Goal: Task Accomplishment & Management: Complete application form

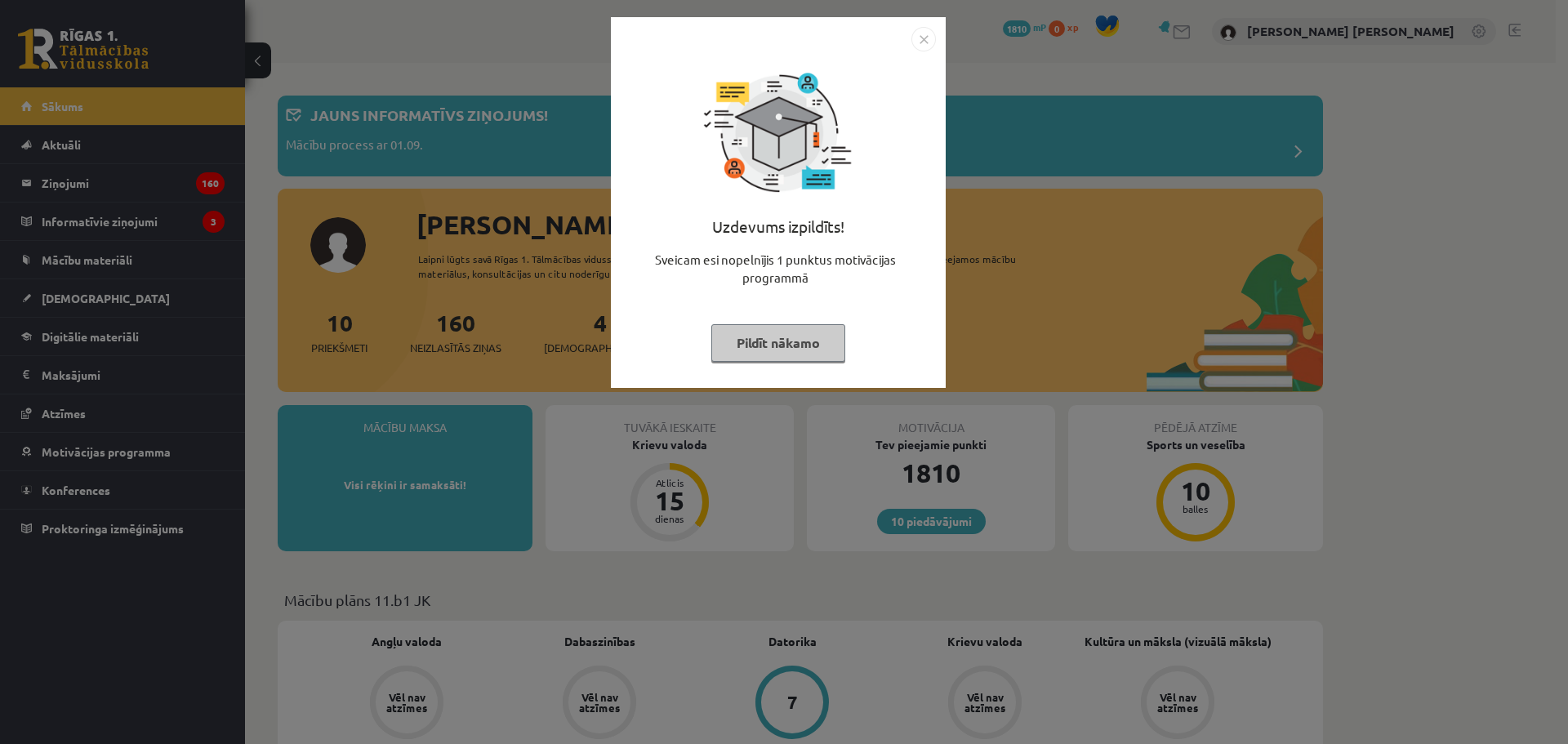
click at [801, 352] on button "Pildīt nākamo" at bounding box center [778, 343] width 133 height 38
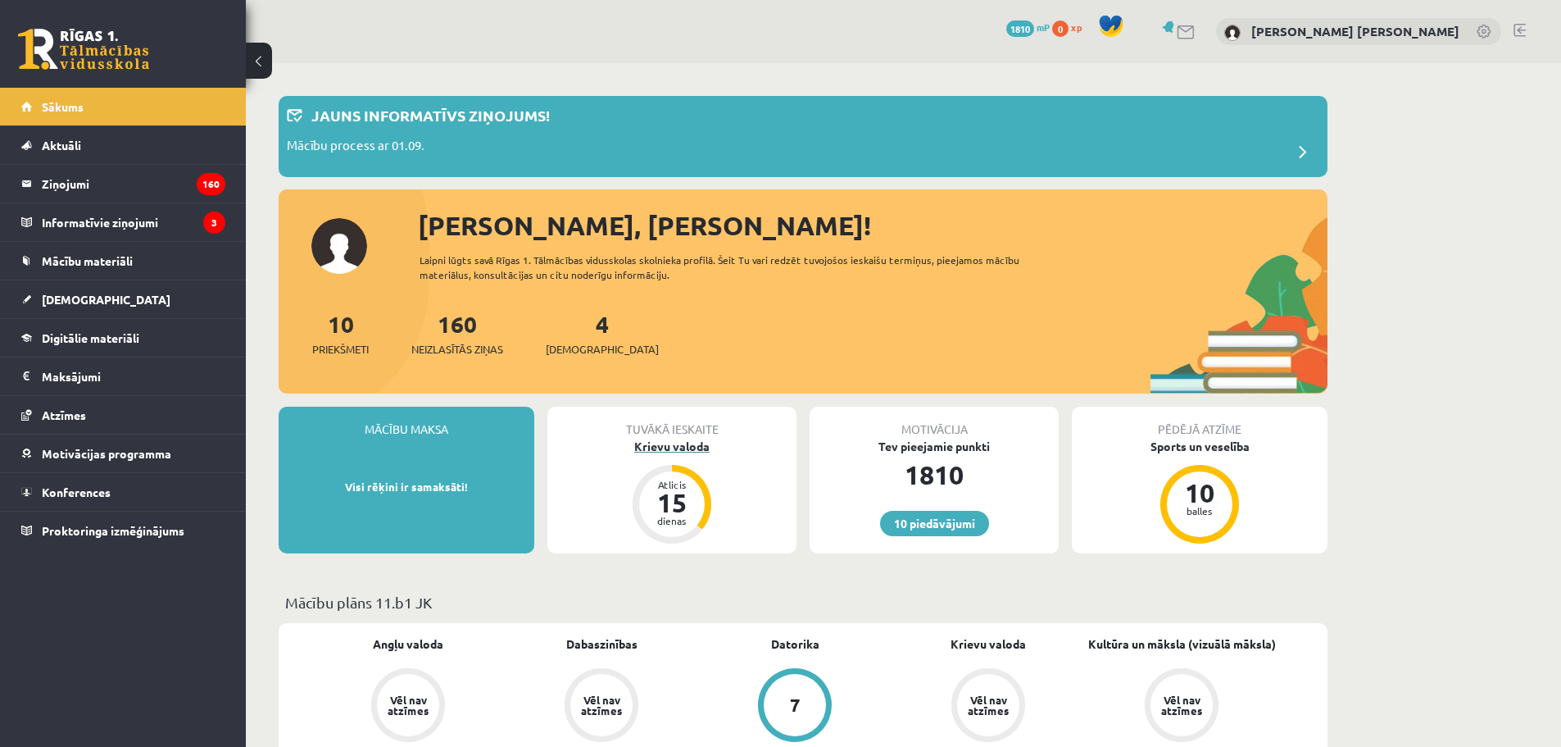
click at [690, 447] on div "Krievu valoda" at bounding box center [672, 446] width 249 height 17
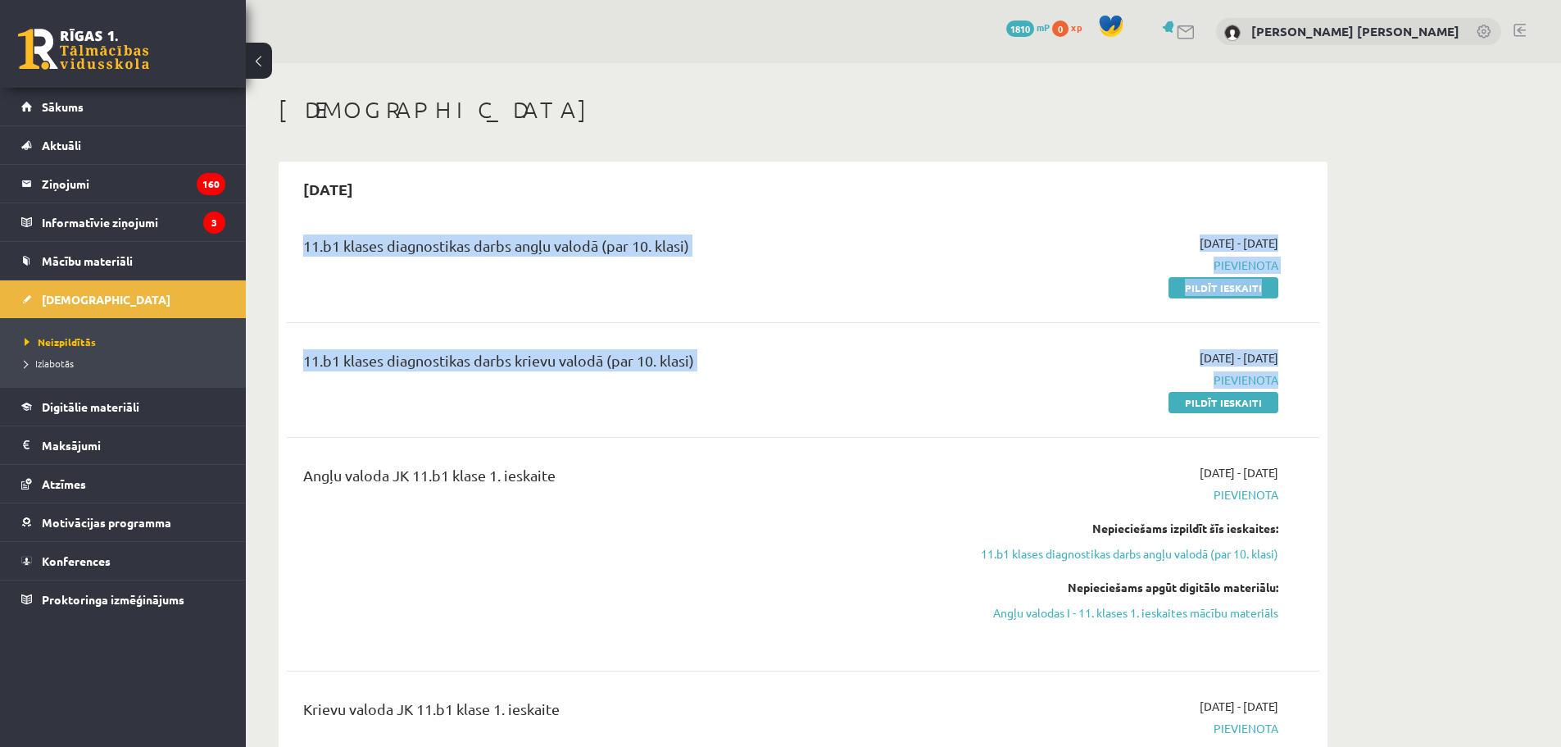
drag, startPoint x: 852, startPoint y: 193, endPoint x: 1096, endPoint y: 395, distance: 316.6
click at [1096, 395] on div "2025-09-15 11.b1 klases diagnostikas darbs angļu valodā (par 10. klasi) 2025-09…" at bounding box center [803, 541] width 1049 height 761
click at [1094, 400] on div "2025-09-01 - 2025-09-15 Pievienota Pildīt ieskaiti" at bounding box center [1124, 379] width 334 height 61
click at [1094, 401] on div "2025-09-01 - 2025-09-15 Pievienota Pildīt ieskaiti" at bounding box center [1124, 379] width 334 height 61
click at [108, 272] on link "Mācību materiāli" at bounding box center [123, 261] width 204 height 38
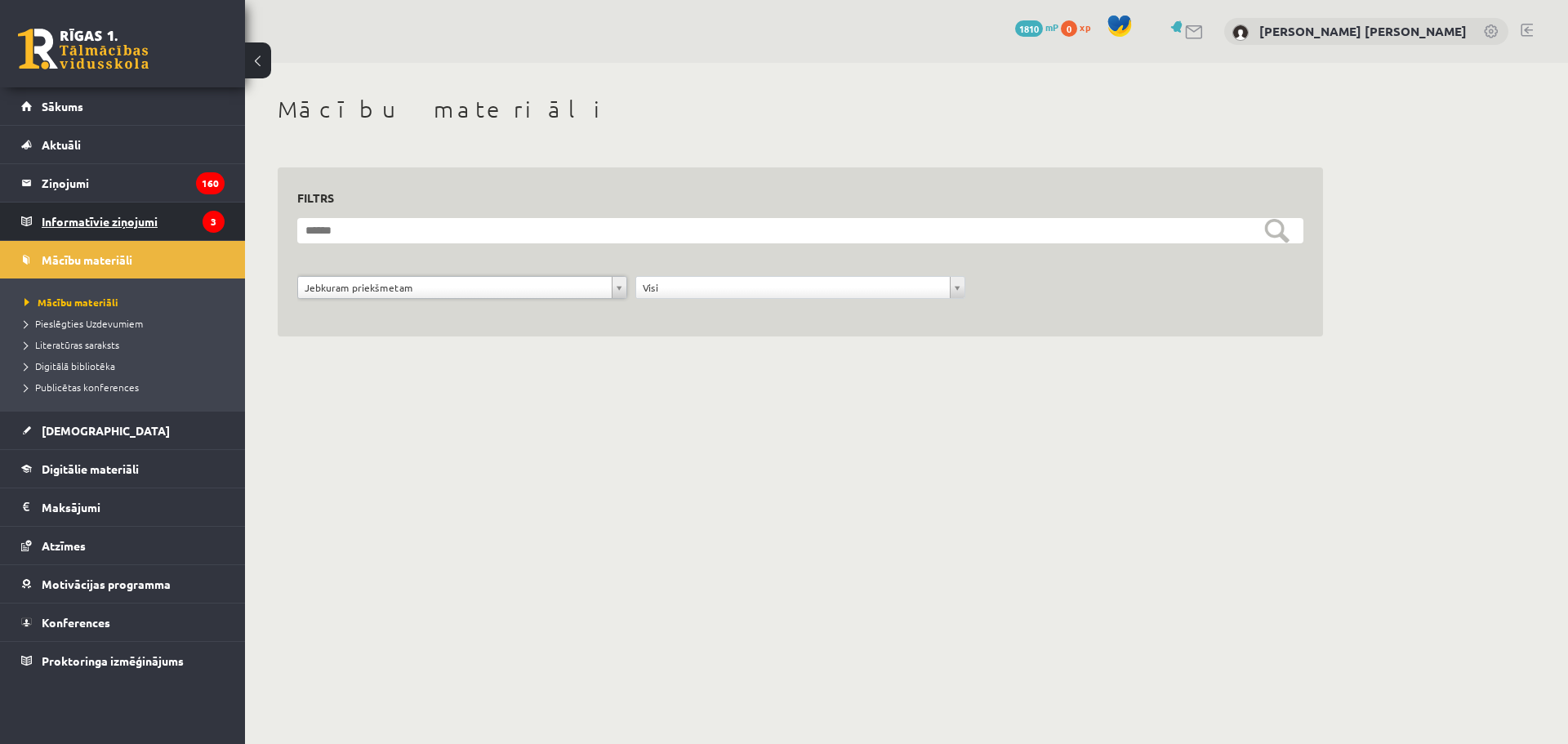
click at [94, 218] on legend "Informatīvie ziņojumi 3" at bounding box center [133, 221] width 183 height 38
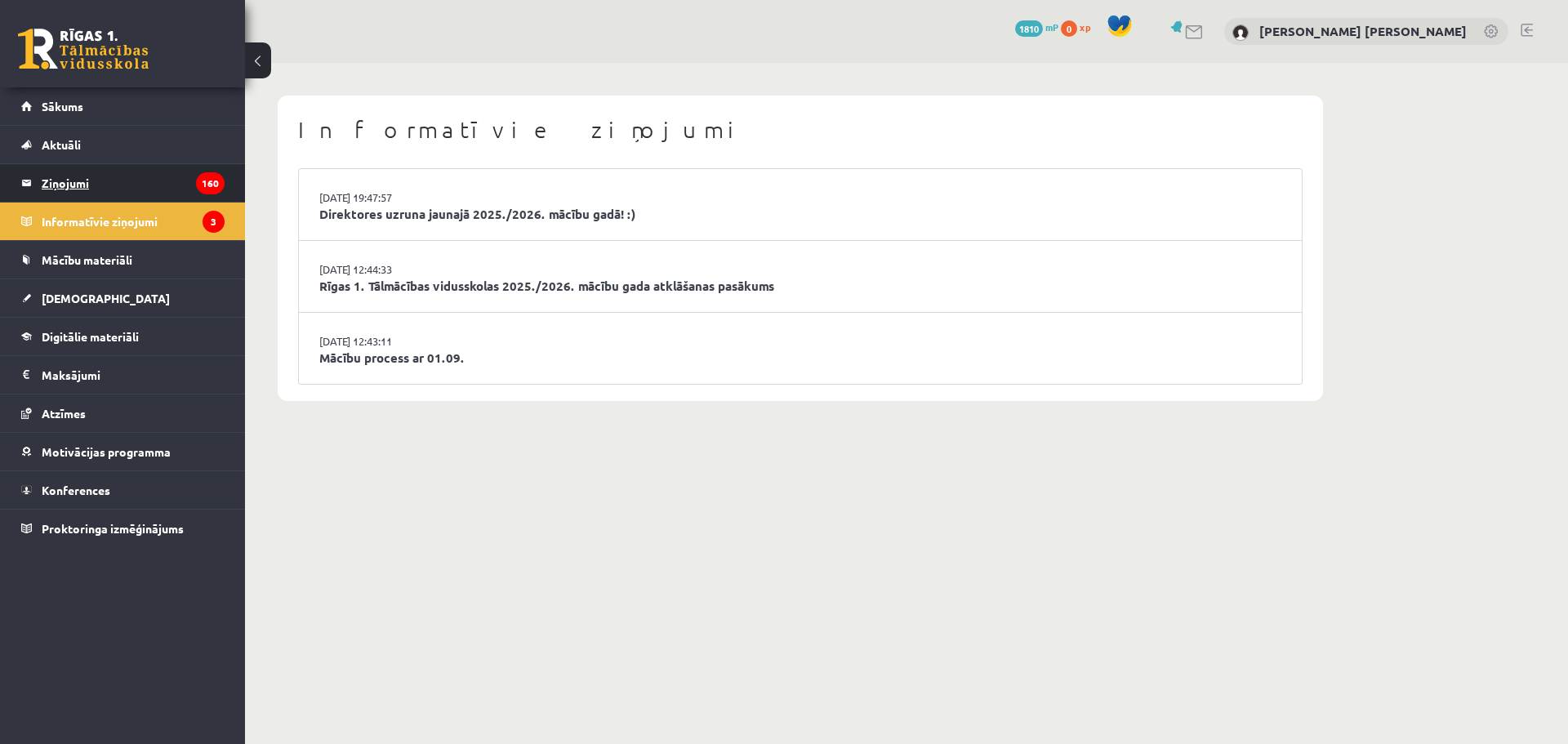
click at [124, 182] on legend "Ziņojumi 160" at bounding box center [133, 183] width 183 height 38
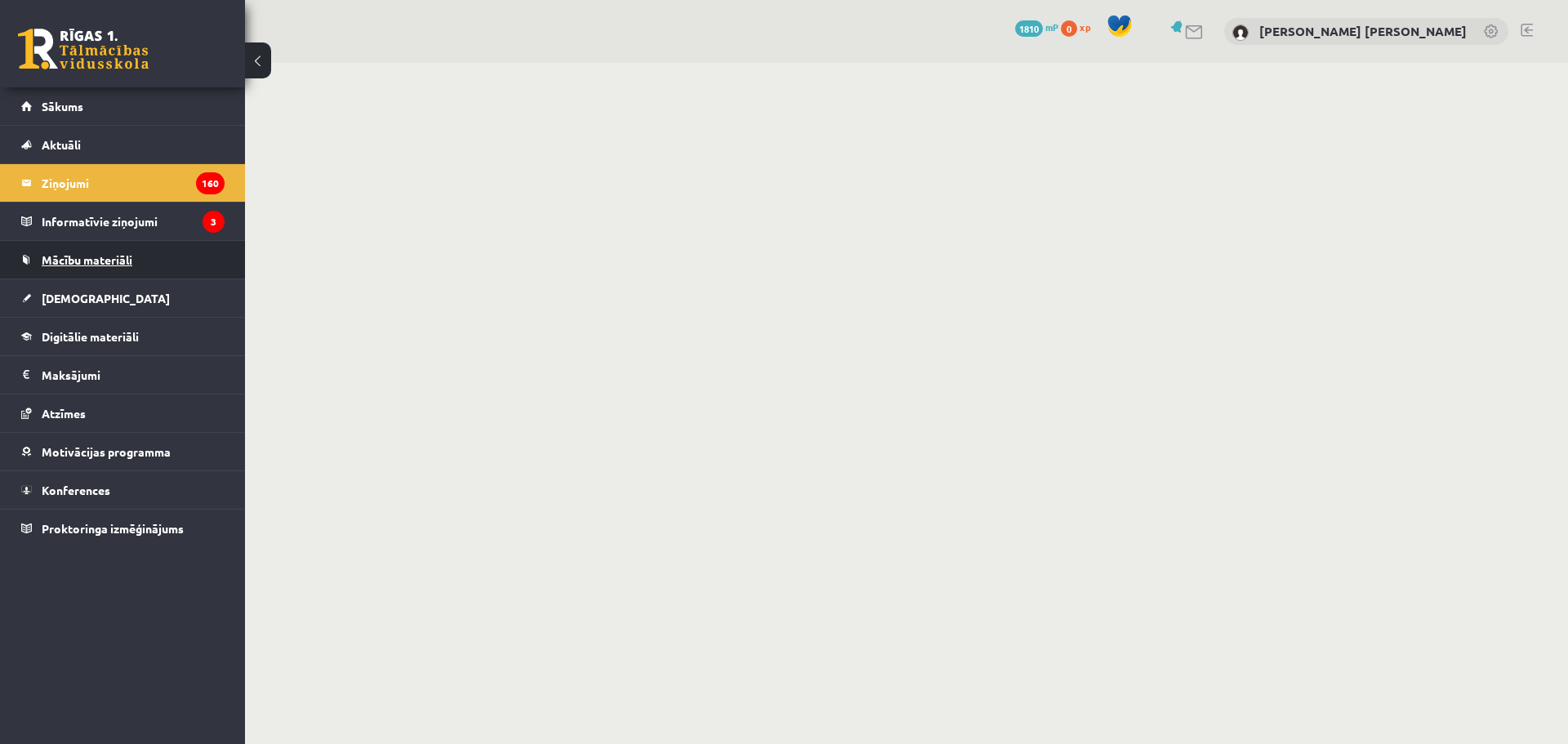
click at [138, 260] on link "Mācību materiāli" at bounding box center [123, 260] width 203 height 38
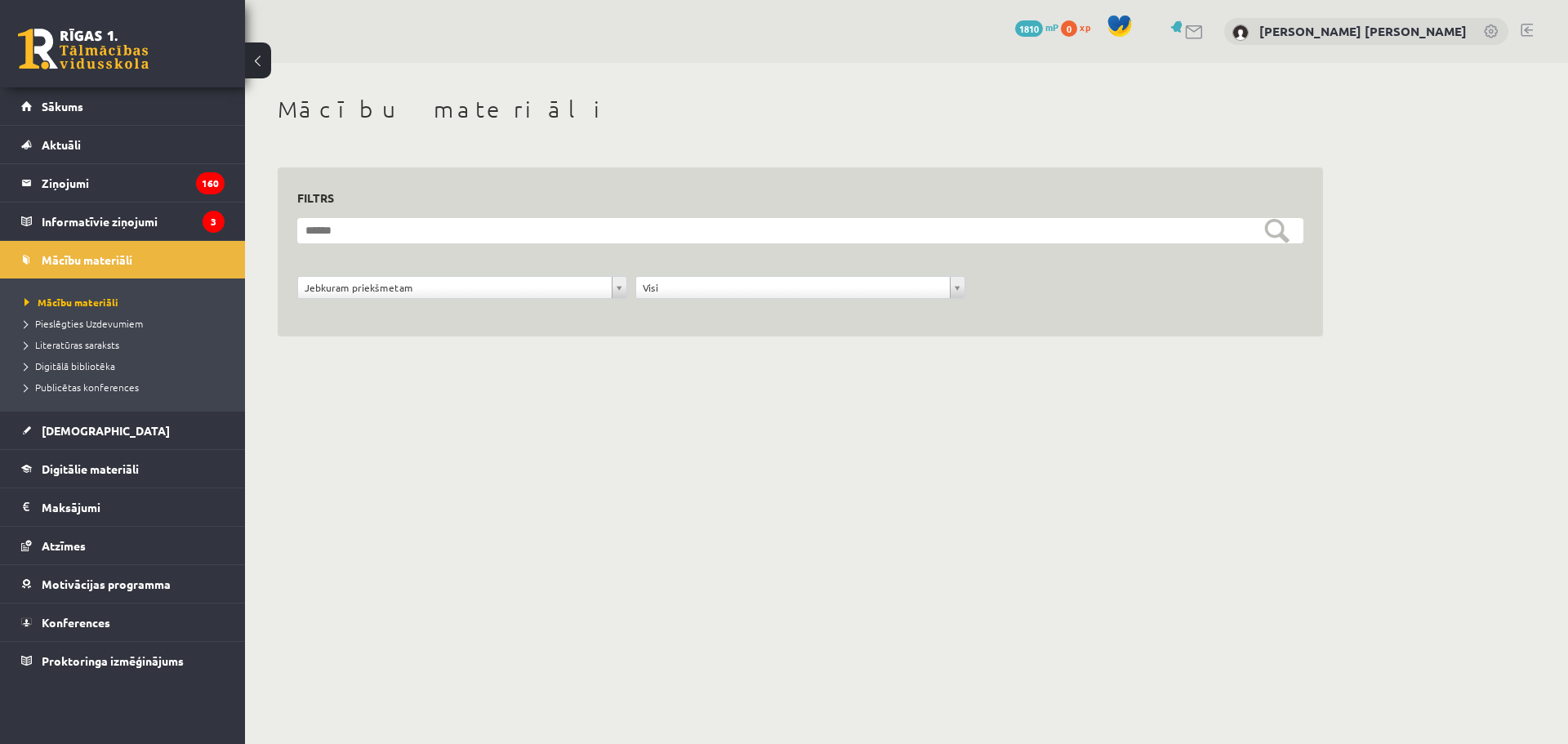
click at [80, 56] on link at bounding box center [83, 49] width 131 height 41
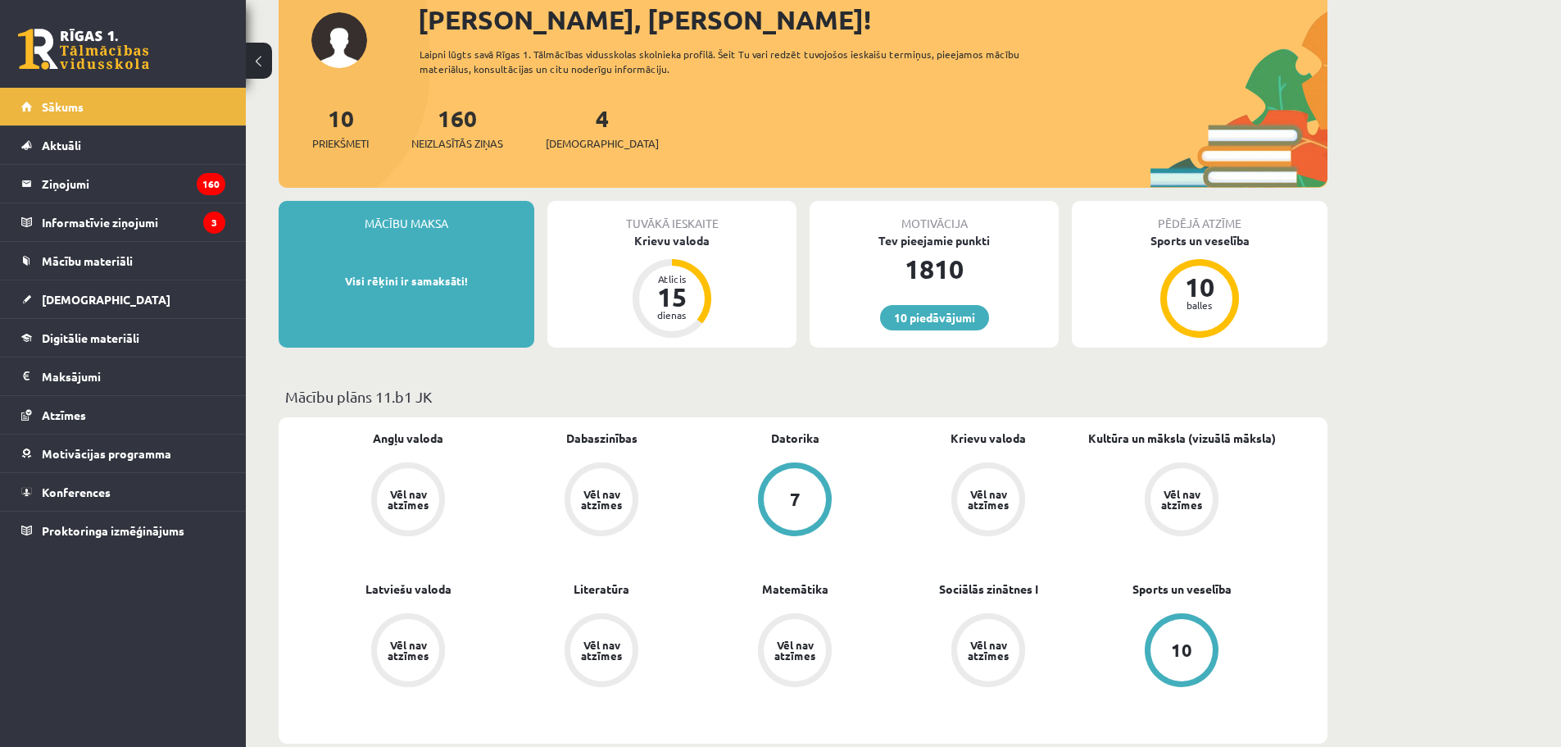
scroll to position [246, 0]
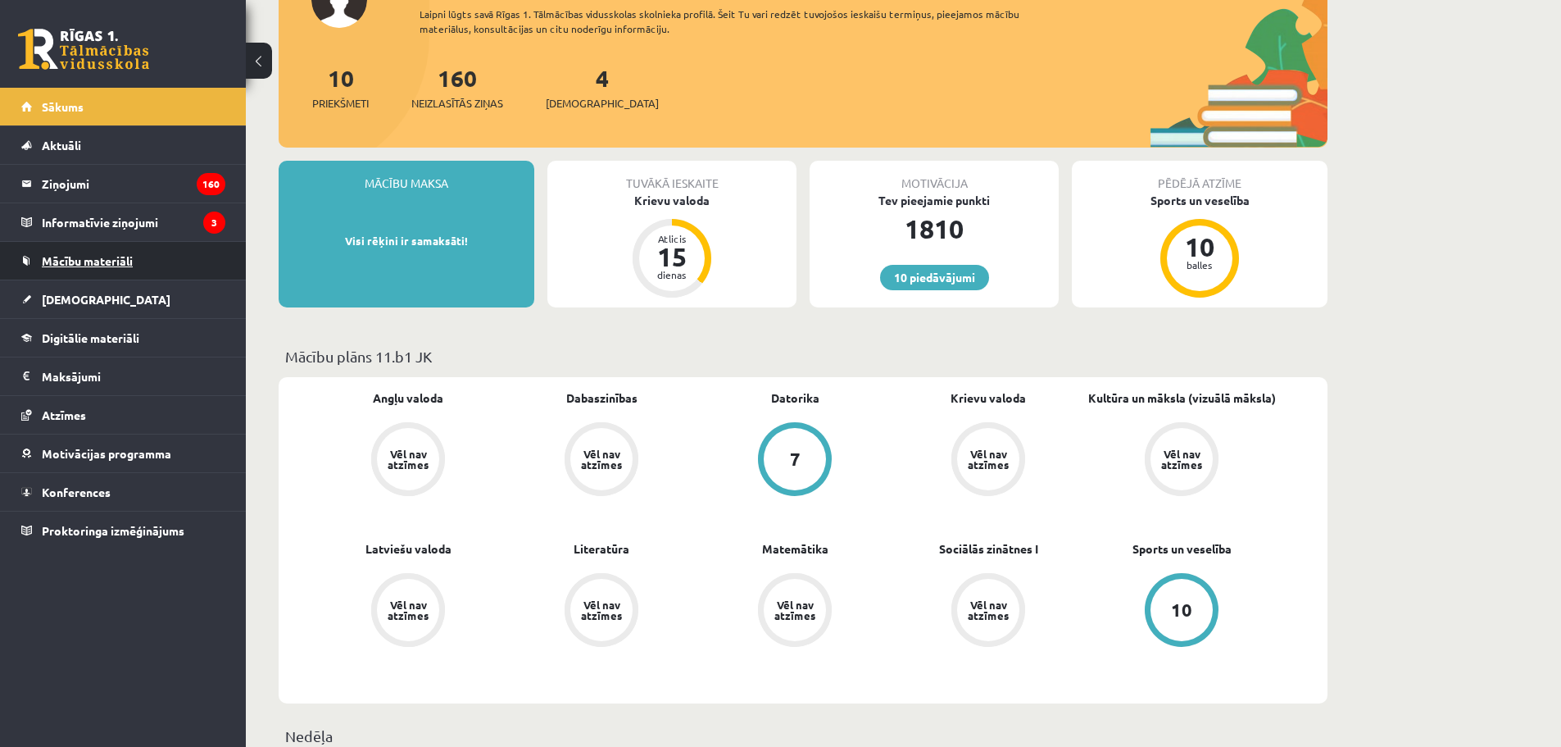
click at [70, 260] on span "Mācību materiāli" at bounding box center [87, 260] width 91 height 15
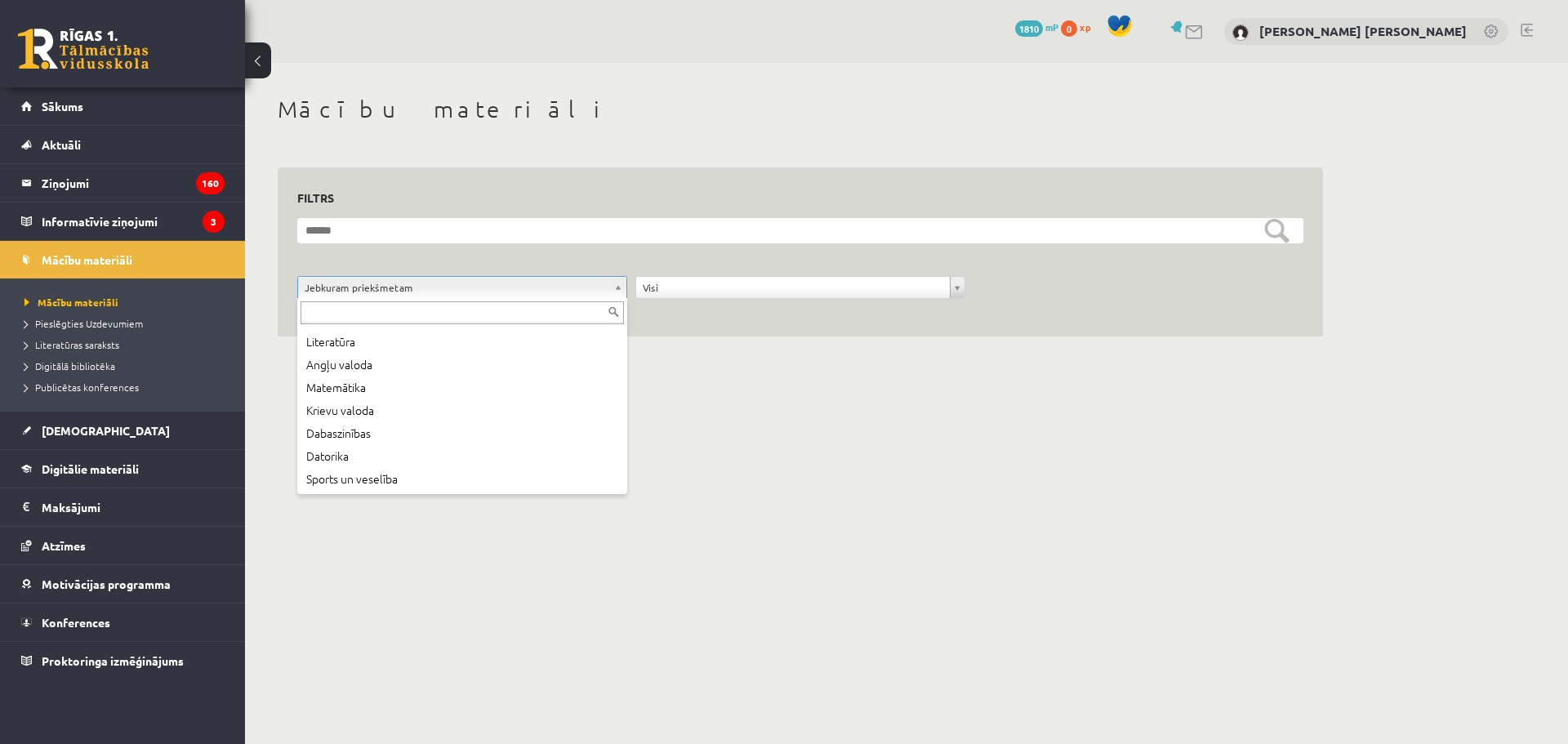
scroll to position [48, 0]
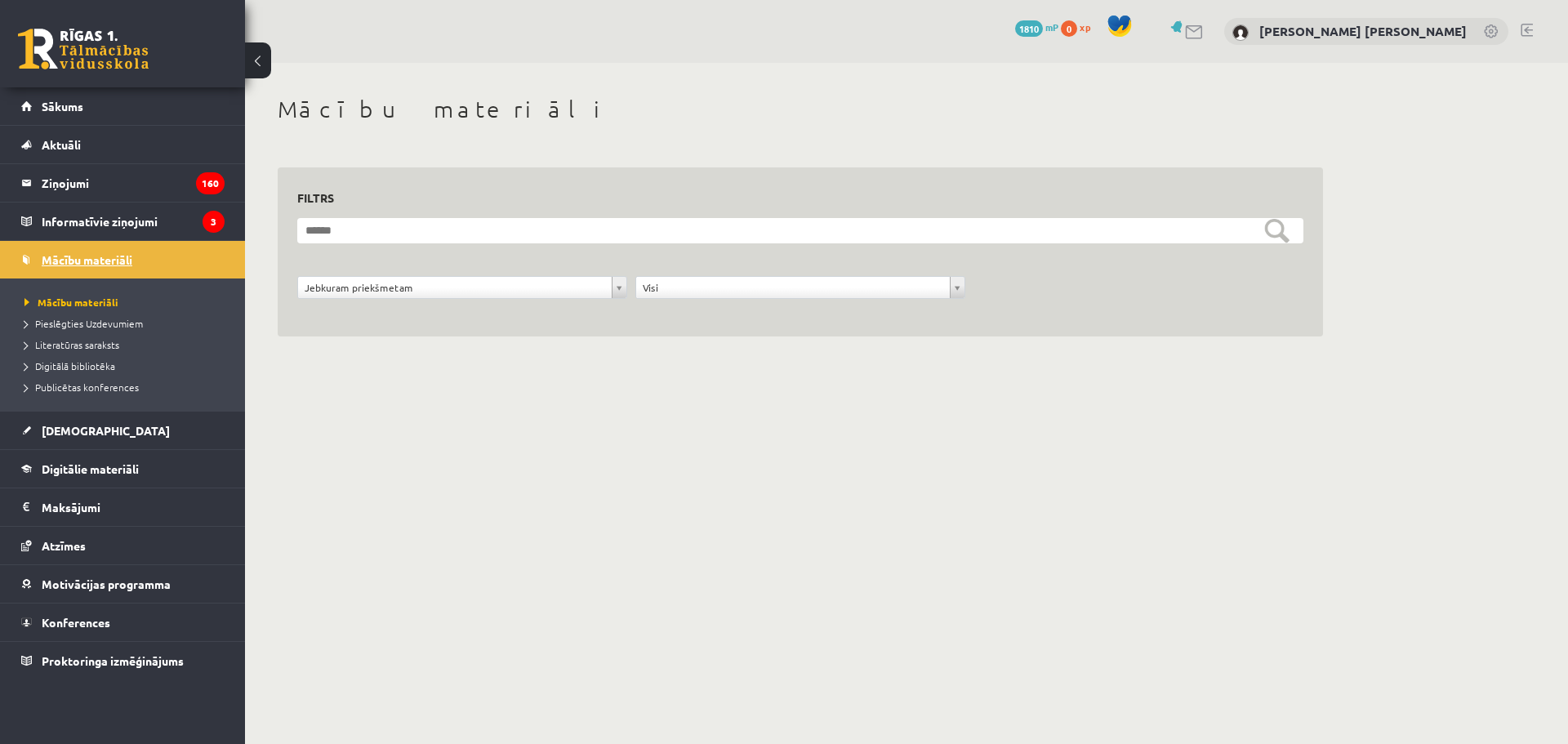
click at [89, 247] on link "Mācību materiāli" at bounding box center [123, 260] width 203 height 38
click at [104, 107] on link "Sākums" at bounding box center [123, 107] width 203 height 38
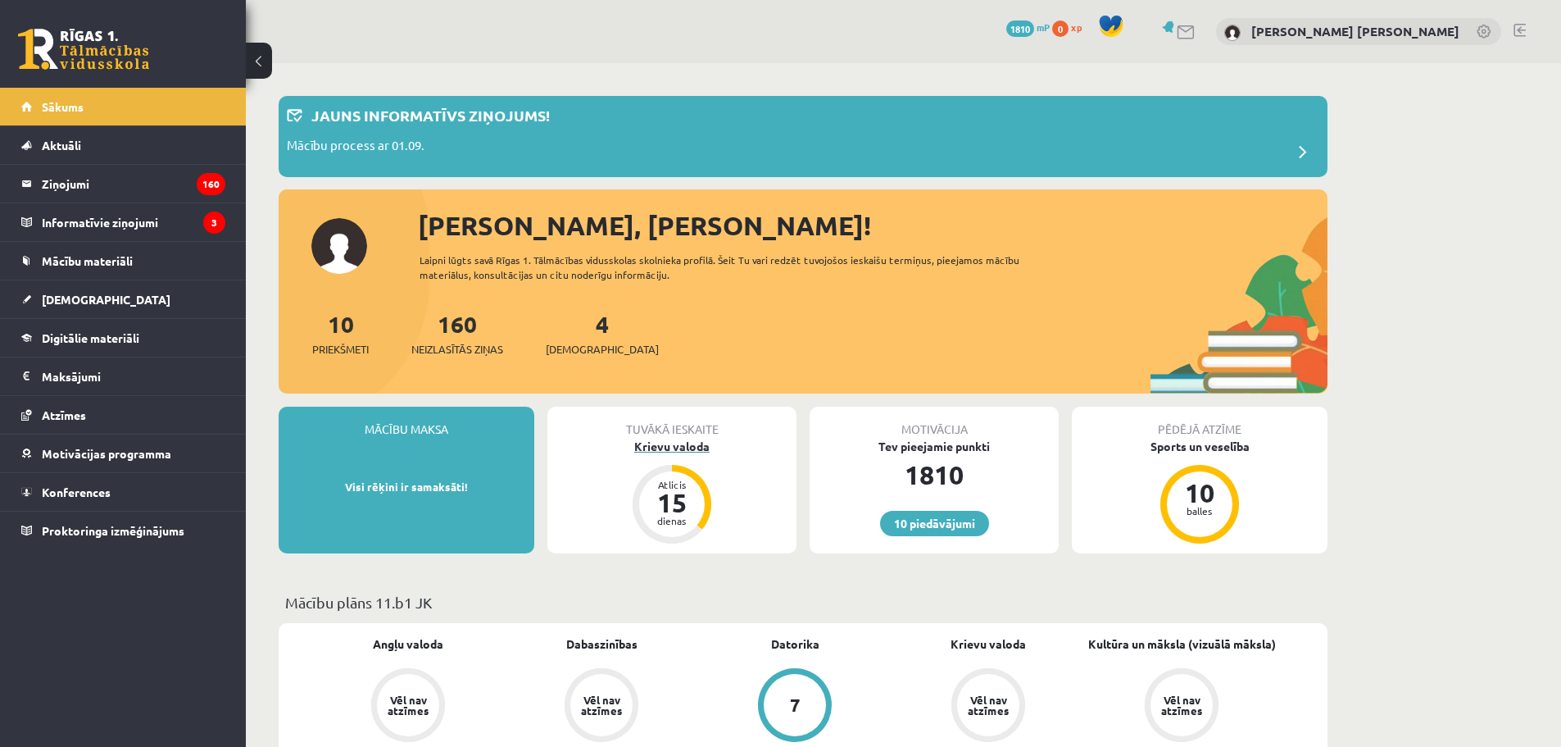
click at [698, 504] on div "Atlicis 15 dienas" at bounding box center [672, 504] width 66 height 66
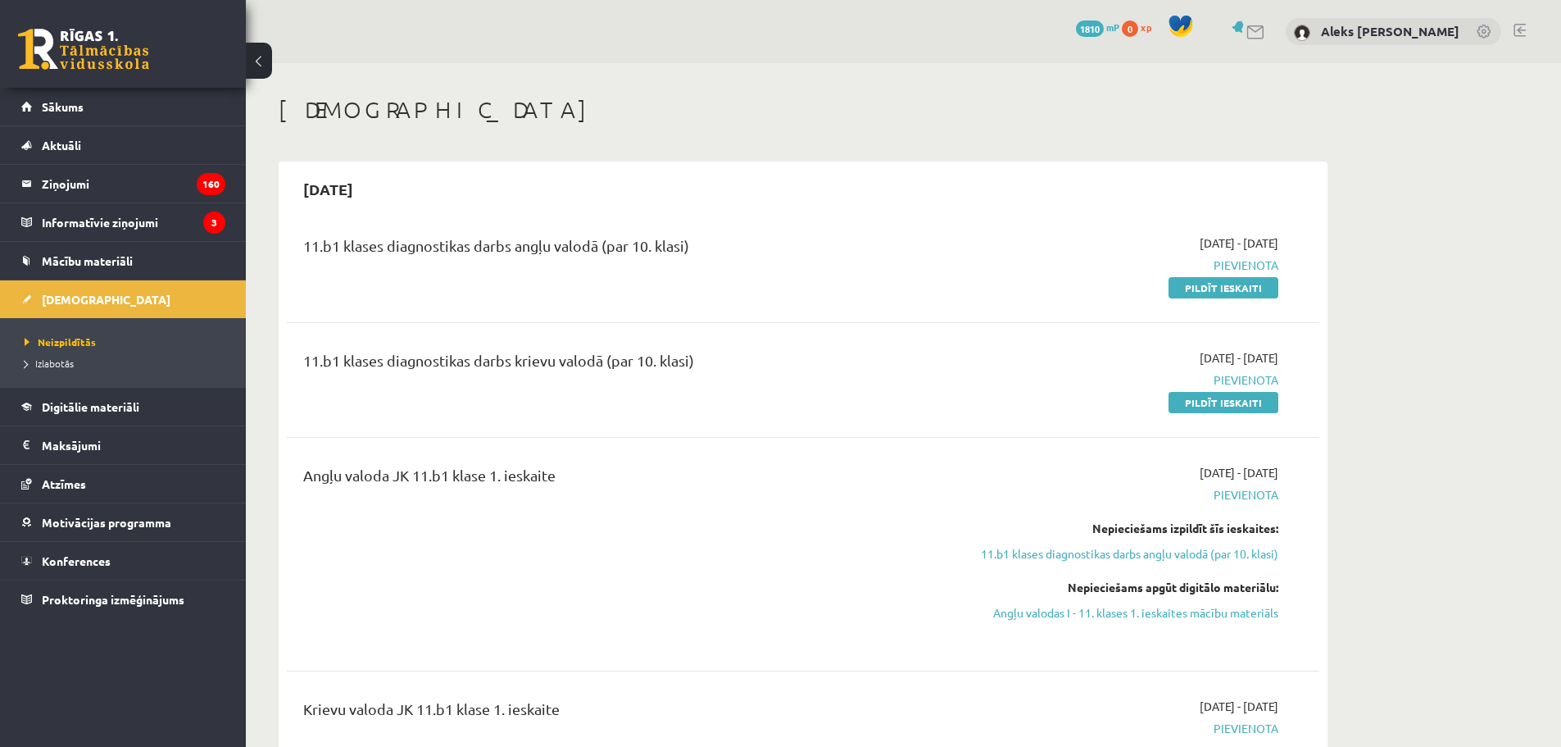
click at [1148, 552] on link "11.b1 klases diagnostikas darbs angļu valodā (par 10. klasi)" at bounding box center [1124, 553] width 309 height 17
click at [1110, 557] on link "11.b1 klases diagnostikas darbs angļu valodā (par 10. klasi)" at bounding box center [1124, 553] width 309 height 17
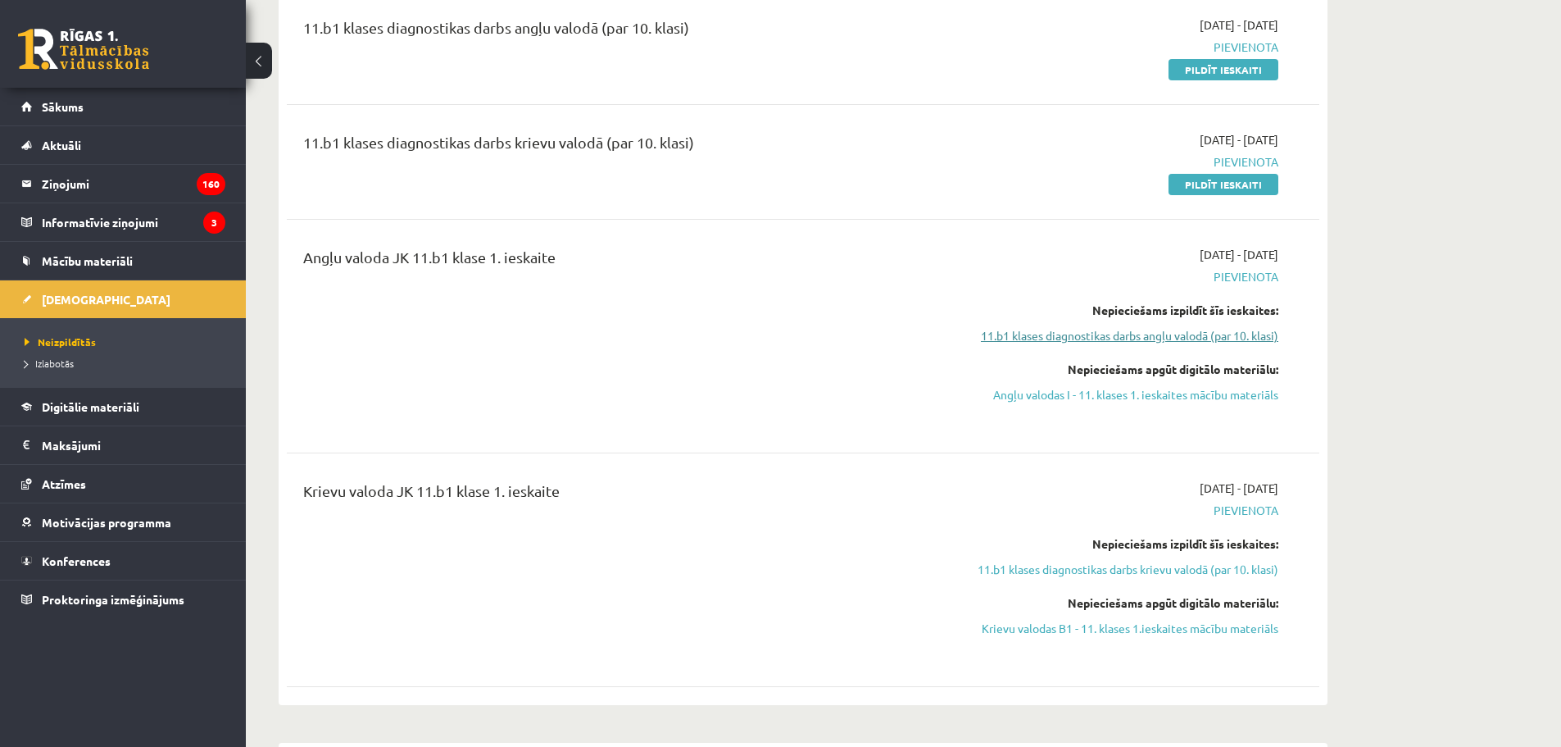
click at [1136, 333] on link "11.b1 klases diagnostikas darbs angļu valodā (par 10. klasi)" at bounding box center [1124, 335] width 309 height 17
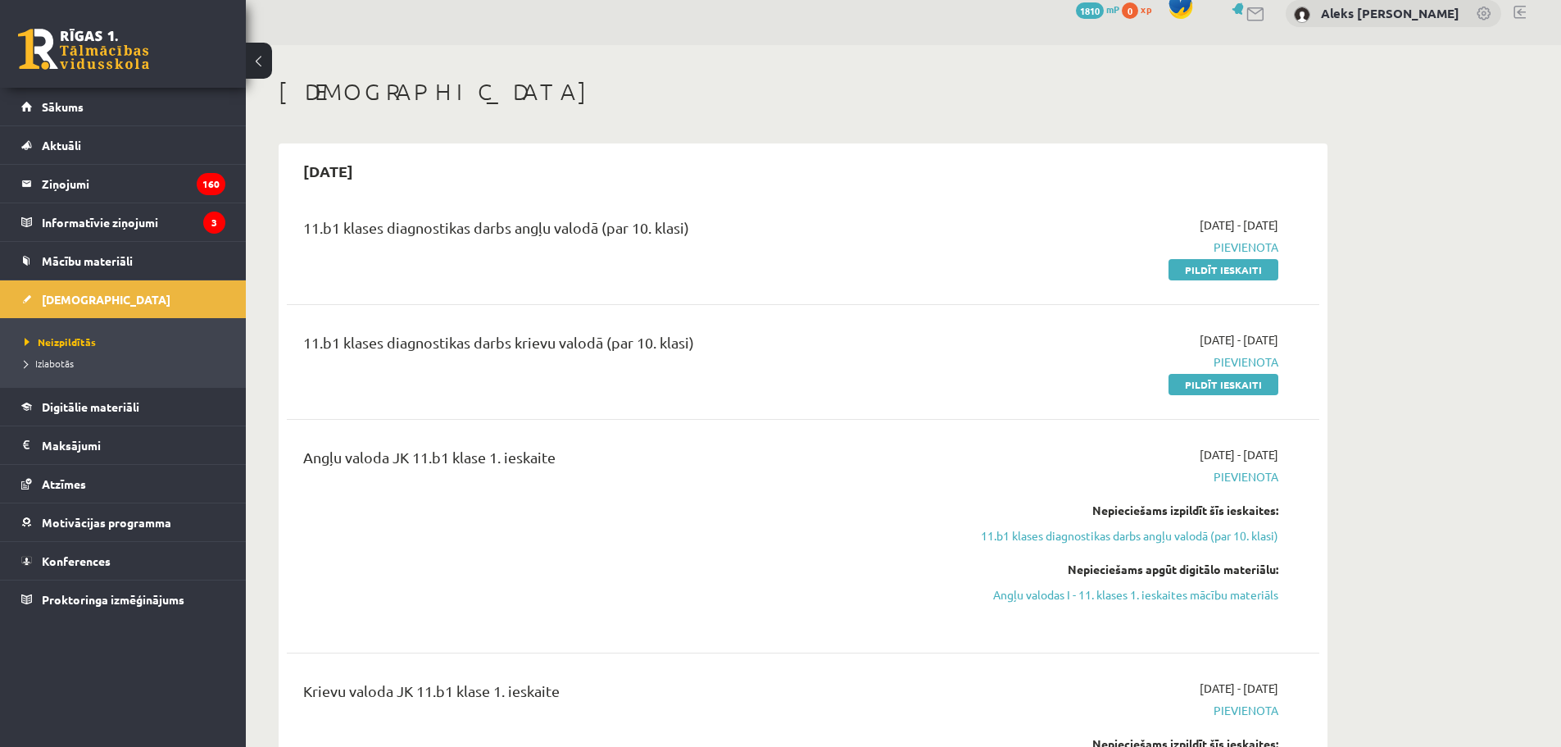
scroll to position [0, 0]
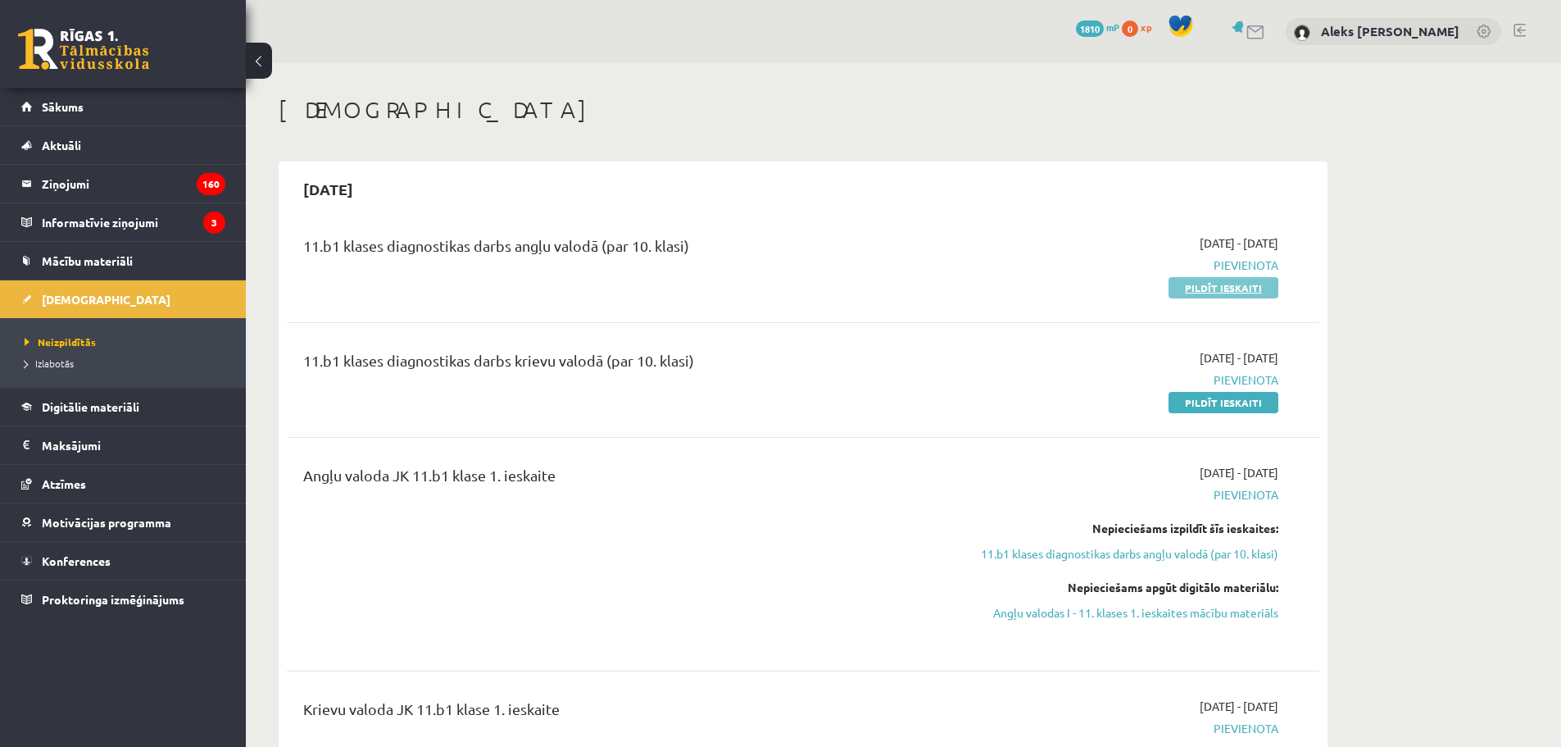
click at [1243, 284] on link "Pildīt ieskaiti" at bounding box center [1224, 287] width 110 height 21
drag, startPoint x: 361, startPoint y: 192, endPoint x: 402, endPoint y: 186, distance: 40.6
click at [402, 186] on div "[DATE]" at bounding box center [803, 189] width 1033 height 39
drag, startPoint x: 522, startPoint y: 187, endPoint x: 847, endPoint y: 251, distance: 330.8
click at [524, 188] on div "[DATE]" at bounding box center [803, 189] width 1033 height 39
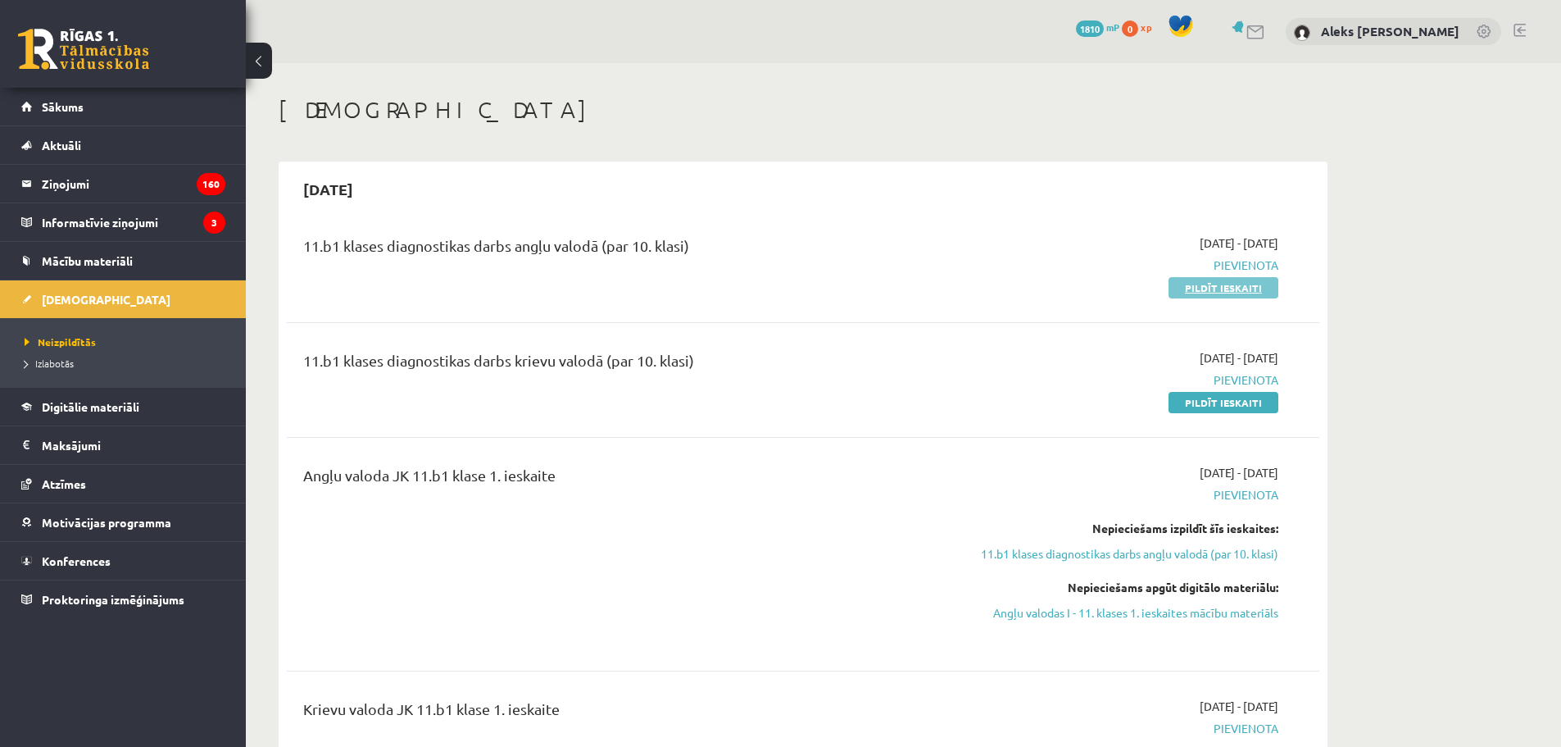
click at [1227, 284] on link "Pildīt ieskaiti" at bounding box center [1224, 287] width 110 height 21
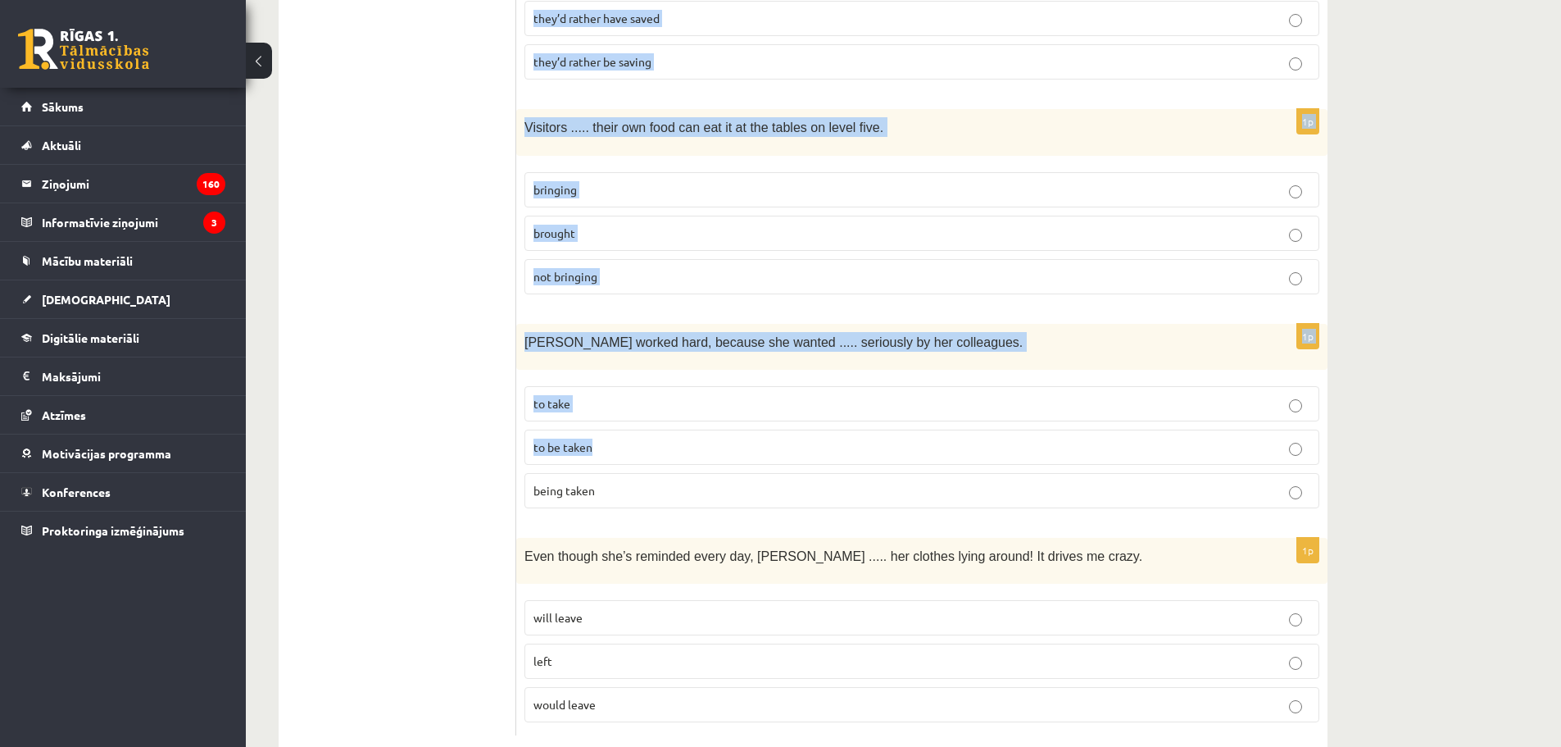
scroll to position [3955, 0]
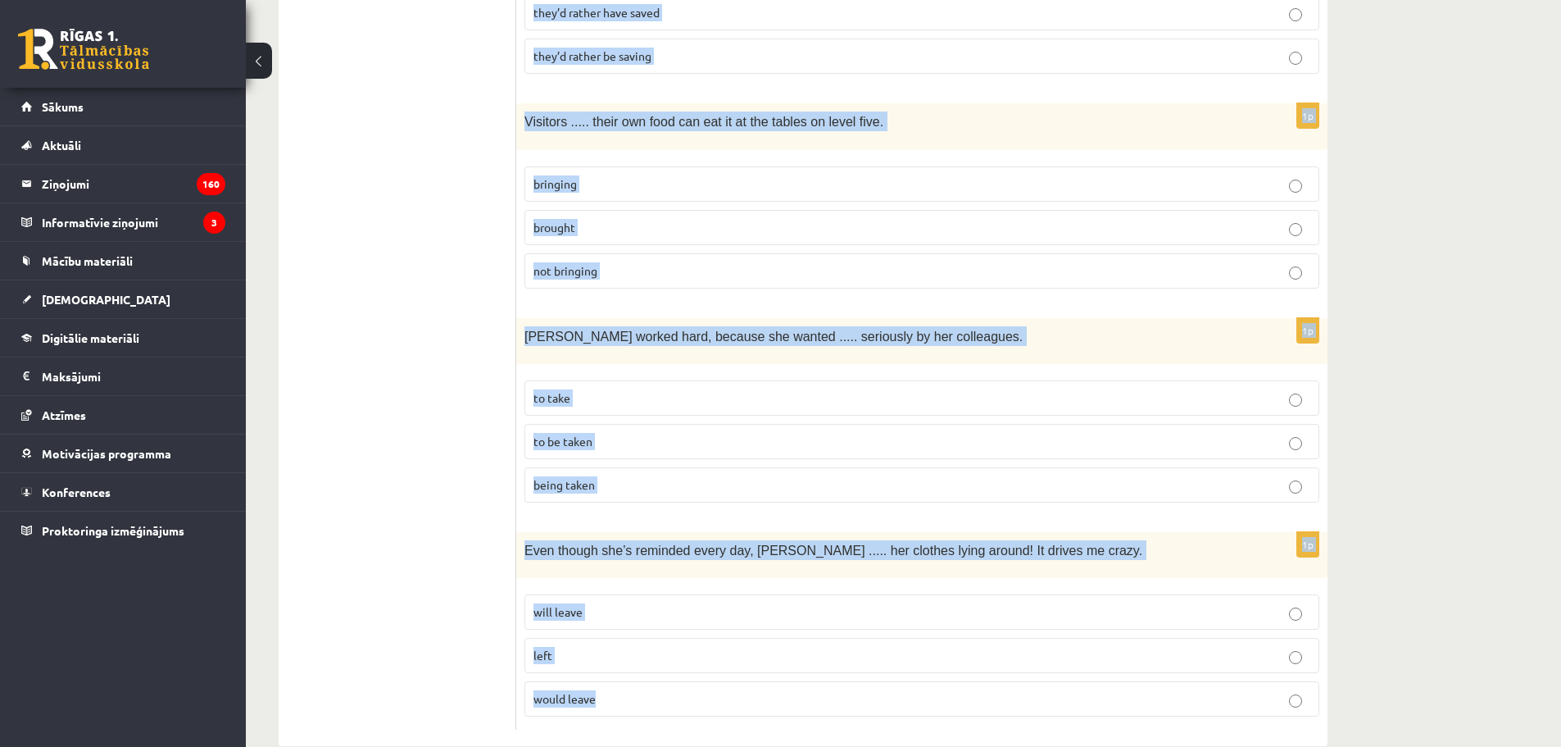
drag, startPoint x: 528, startPoint y: 304, endPoint x: 764, endPoint y: 661, distance: 428.3
copy form "Read the sentence and choose the correct answer. 1p The group approached withou…"
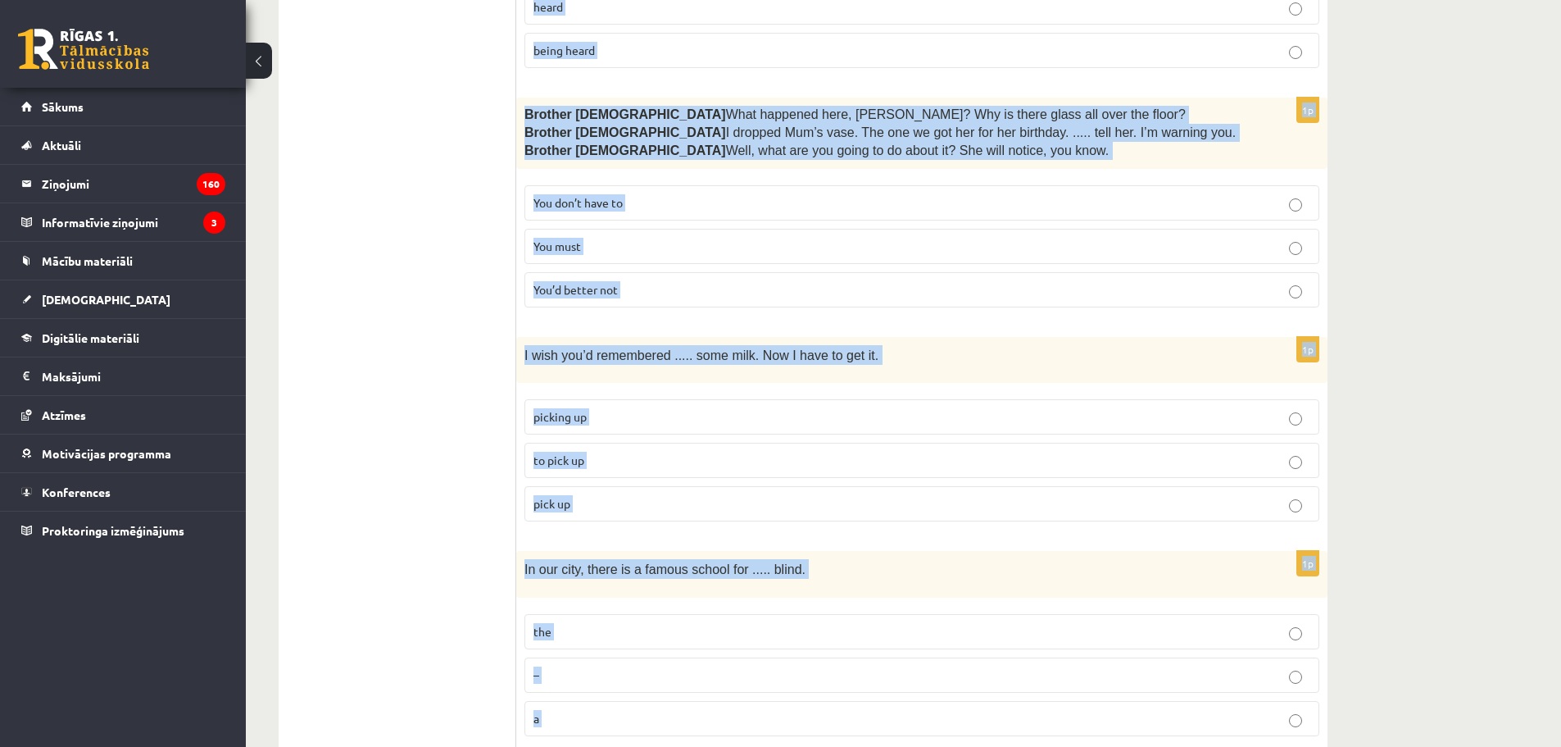
scroll to position [0, 0]
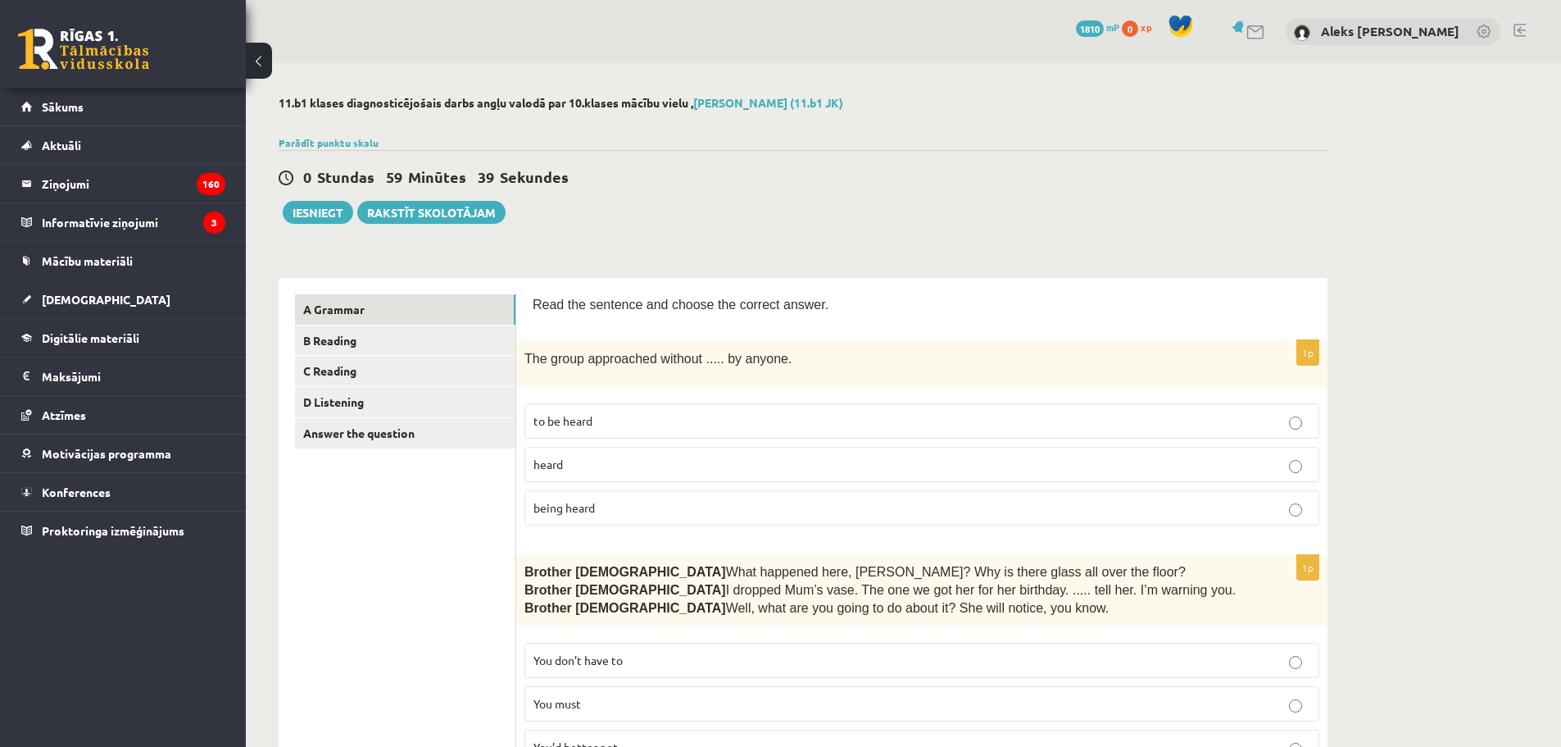
click at [657, 206] on div "0 Stundas 59 Minūtes 39 Sekundes Iesniegt Rakstīt skolotājam" at bounding box center [803, 187] width 1049 height 74
drag, startPoint x: 581, startPoint y: 508, endPoint x: 527, endPoint y: 319, distance: 196.9
click at [581, 507] on span "being heard" at bounding box center [564, 507] width 61 height 15
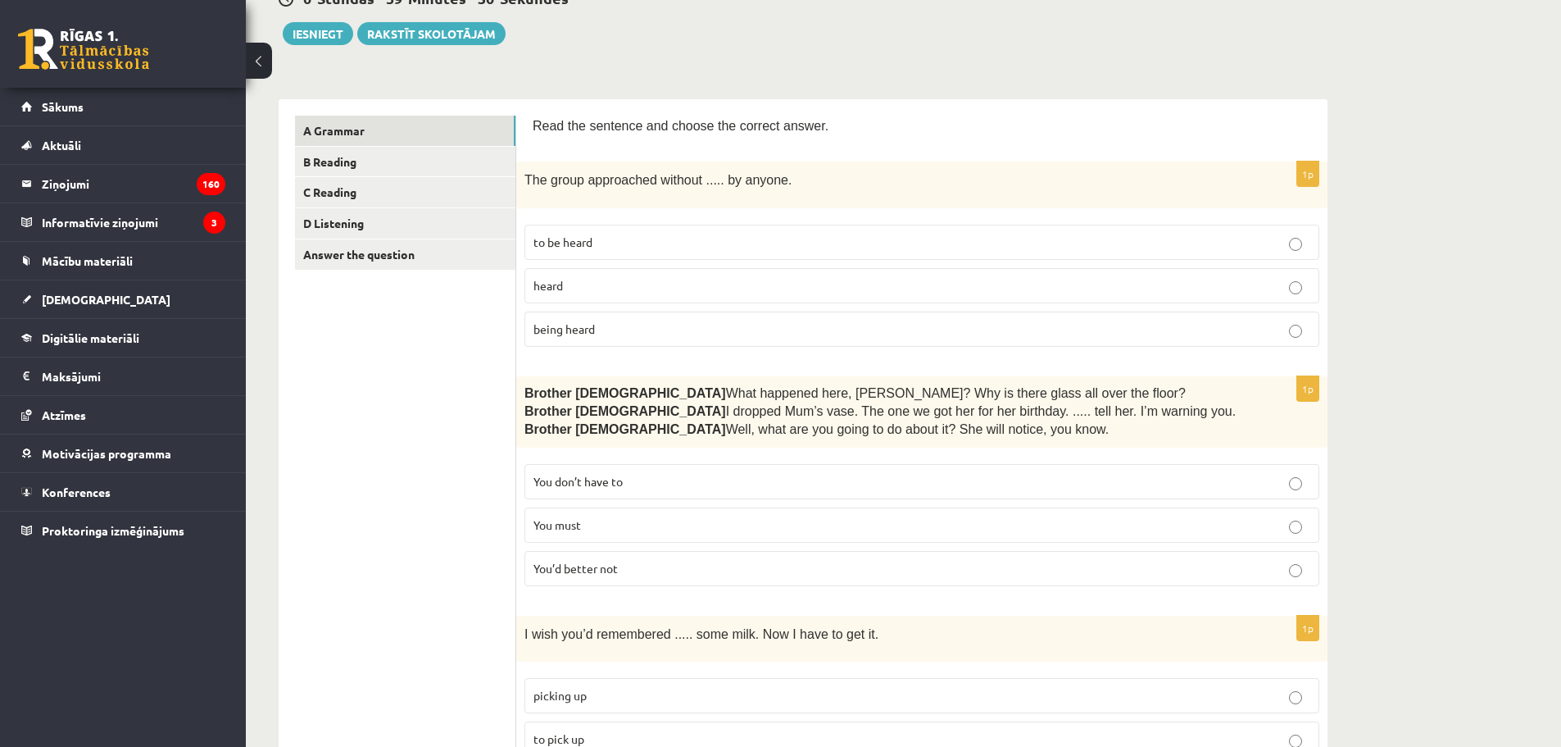
scroll to position [191, 0]
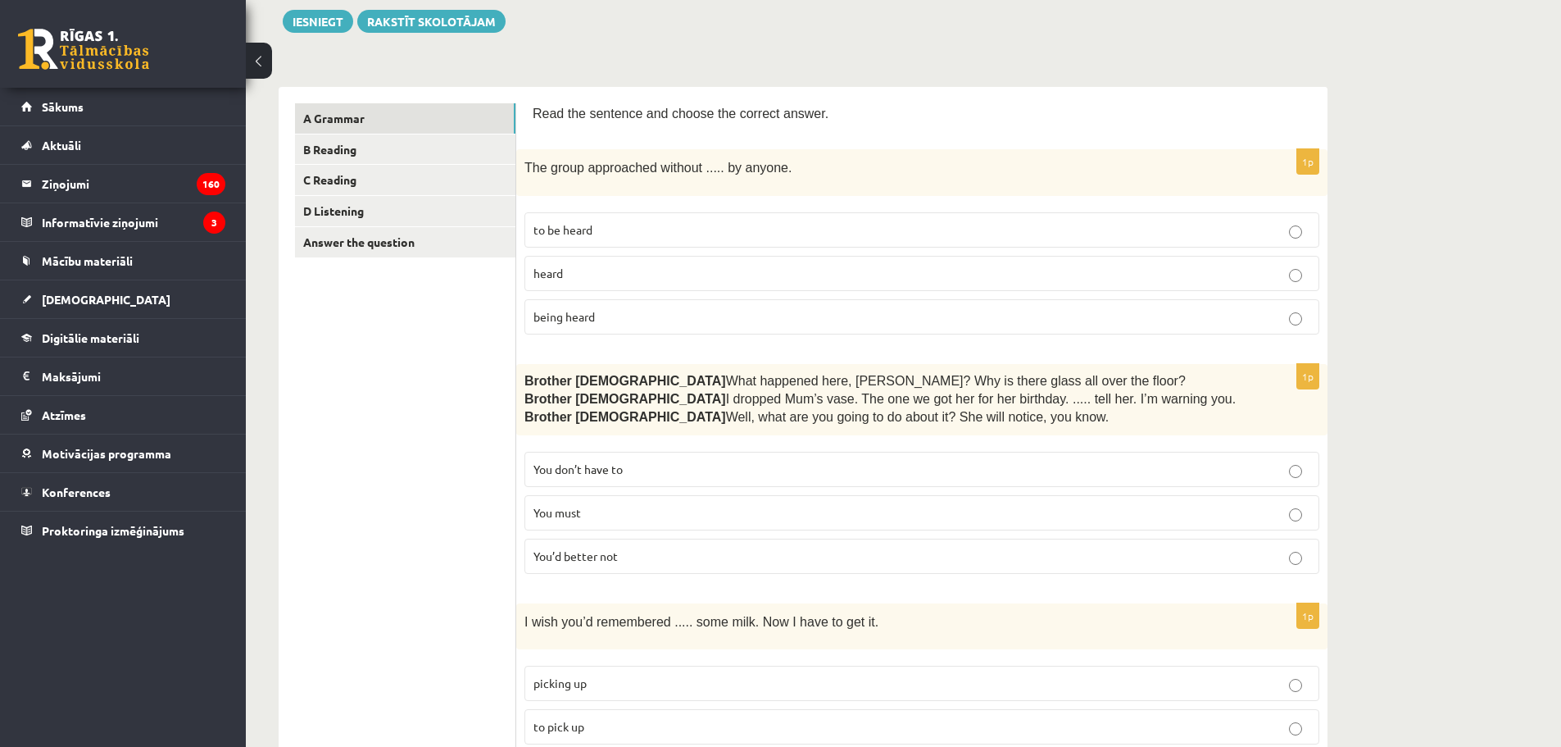
click at [710, 566] on label "You’d better not" at bounding box center [922, 556] width 795 height 35
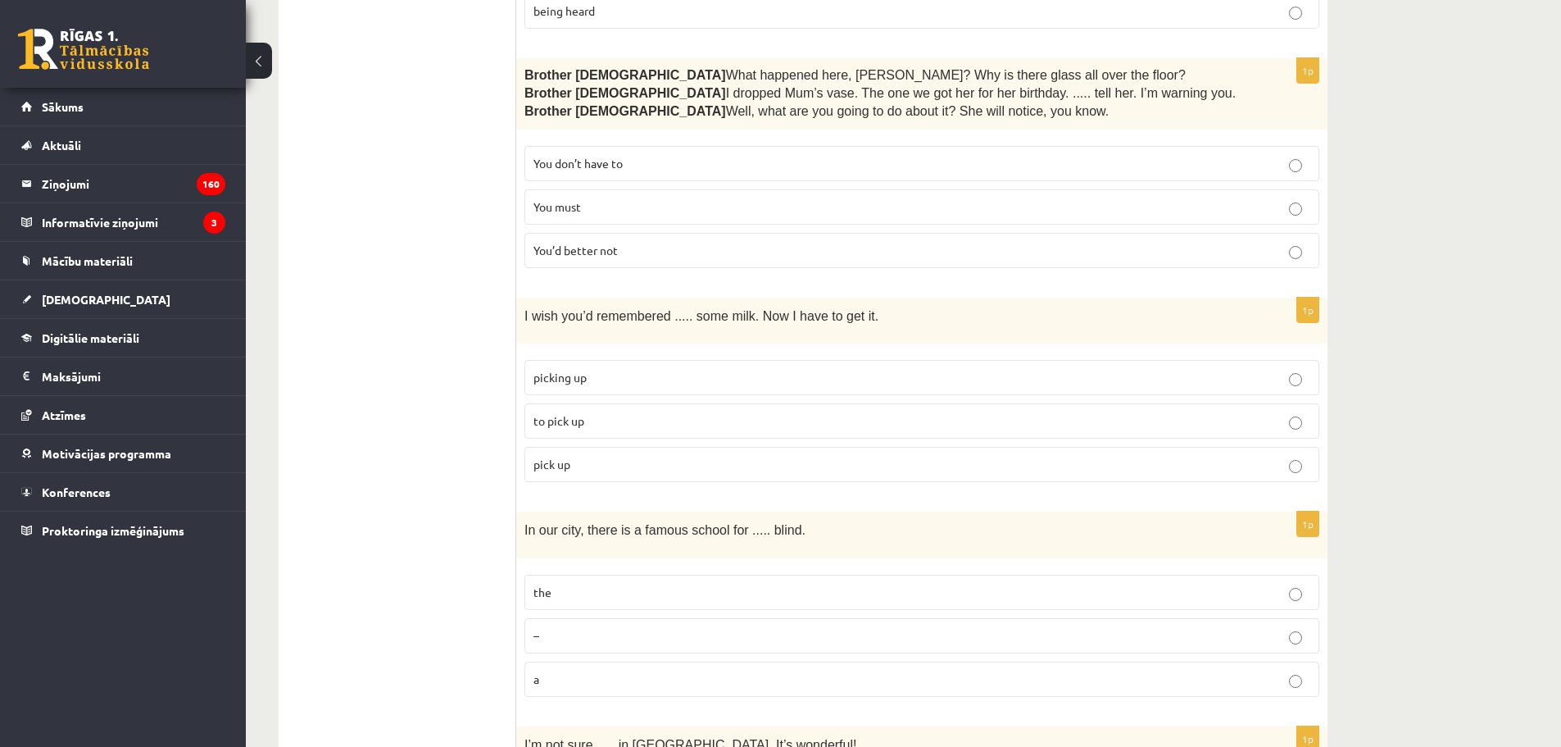
scroll to position [601, 0]
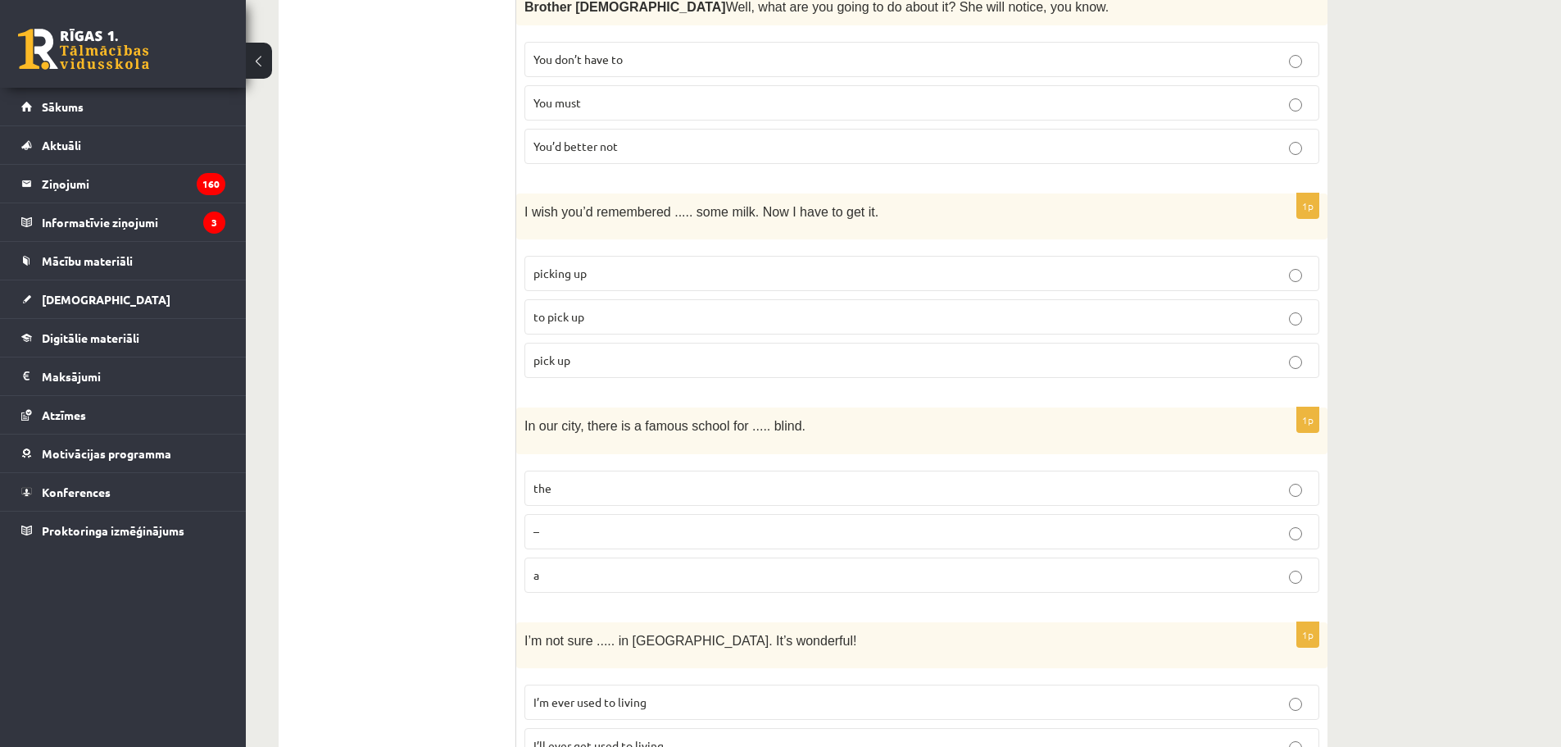
click at [599, 357] on p "pick up" at bounding box center [922, 360] width 777 height 17
click at [687, 481] on p "the" at bounding box center [922, 487] width 777 height 17
click at [590, 317] on p "to pick up" at bounding box center [922, 316] width 777 height 17
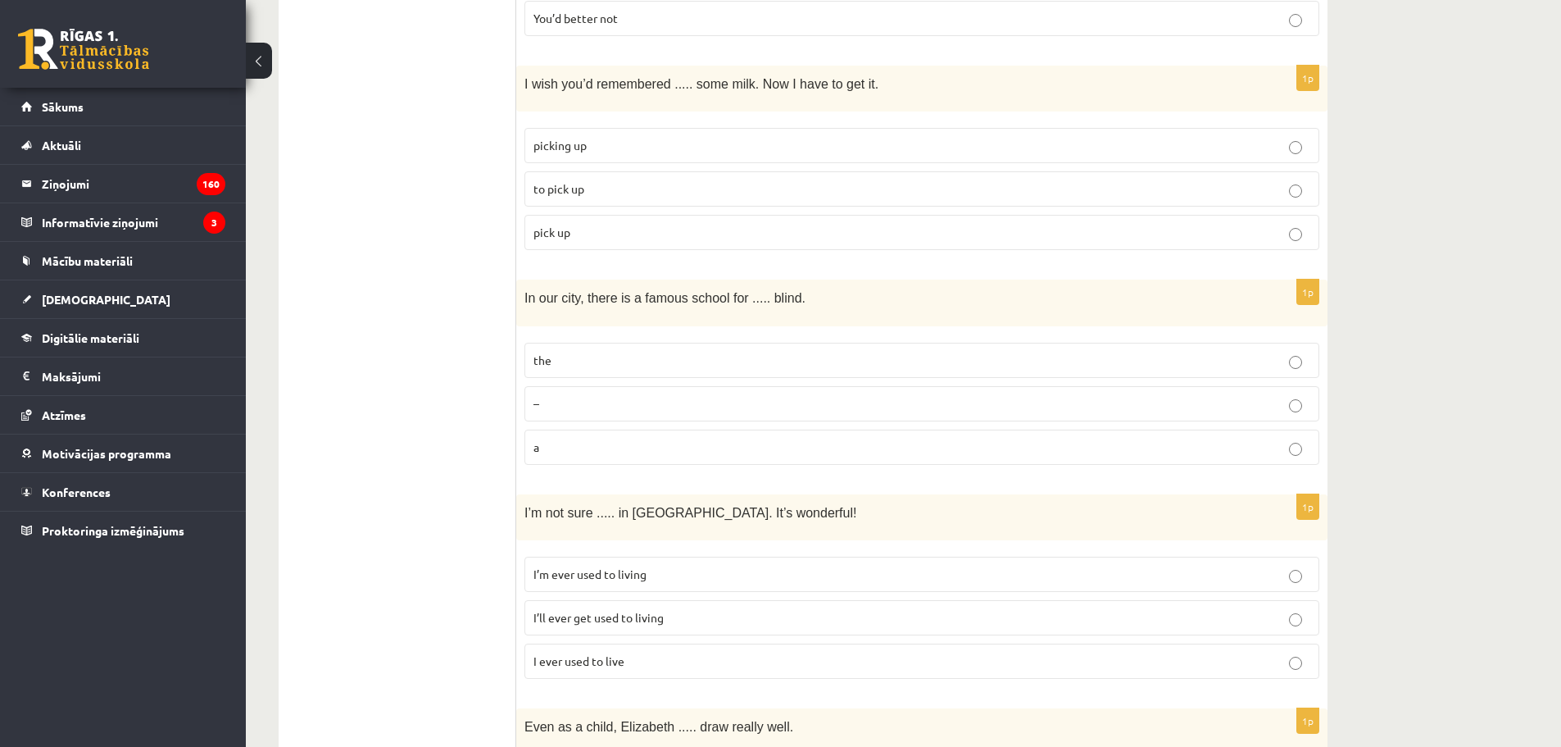
scroll to position [820, 0]
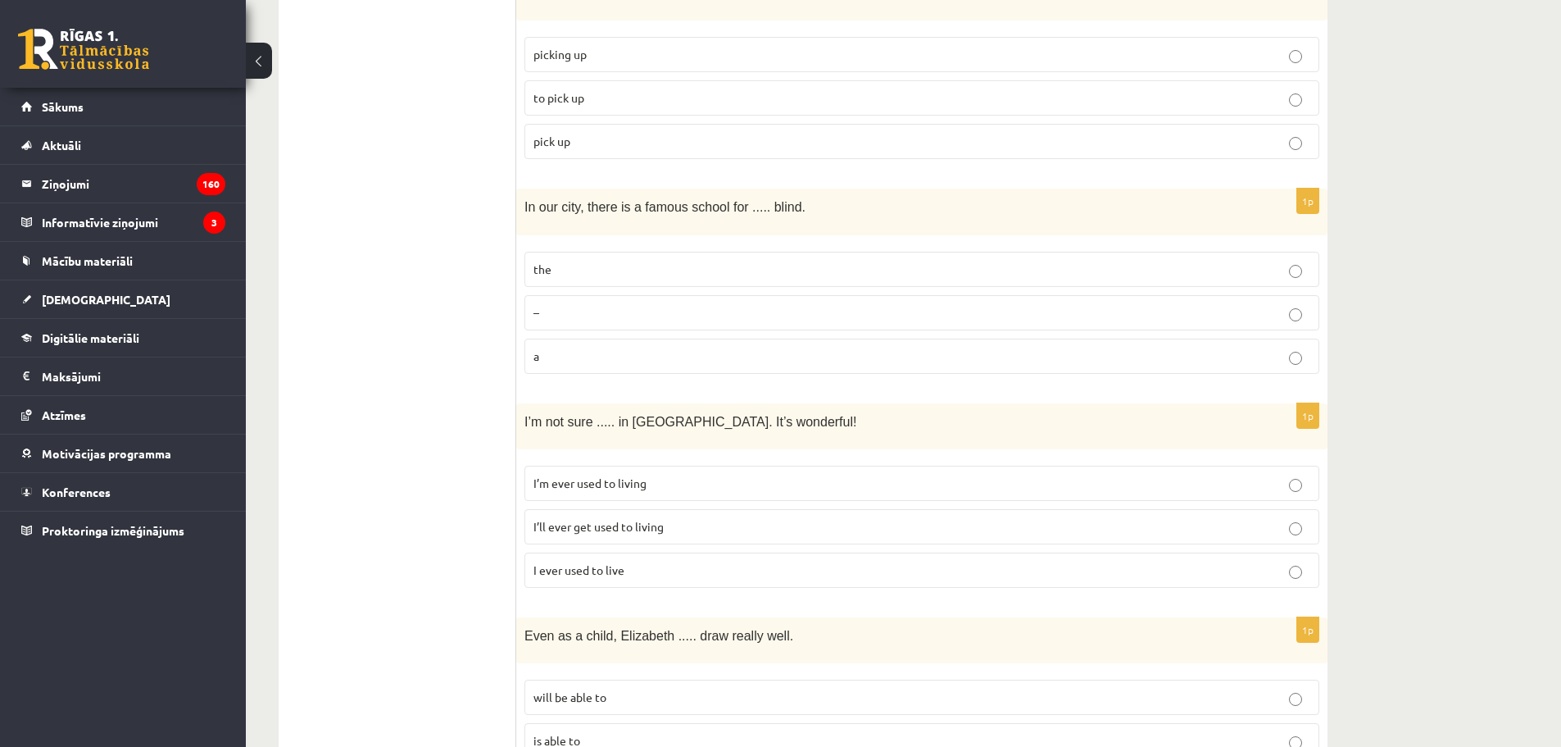
click at [639, 521] on span "I’ll ever get used to living" at bounding box center [599, 526] width 130 height 15
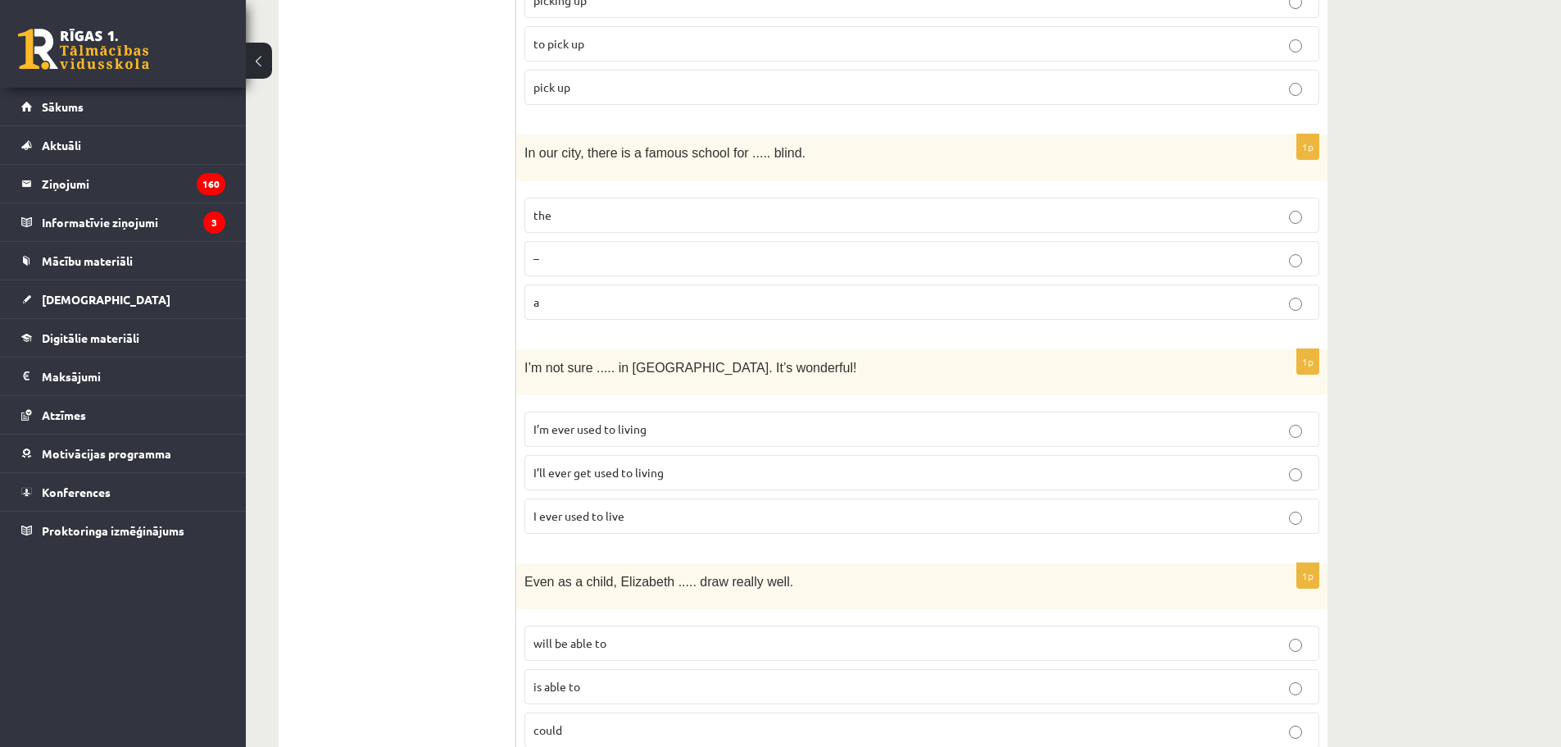
scroll to position [984, 0]
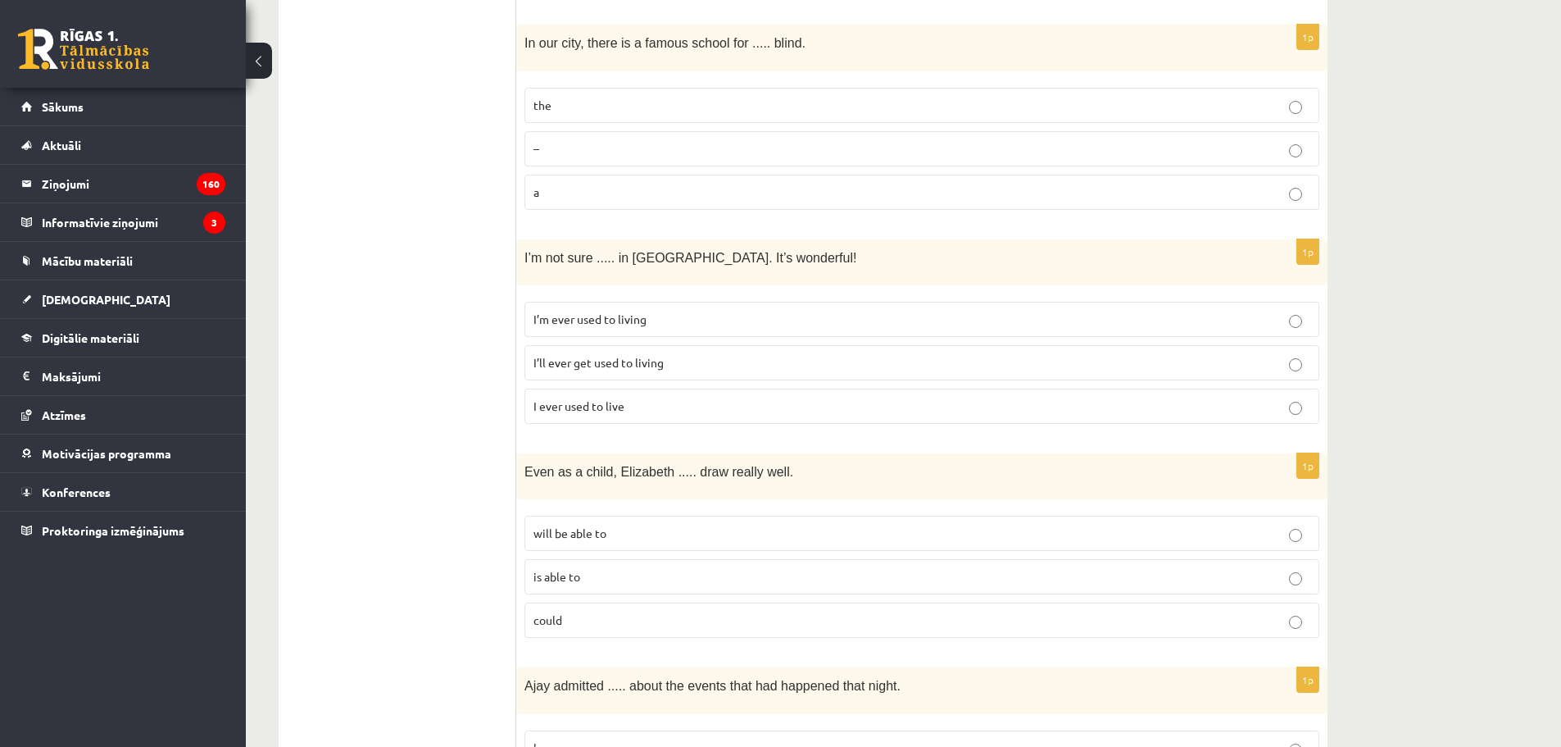
click at [584, 612] on p "could" at bounding box center [922, 619] width 777 height 17
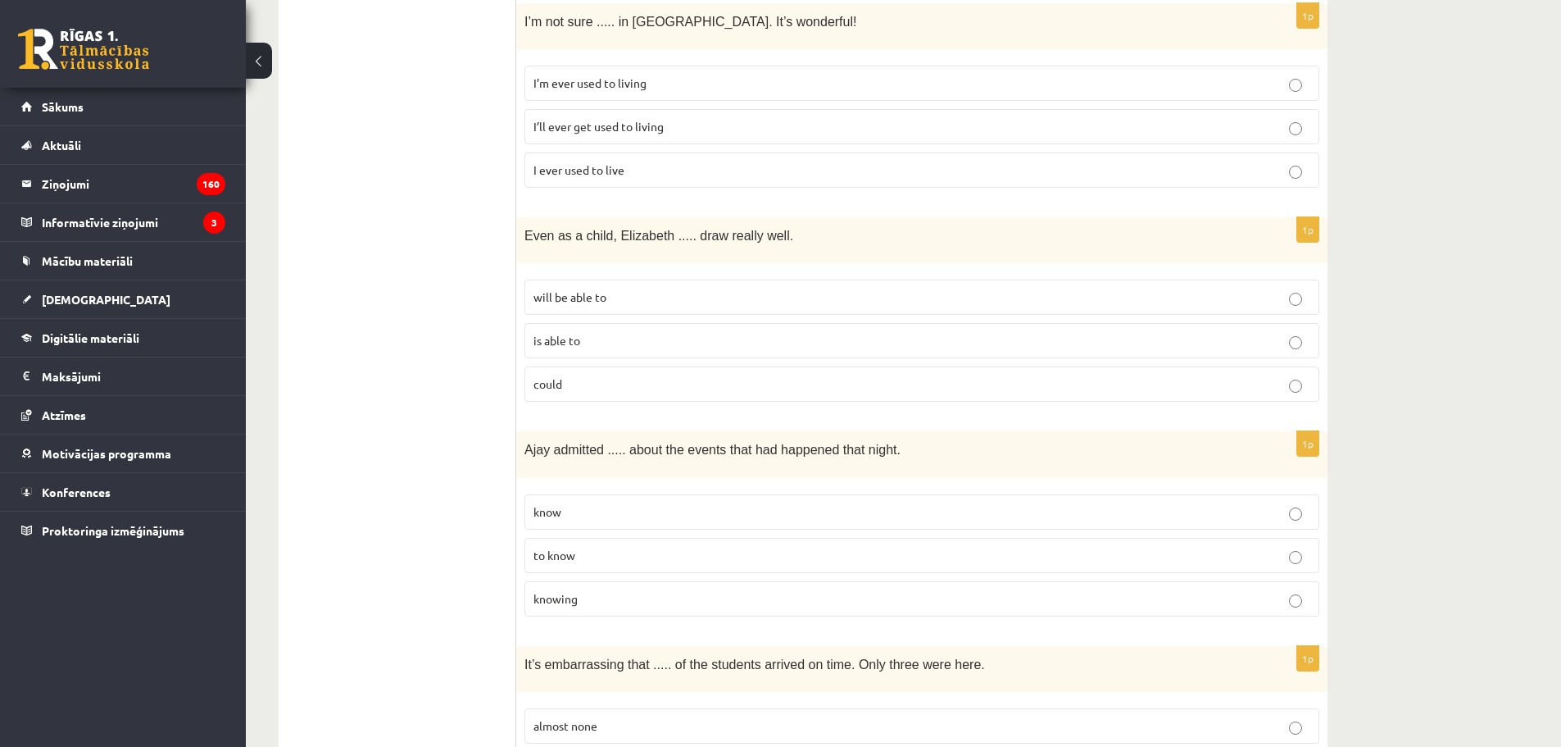
scroll to position [1229, 0]
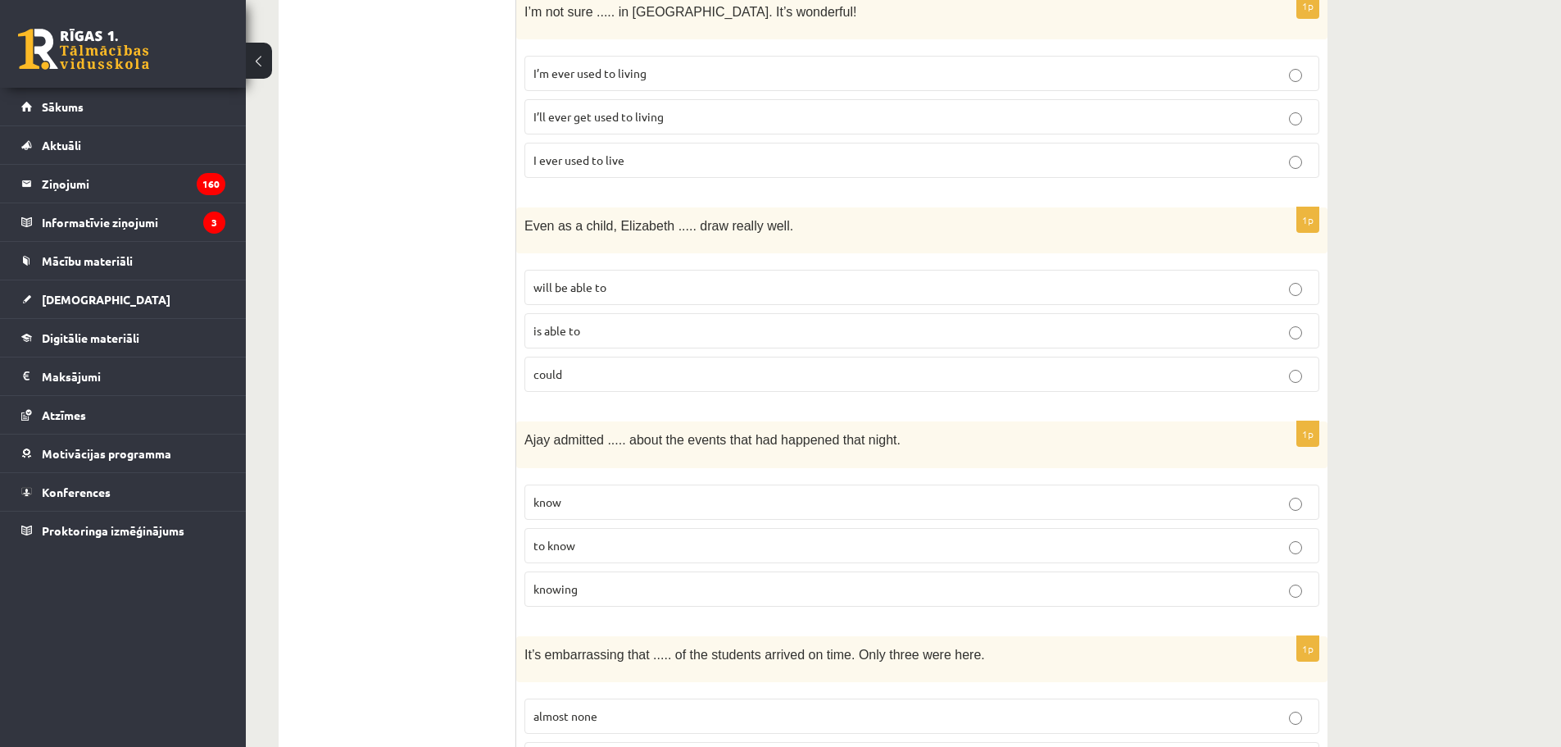
click at [591, 580] on p "knowing" at bounding box center [922, 588] width 777 height 17
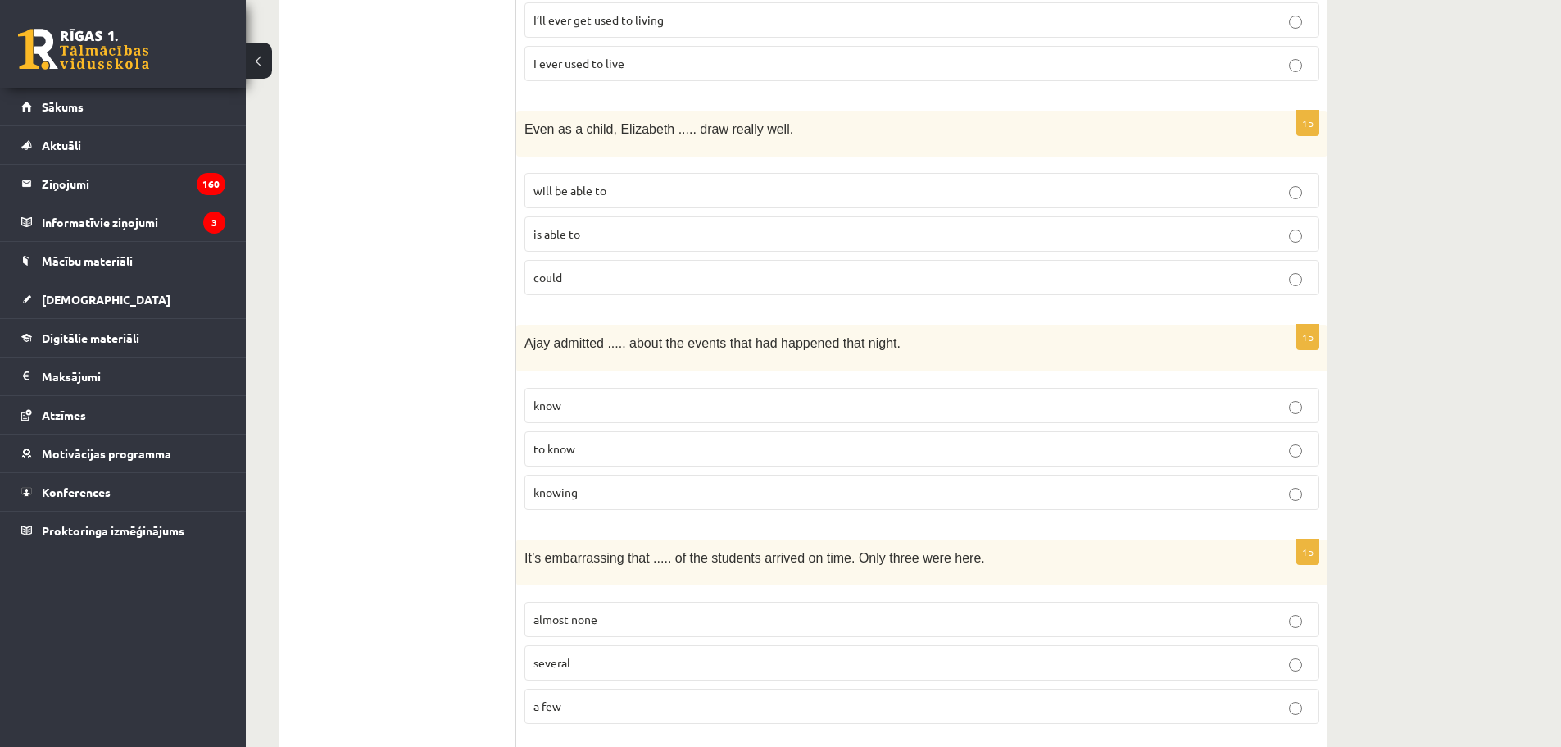
scroll to position [1420, 0]
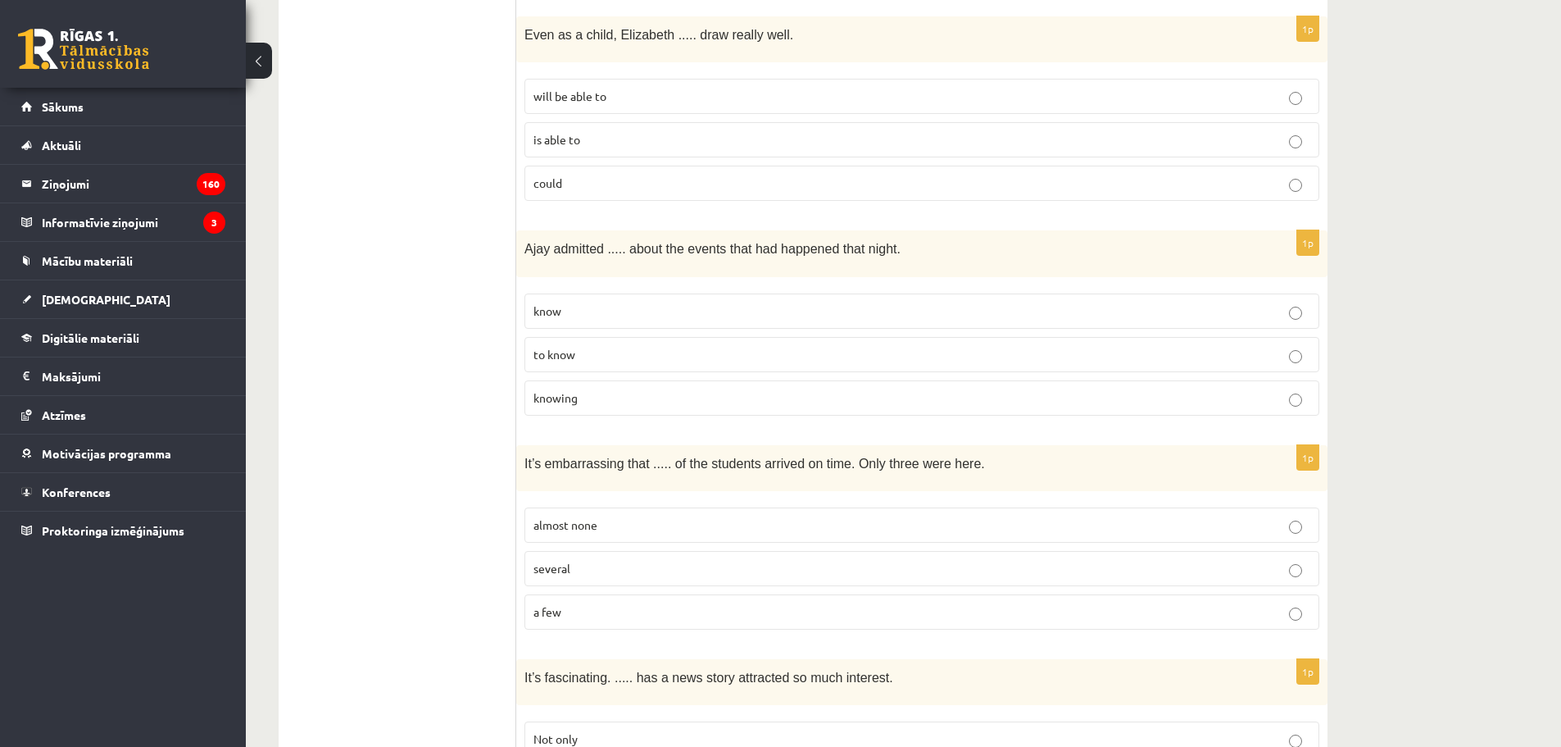
click at [596, 520] on span "almost none" at bounding box center [566, 524] width 64 height 15
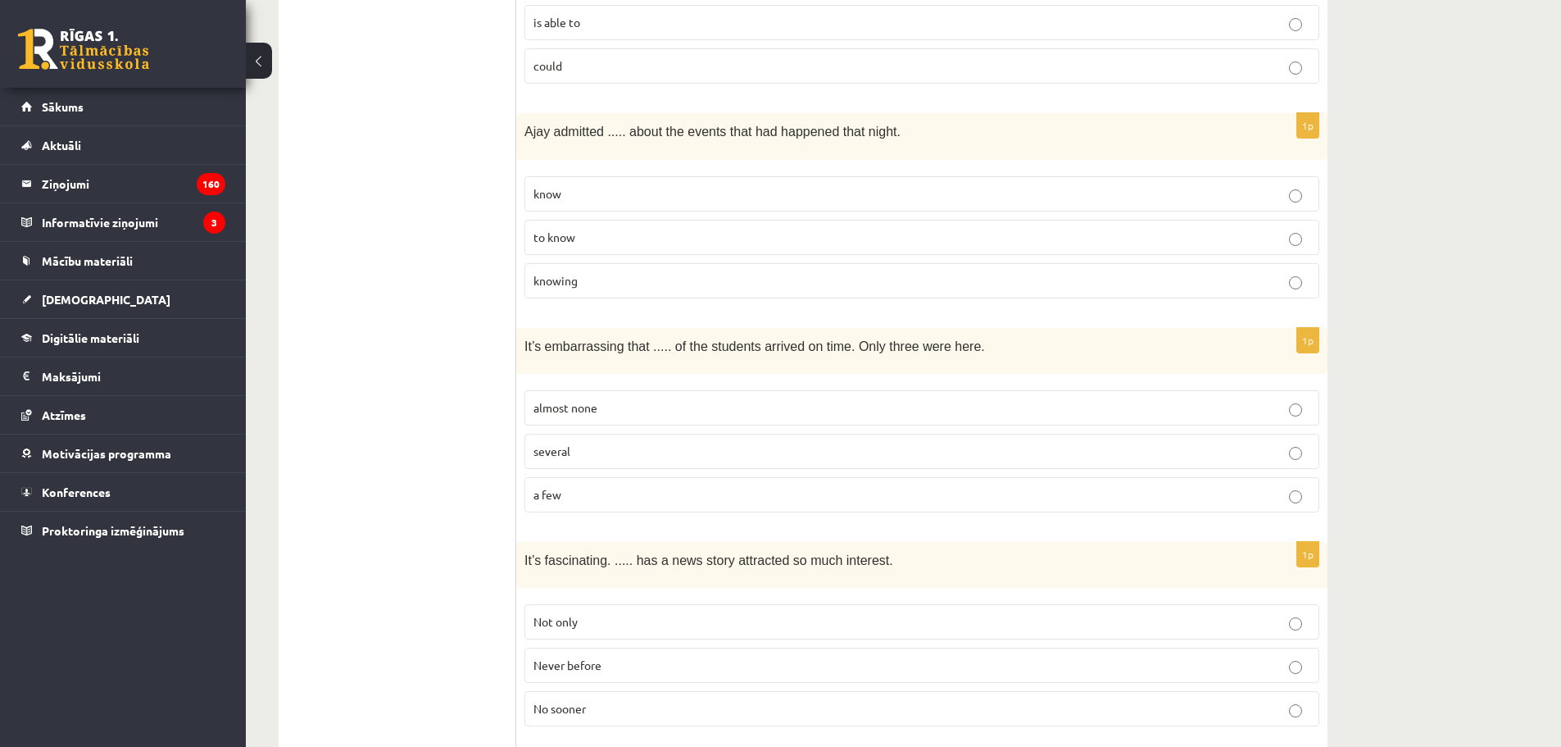
scroll to position [1748, 0]
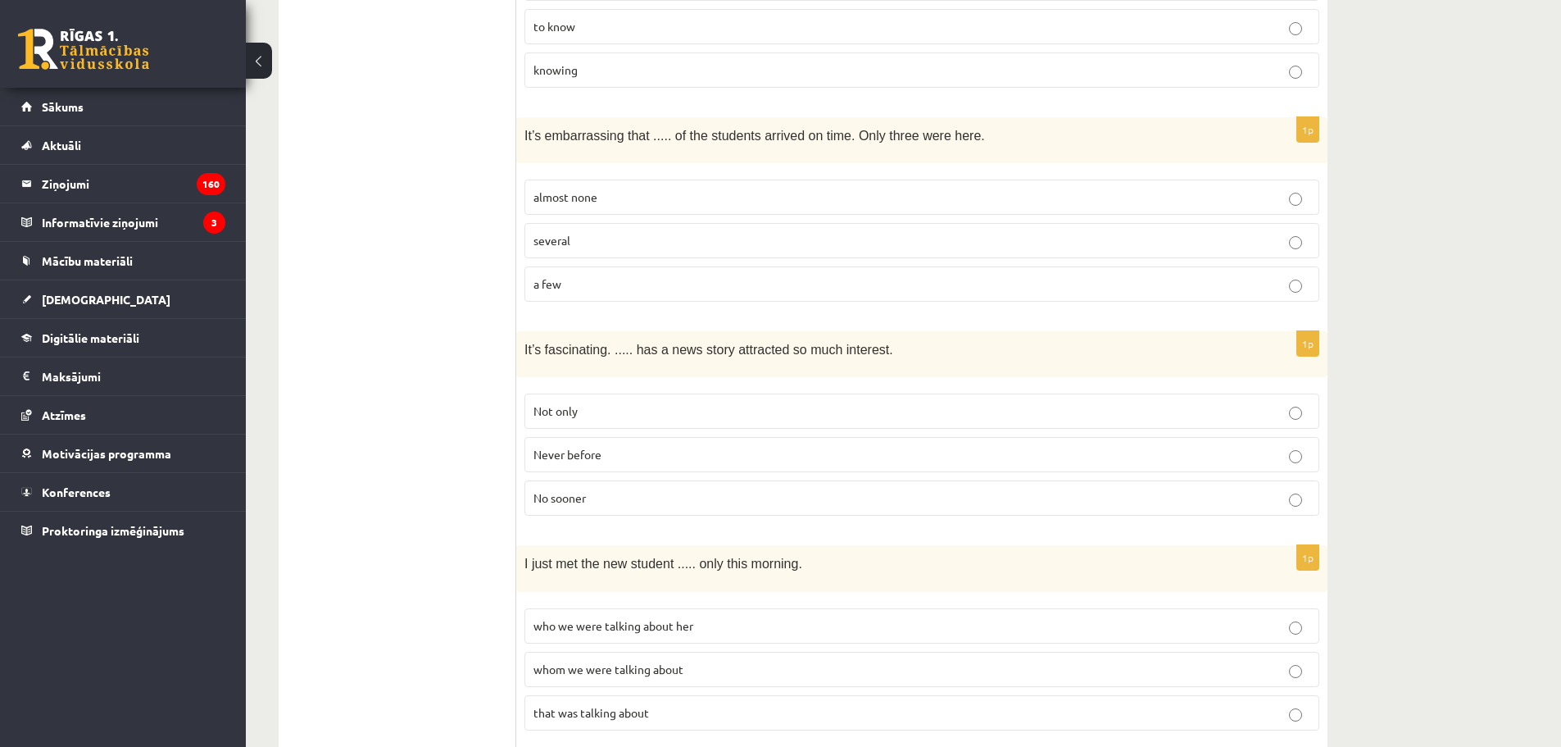
click at [618, 446] on p "Never before" at bounding box center [922, 454] width 777 height 17
click at [622, 661] on span "whom we were talking about" at bounding box center [609, 668] width 150 height 15
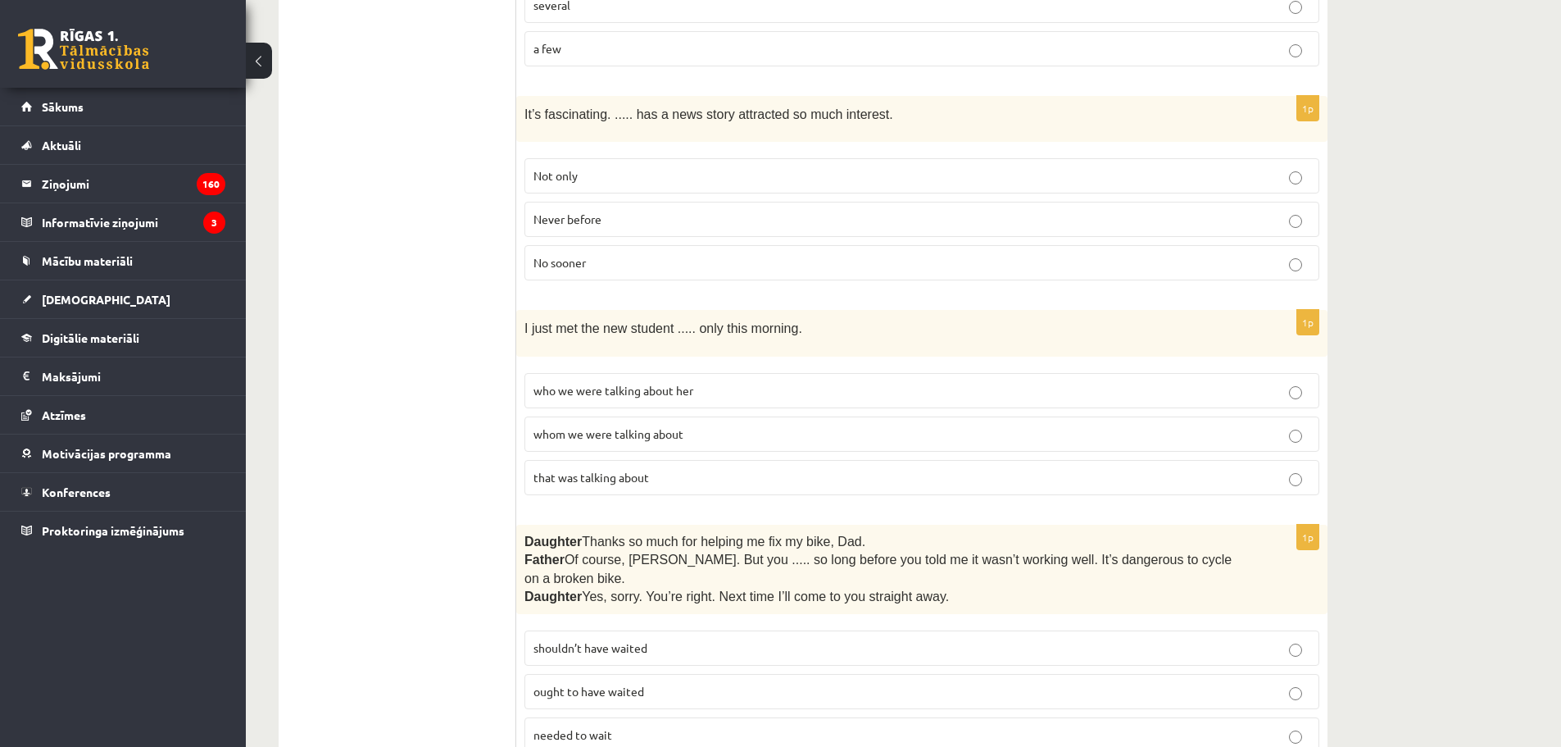
scroll to position [2158, 0]
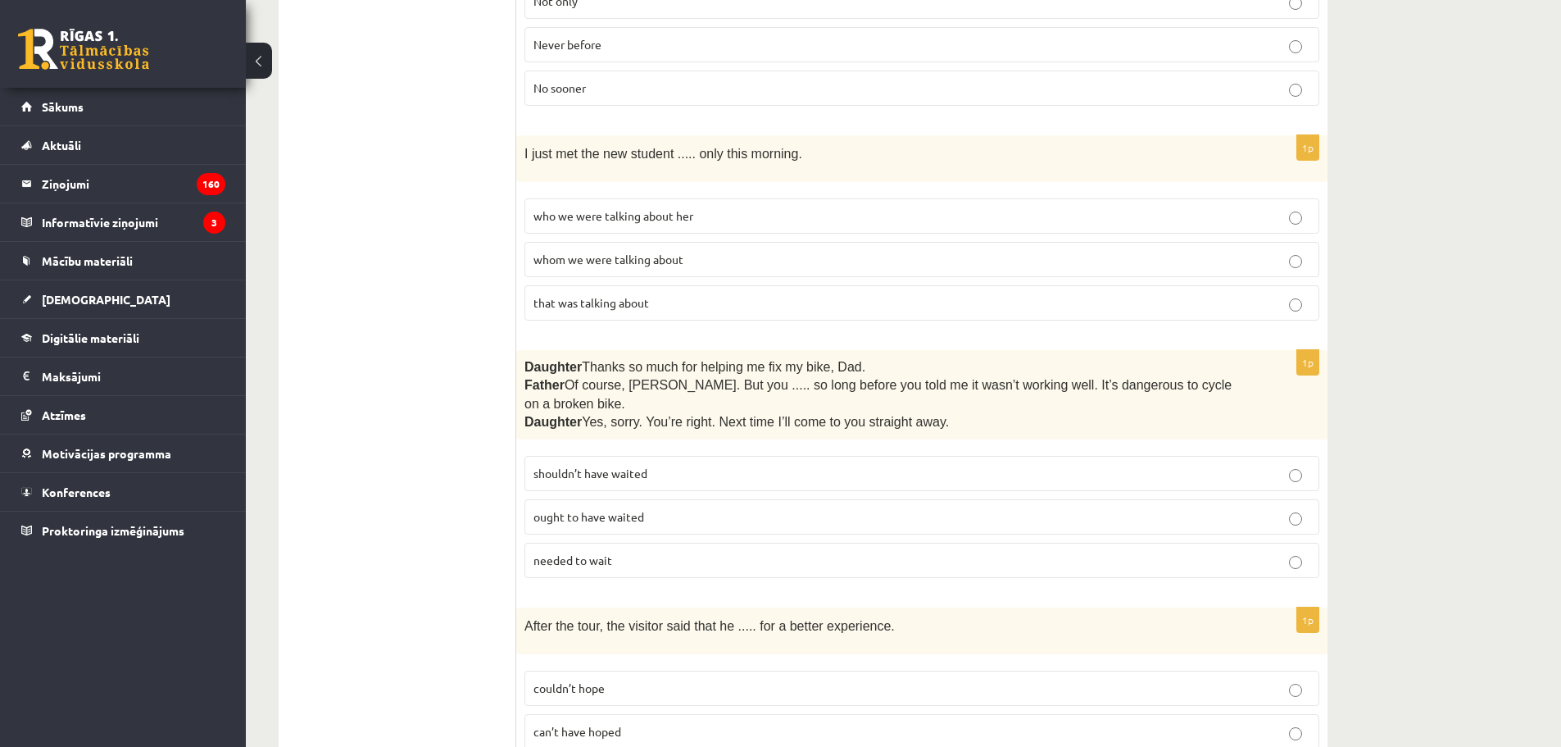
click at [598, 465] on p "shouldn’t have waited" at bounding box center [922, 473] width 777 height 17
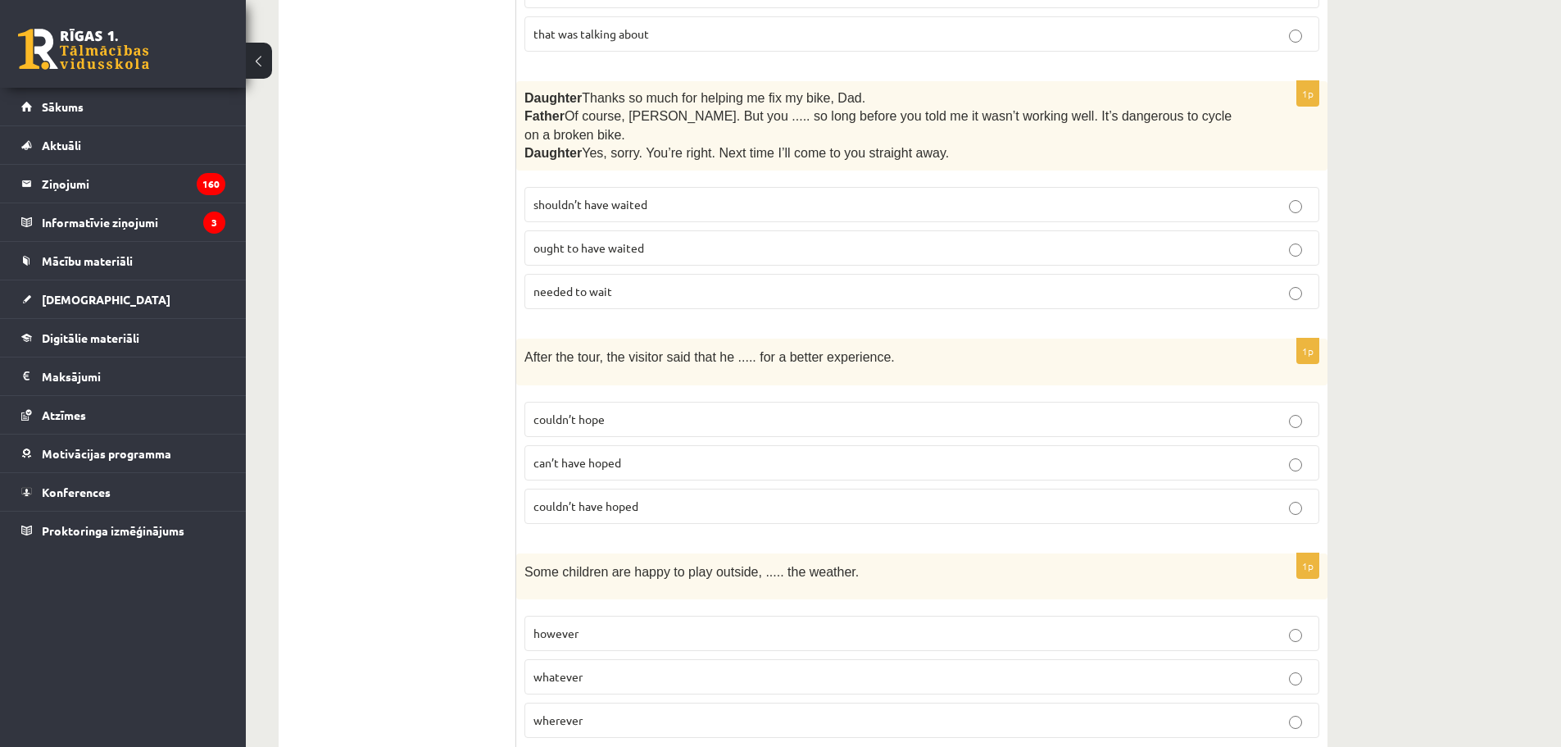
scroll to position [2432, 0]
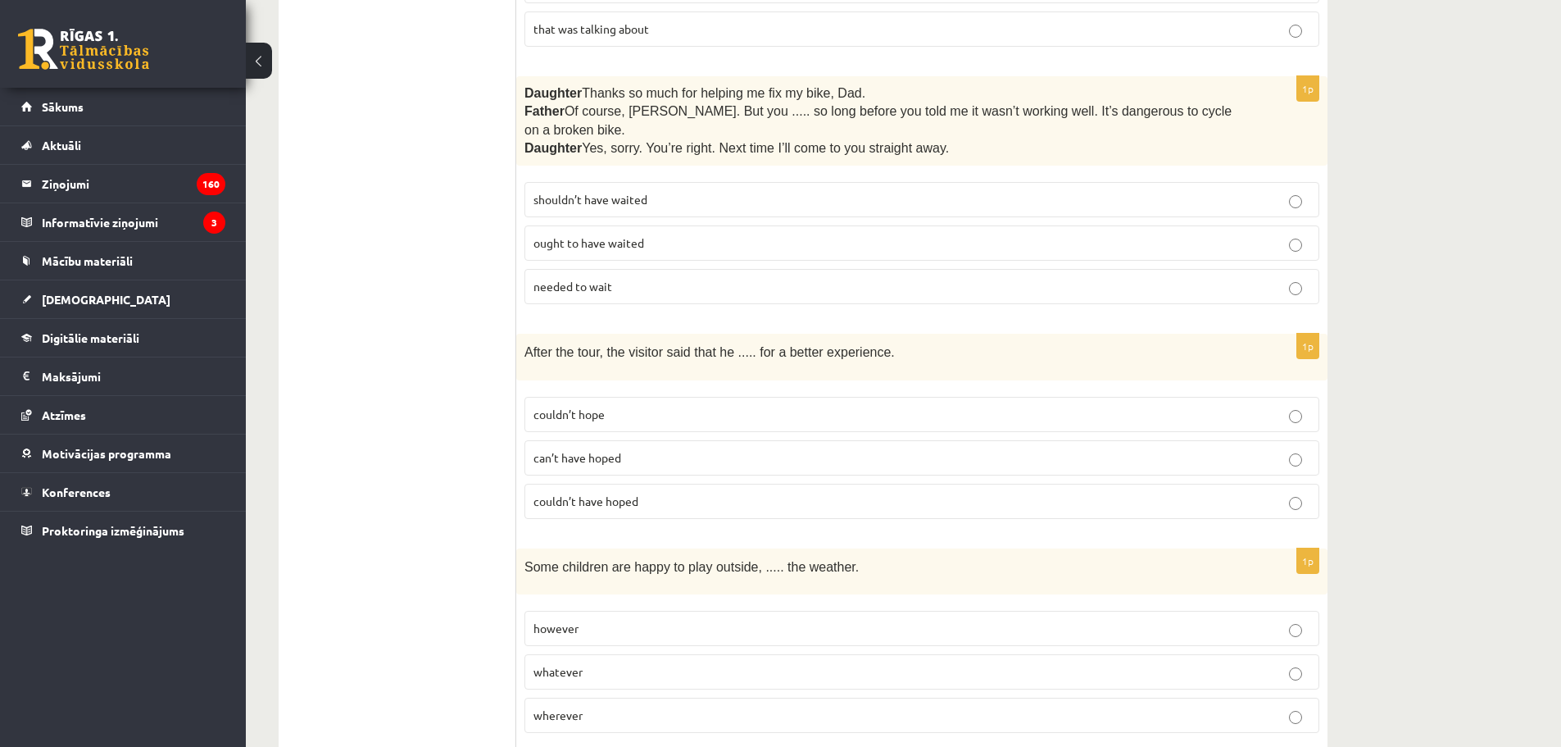
click at [635, 493] on span "couldn’t have hoped" at bounding box center [586, 500] width 105 height 15
click at [588, 663] on p "whatever" at bounding box center [922, 671] width 777 height 17
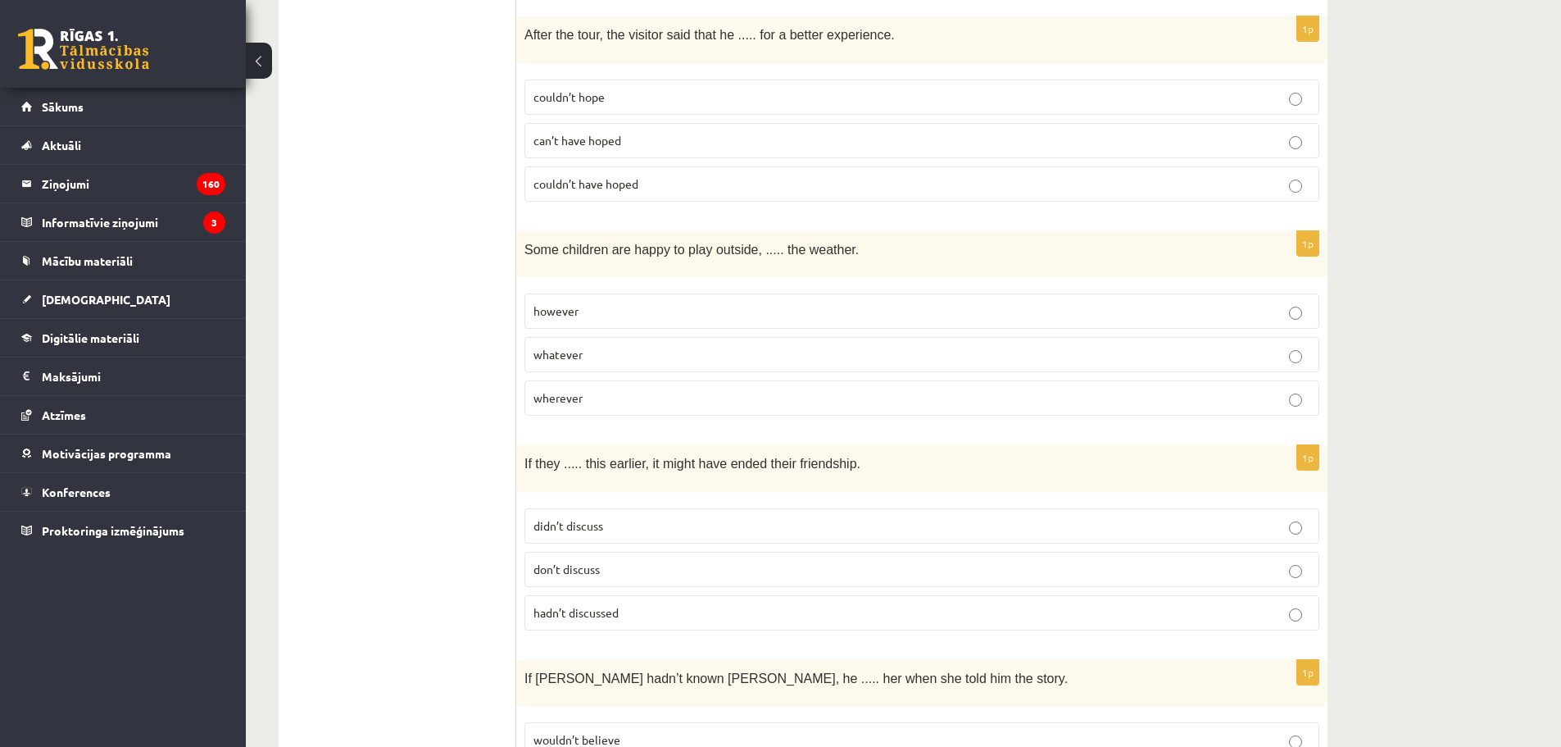
scroll to position [2760, 0]
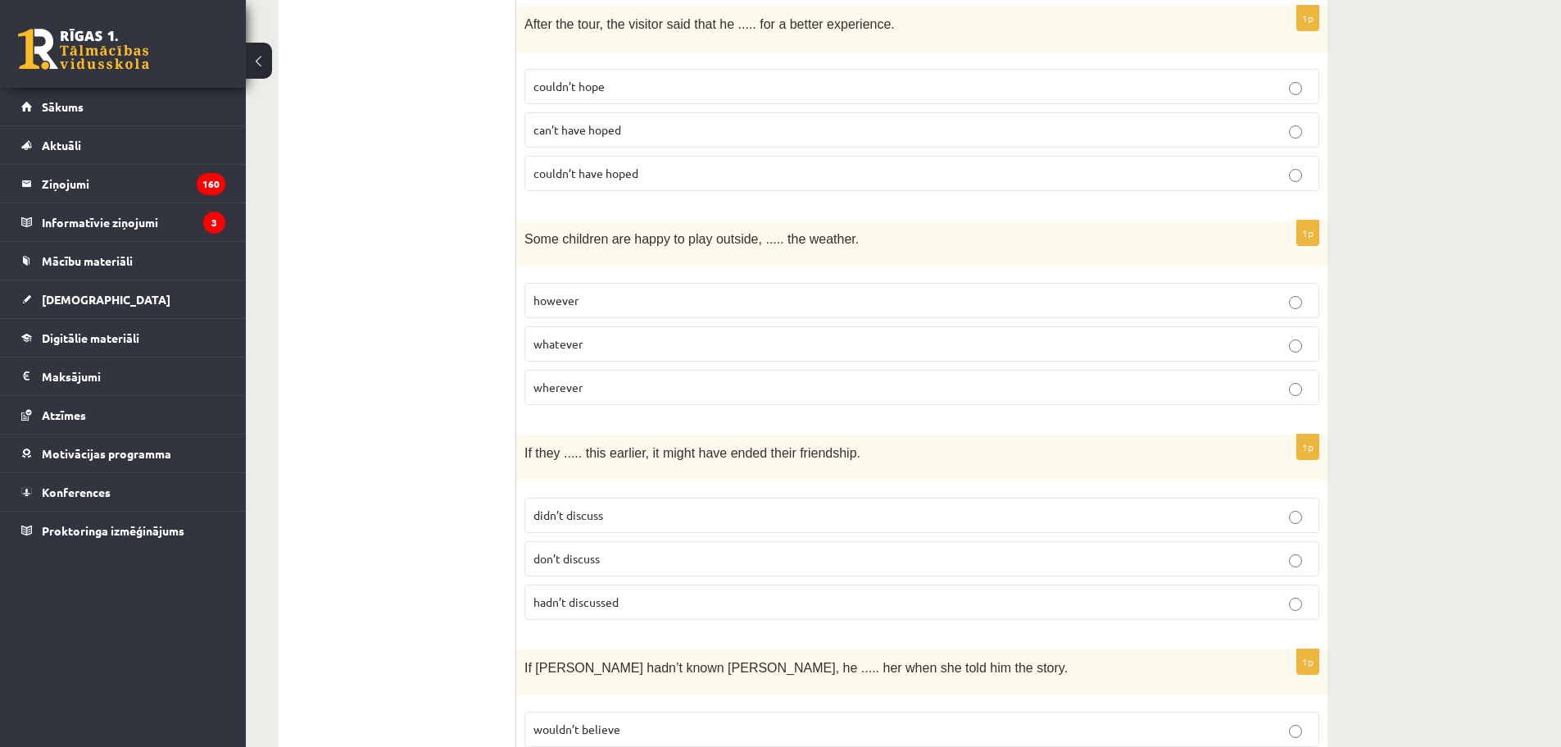
click at [658, 593] on p "hadn’t discussed" at bounding box center [922, 601] width 777 height 17
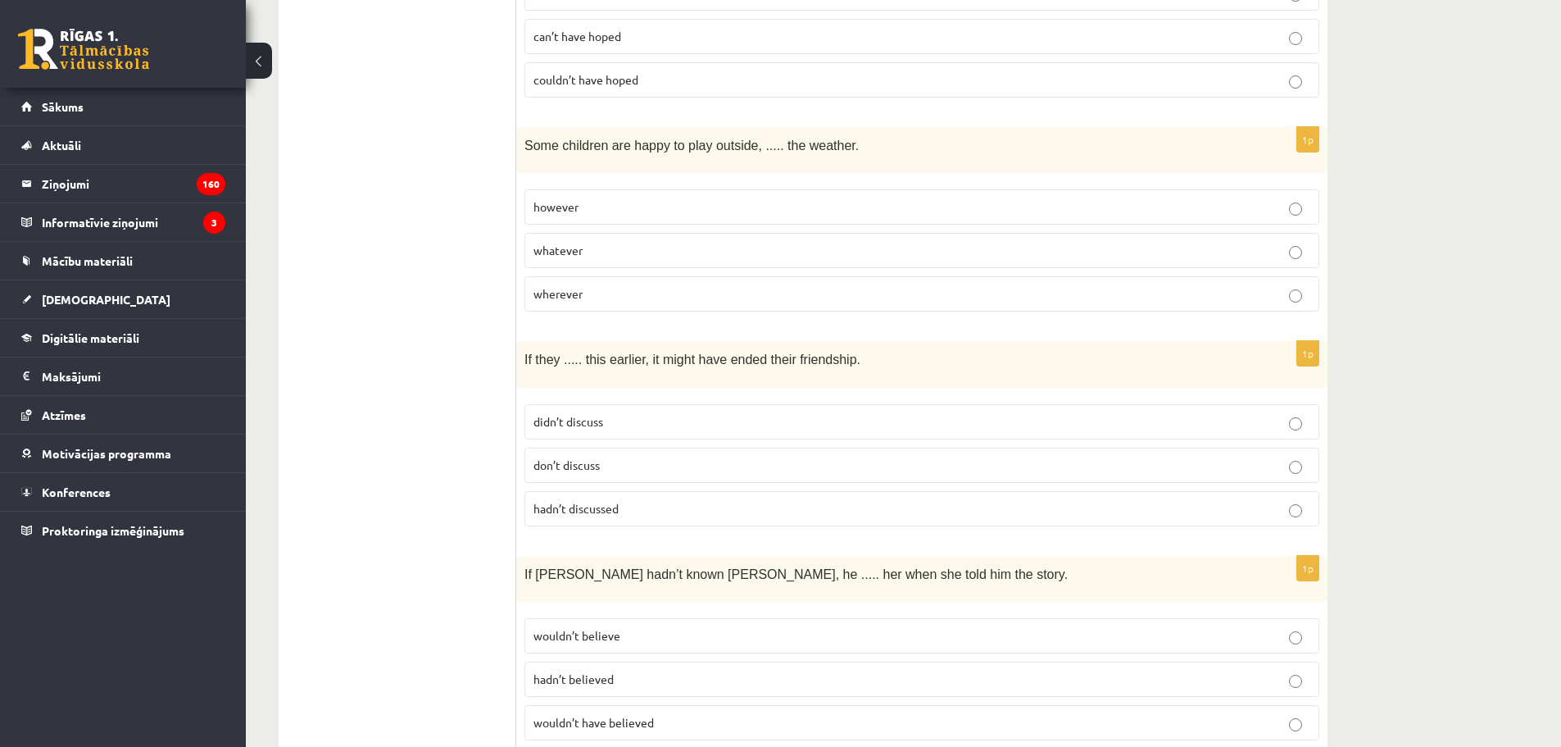
scroll to position [2869, 0]
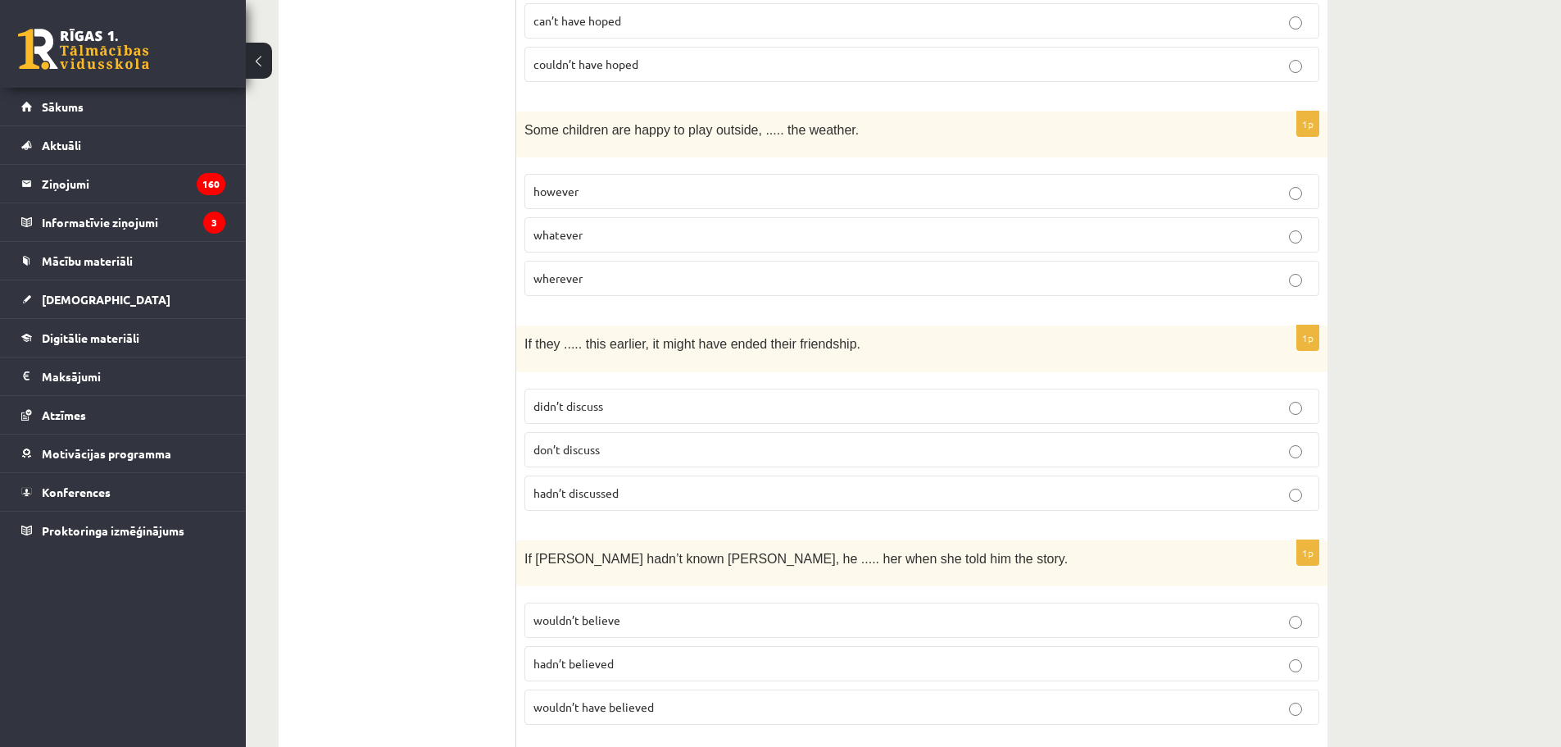
click at [651, 698] on p "wouldn’t have believed" at bounding box center [922, 706] width 777 height 17
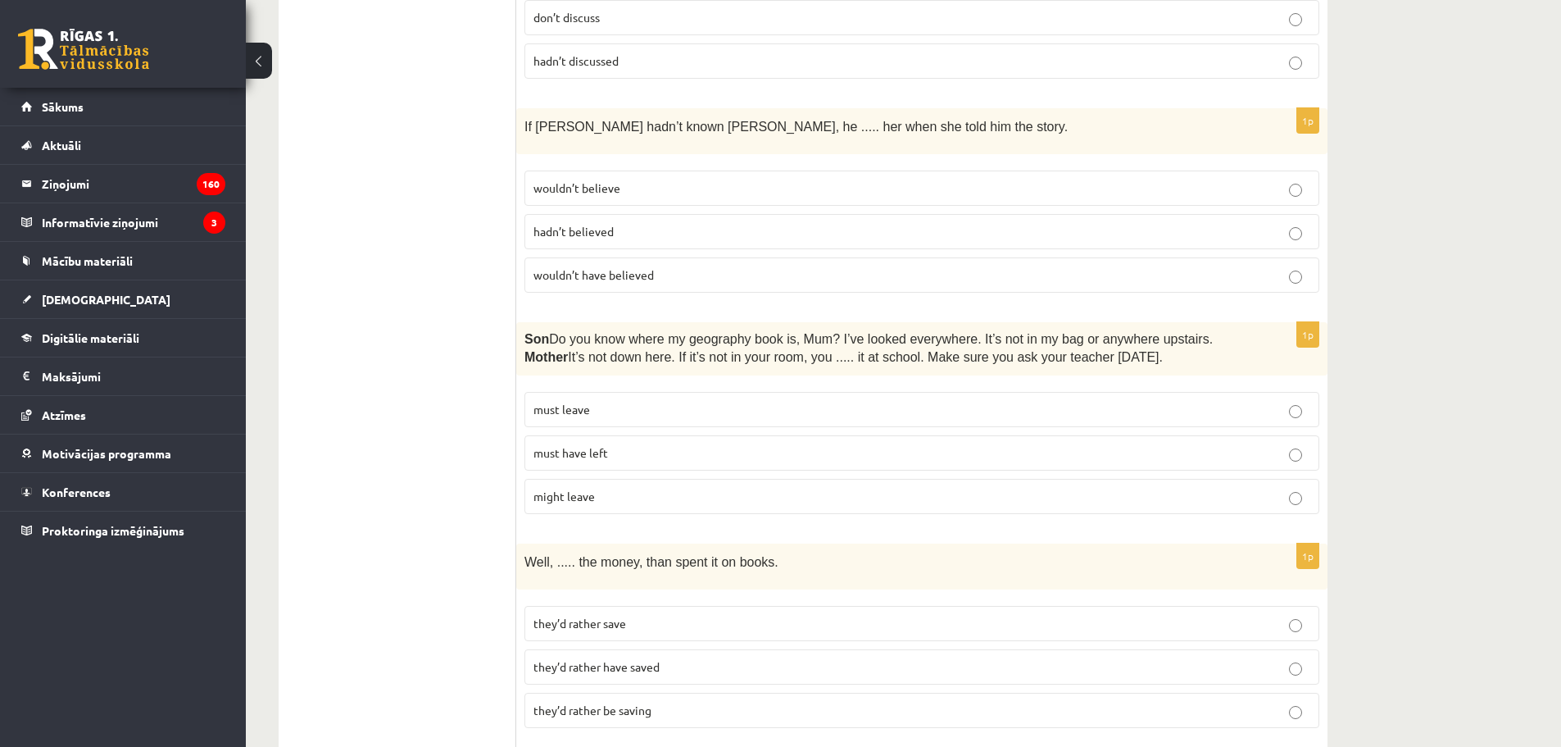
scroll to position [3306, 0]
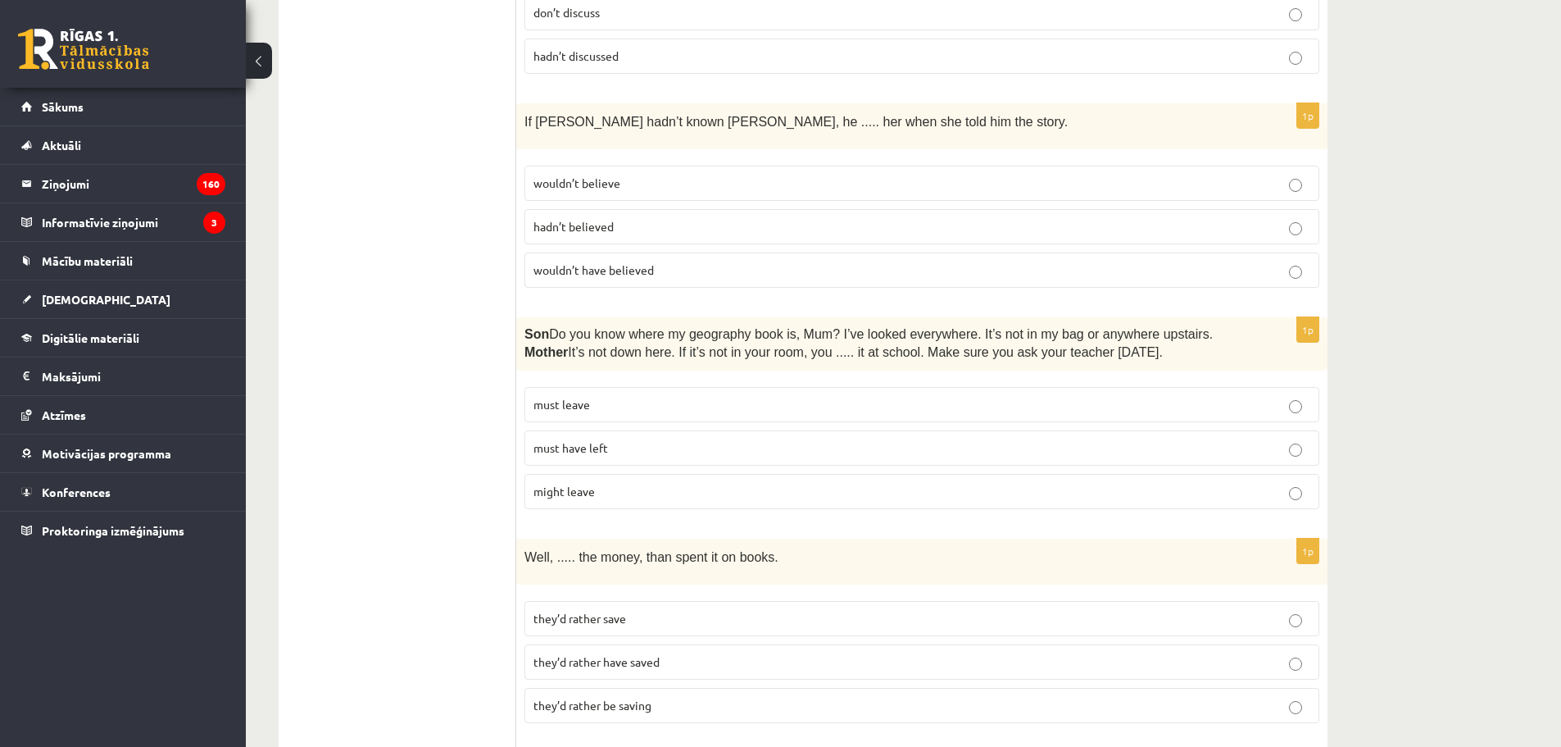
click at [611, 439] on p "must have left" at bounding box center [922, 447] width 777 height 17
click at [649, 644] on label "they’d rather have saved" at bounding box center [922, 661] width 795 height 35
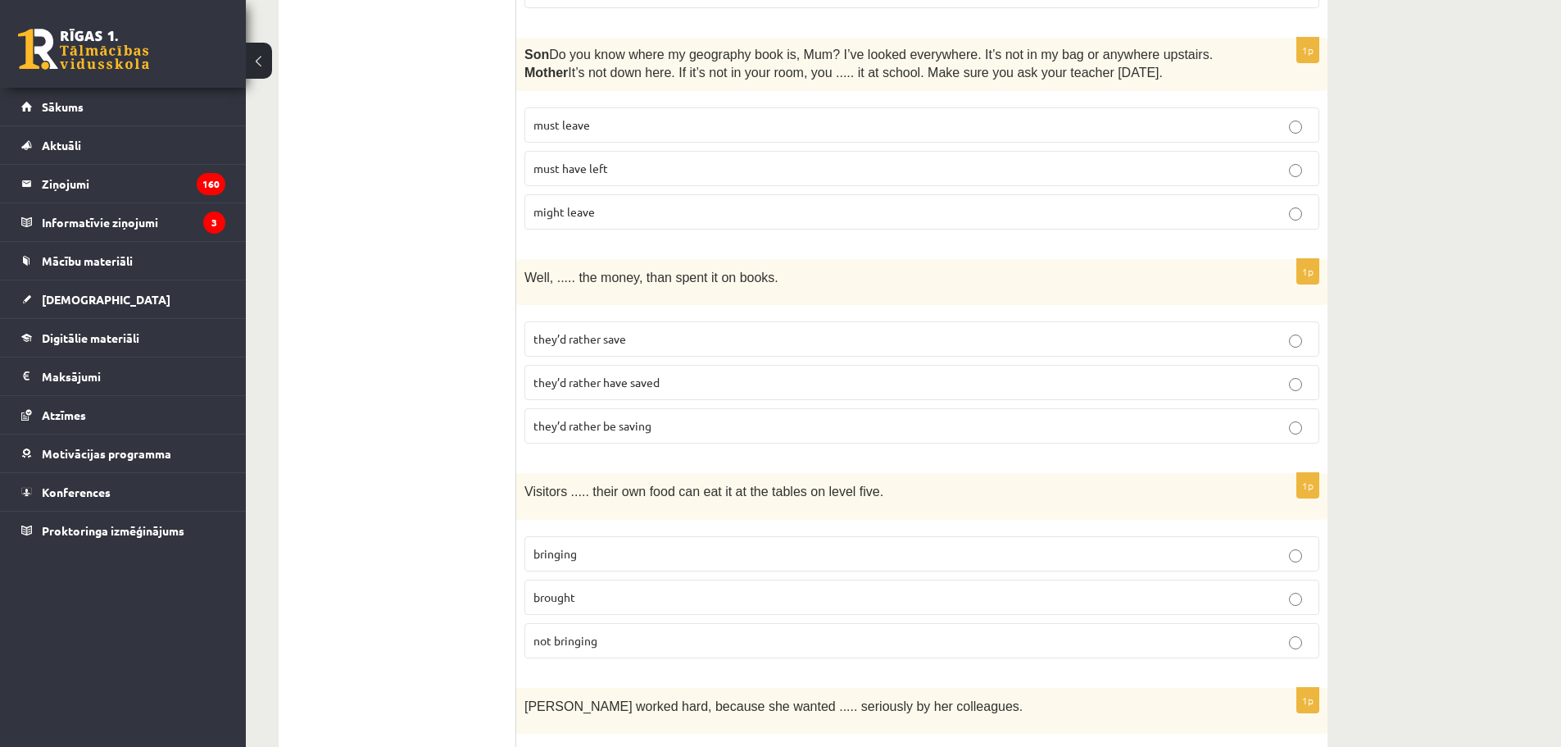
scroll to position [3634, 0]
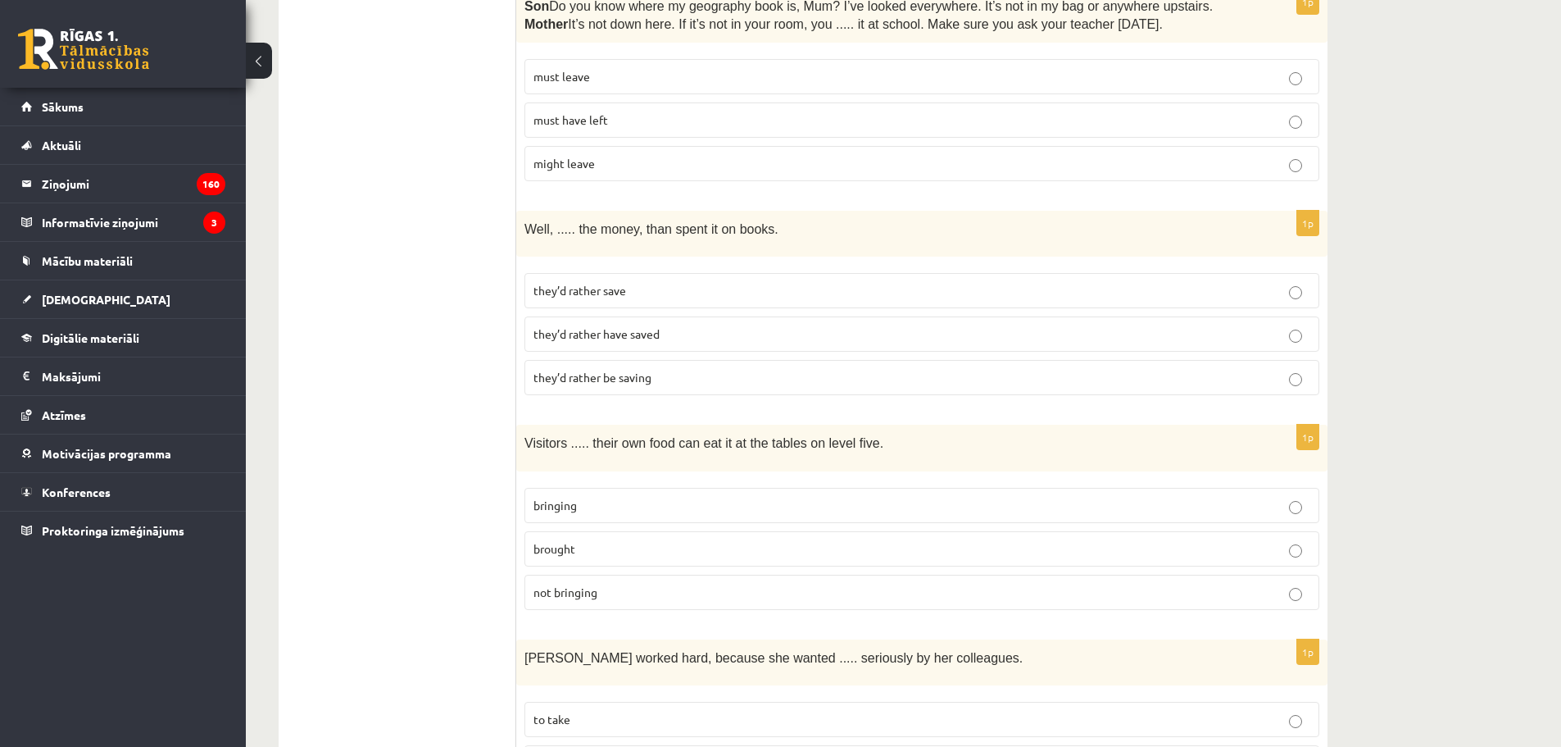
click at [598, 497] on p "bringing" at bounding box center [922, 505] width 777 height 17
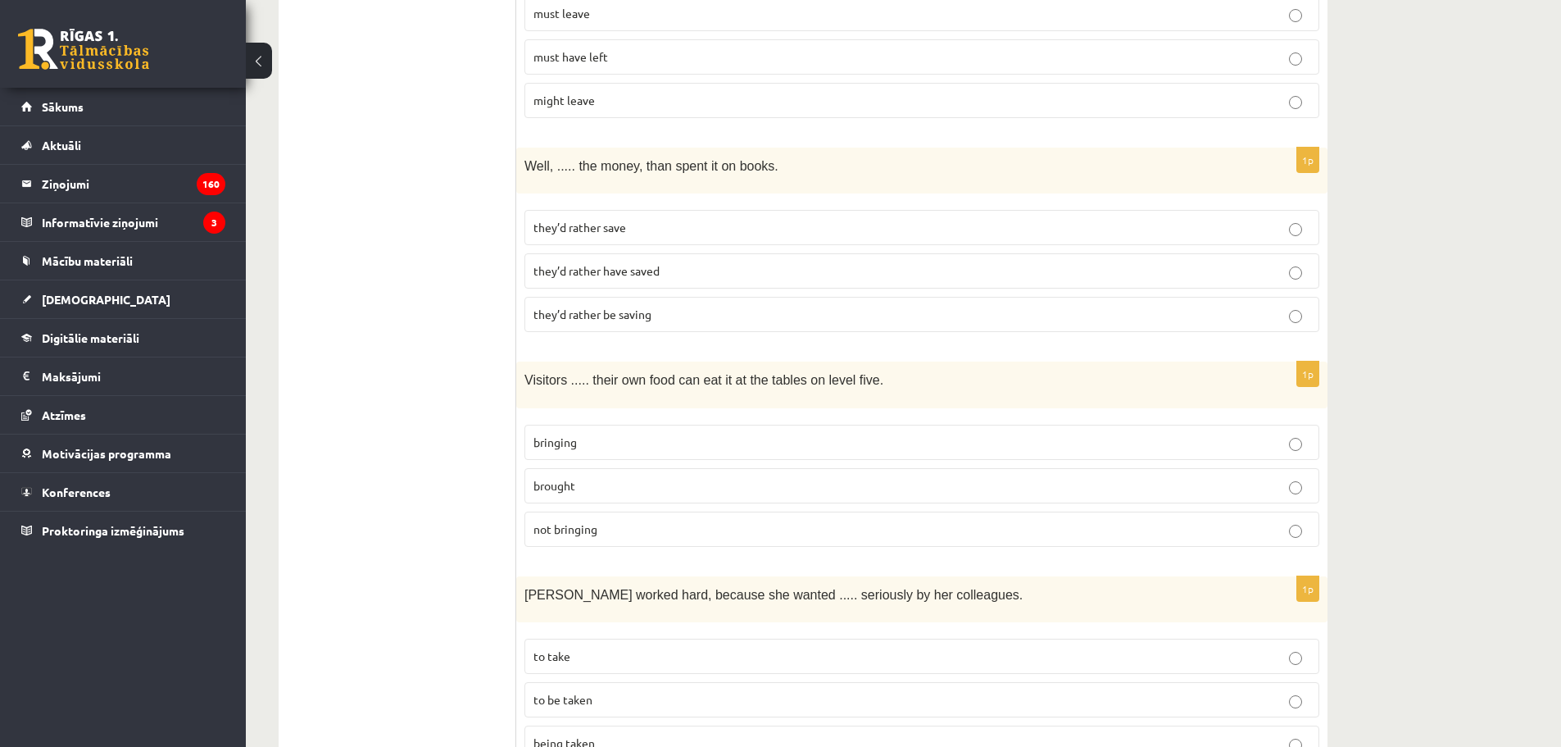
scroll to position [3825, 0]
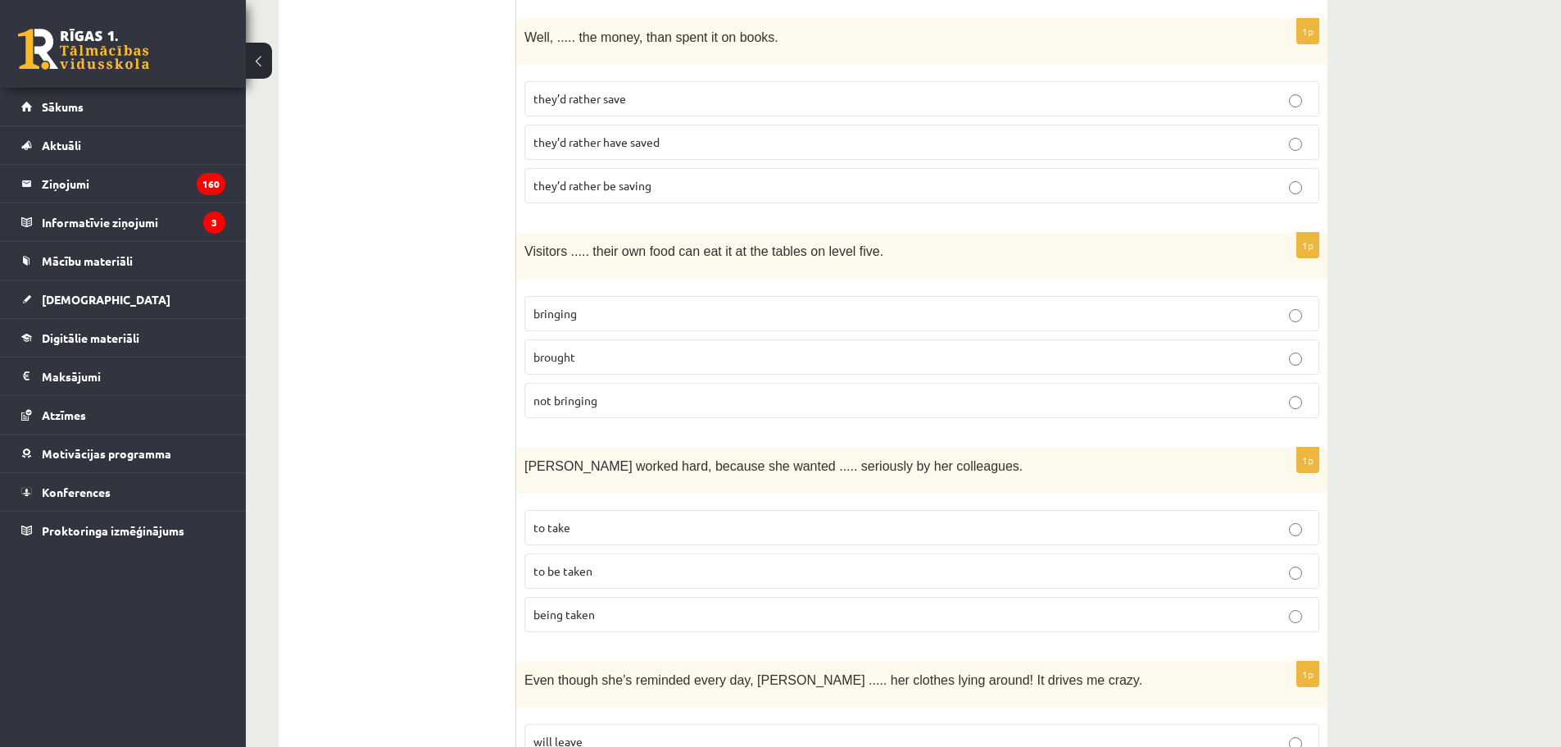
click at [611, 562] on p "to be taken" at bounding box center [922, 570] width 777 height 17
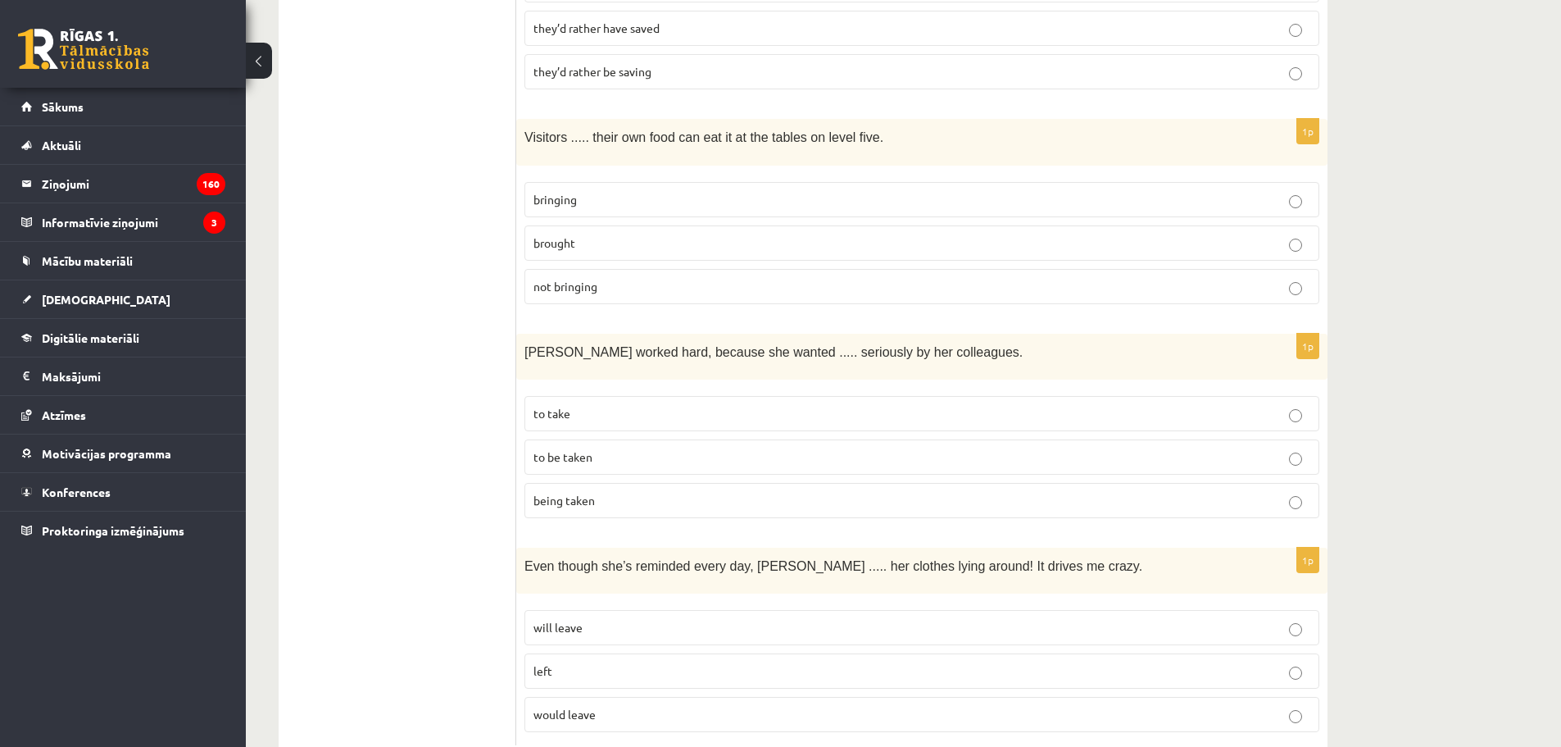
scroll to position [3955, 0]
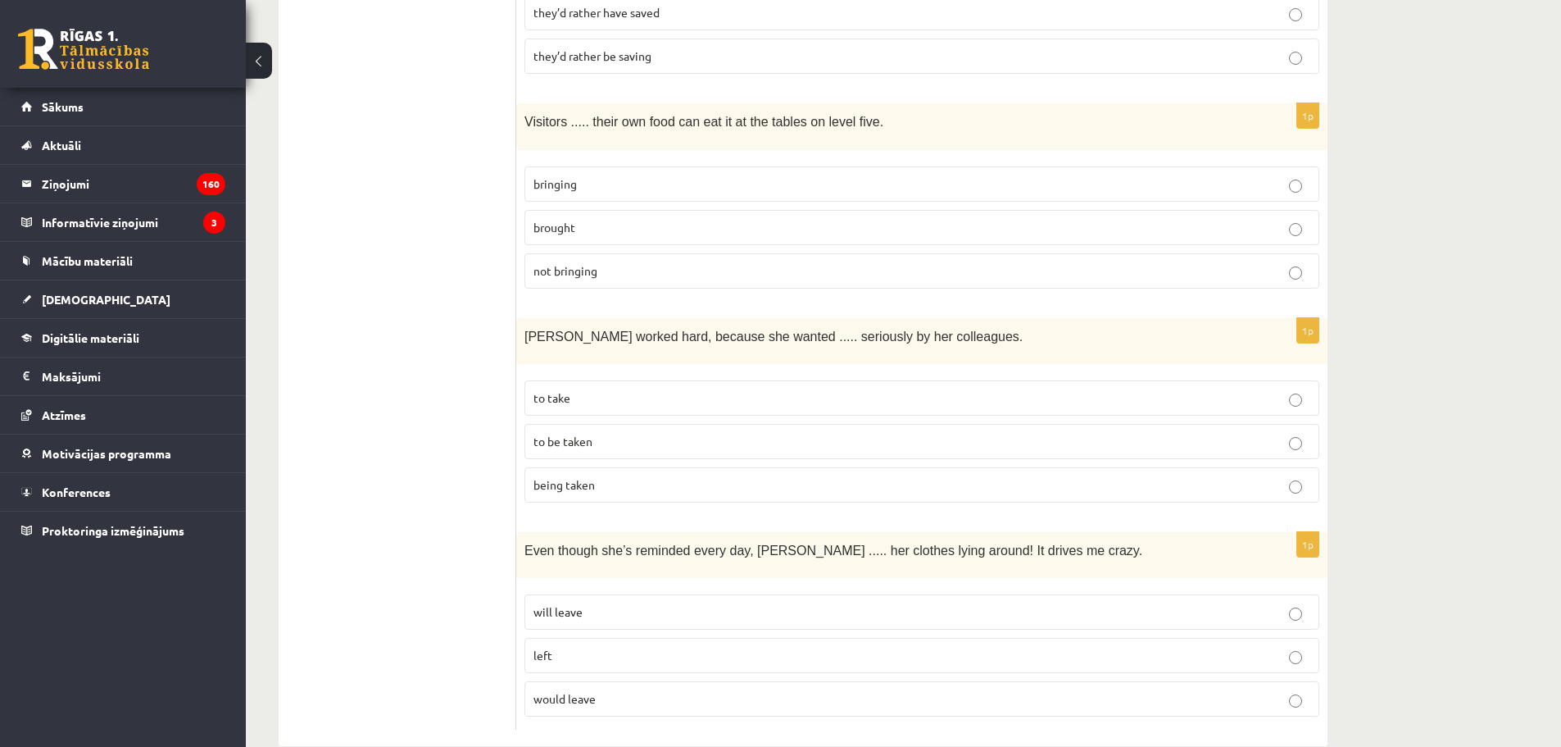
click at [605, 594] on label "will leave" at bounding box center [922, 611] width 795 height 35
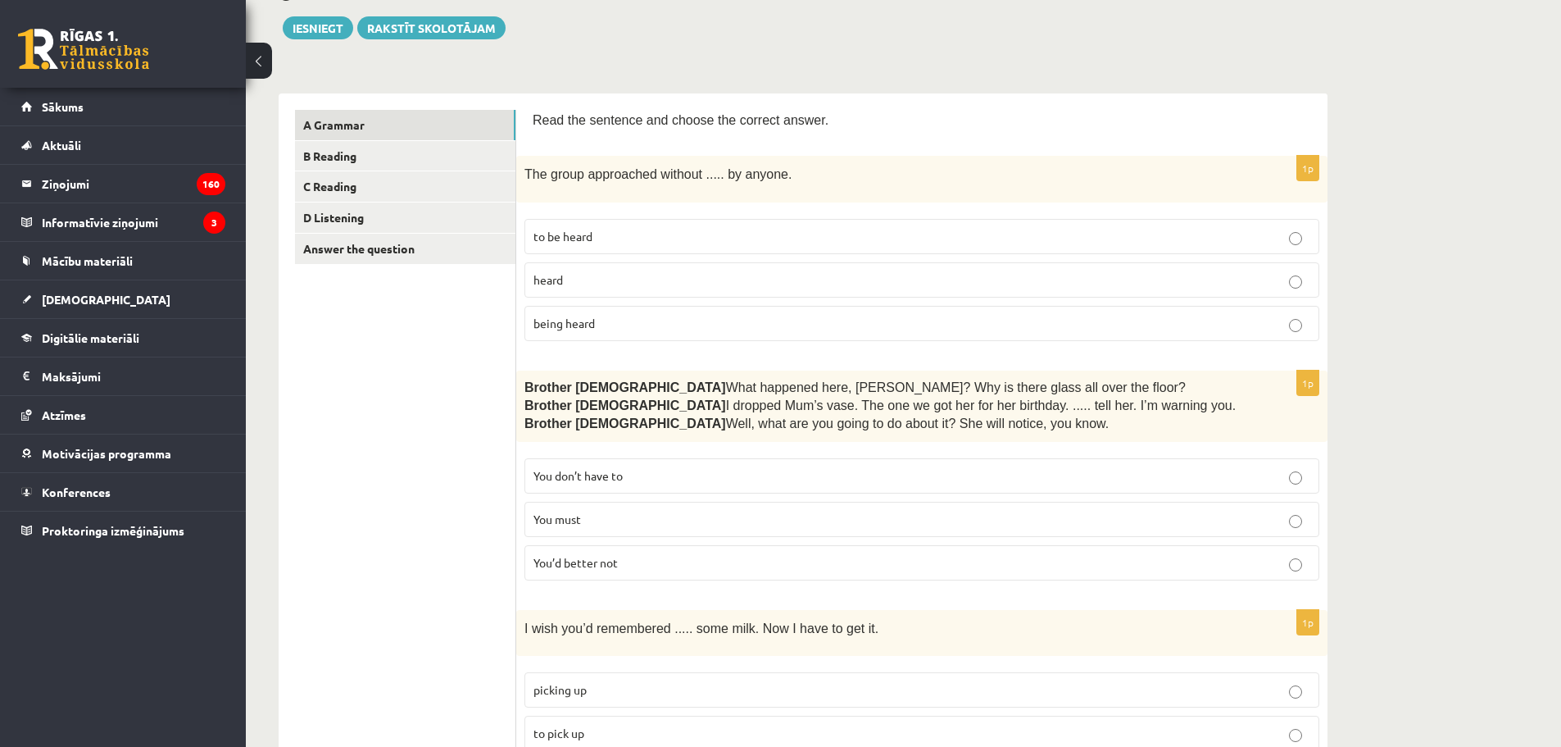
scroll to position [0, 0]
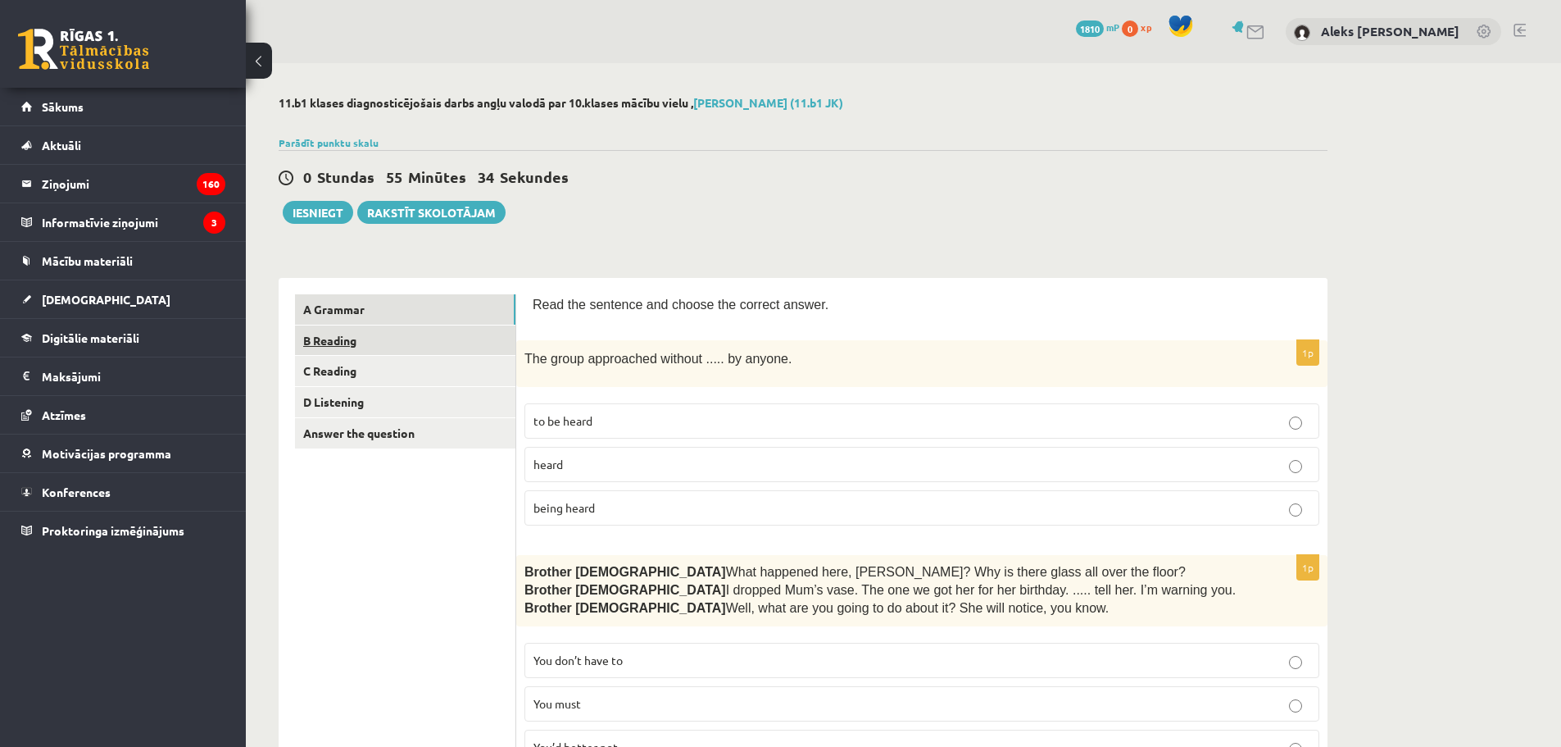
click at [413, 339] on link "B Reading" at bounding box center [405, 340] width 220 height 30
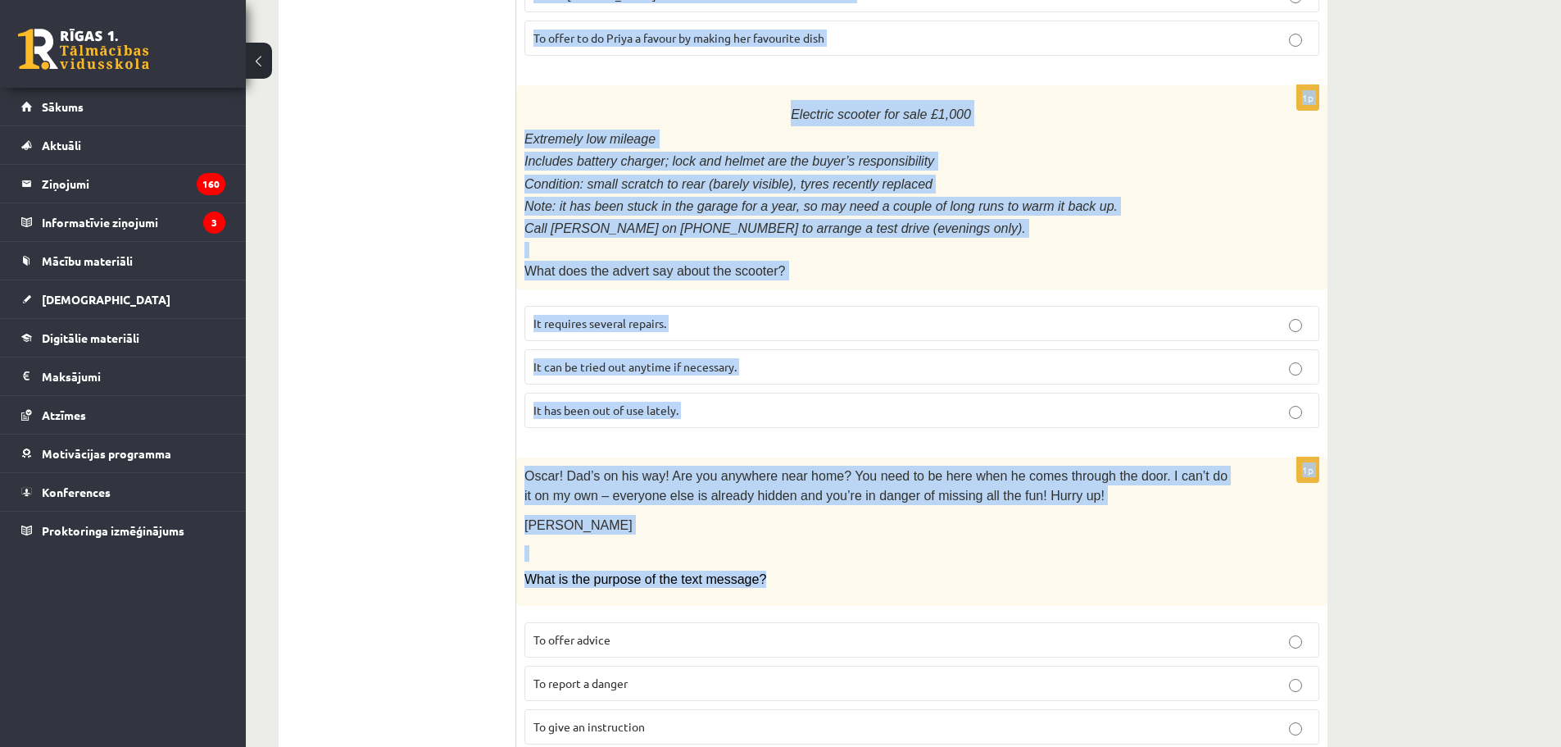
scroll to position [1760, 0]
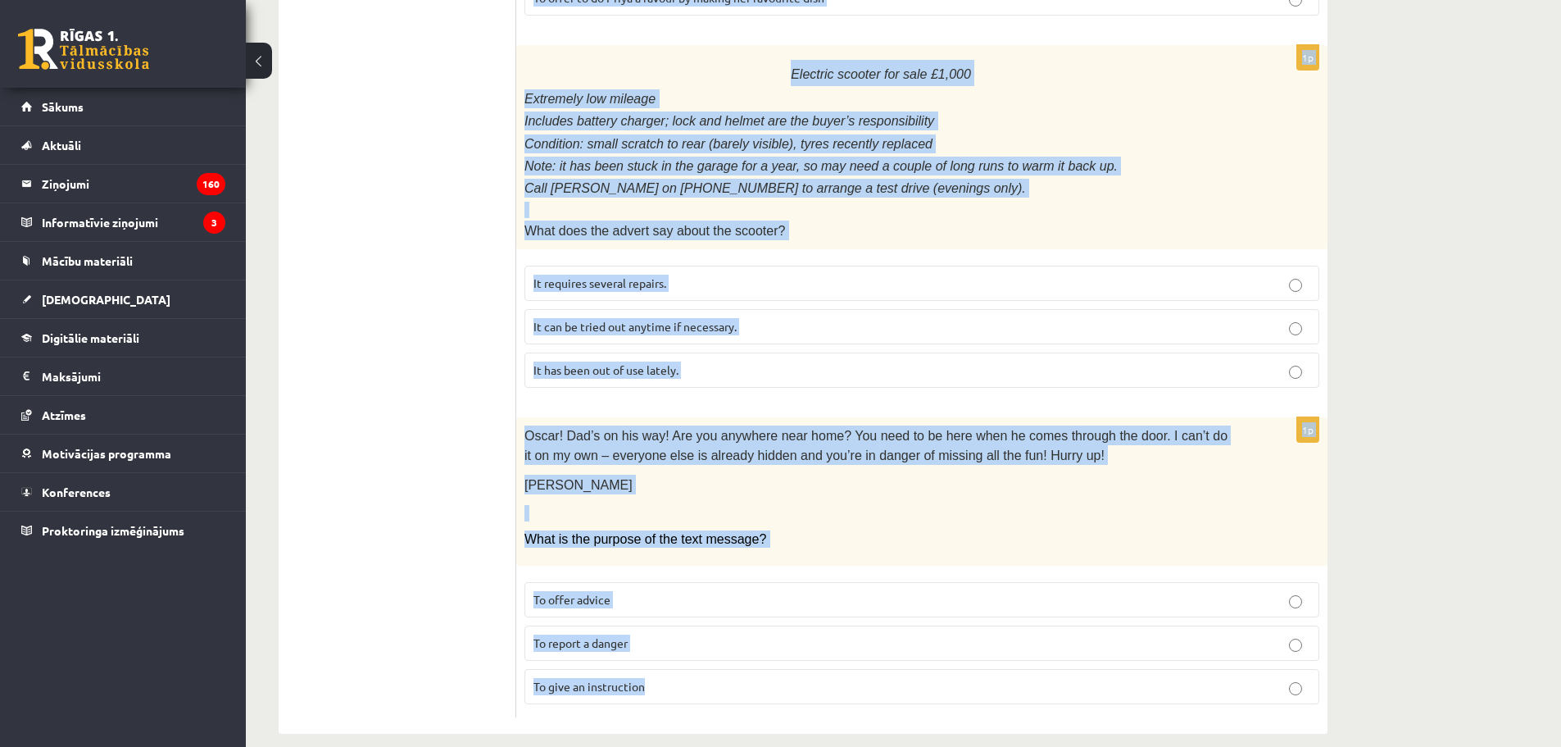
drag, startPoint x: 528, startPoint y: 104, endPoint x: 844, endPoint y: 661, distance: 640.2
copy form "Read the text and choose the correct answer. 1p Home ..... About Fashionista To…"
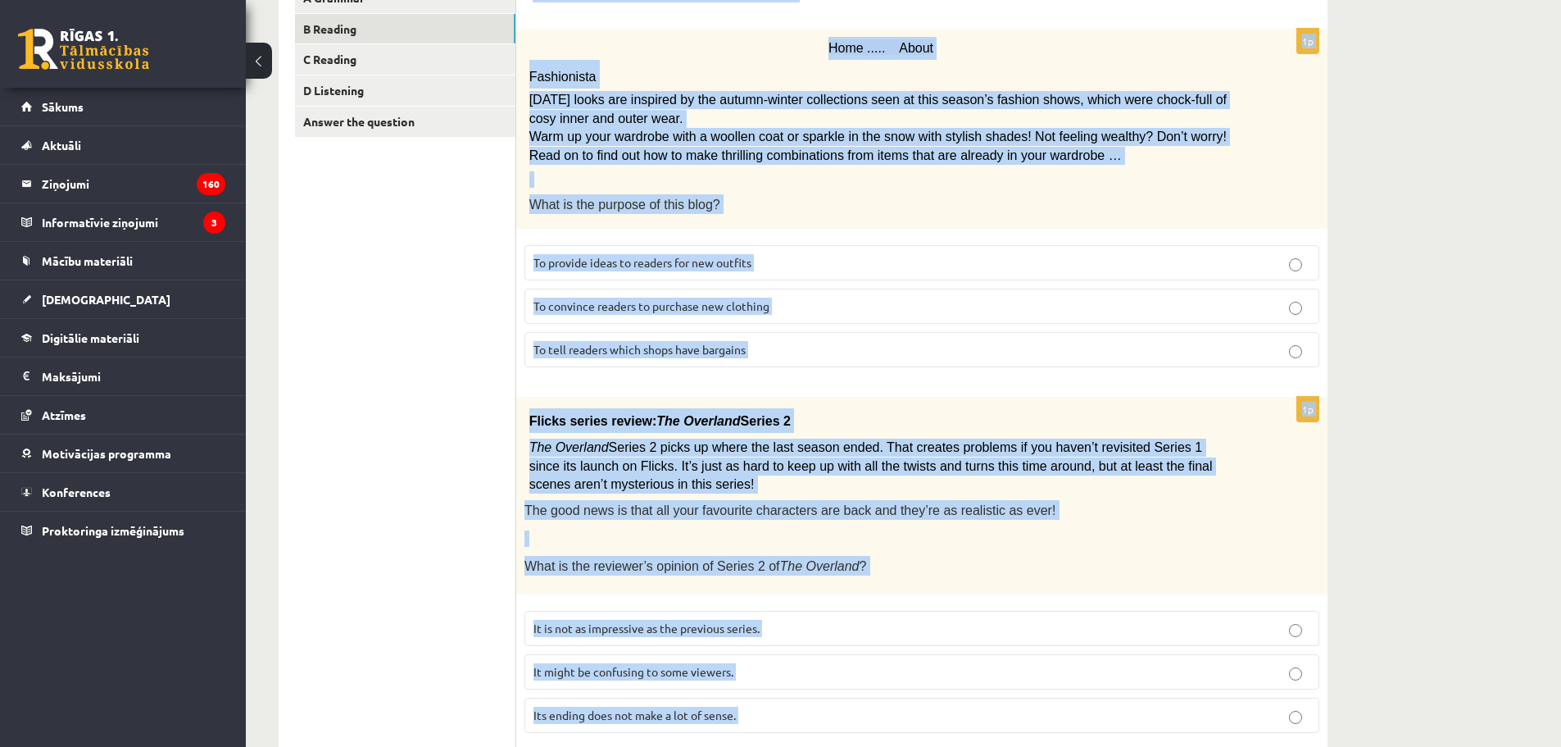
scroll to position [0, 0]
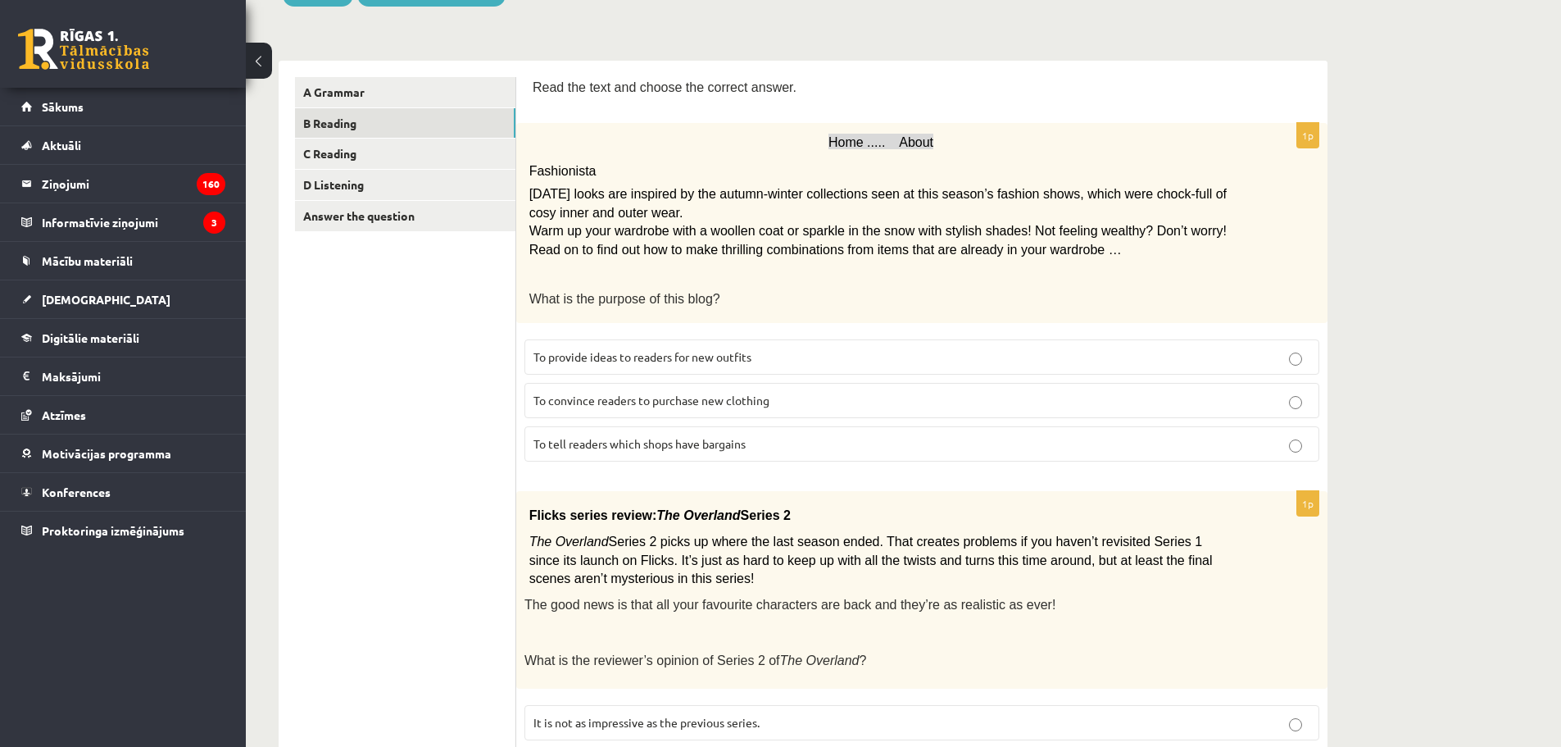
scroll to position [219, 0]
click at [637, 358] on span "To provide ideas to readers for new outfits" at bounding box center [643, 355] width 218 height 15
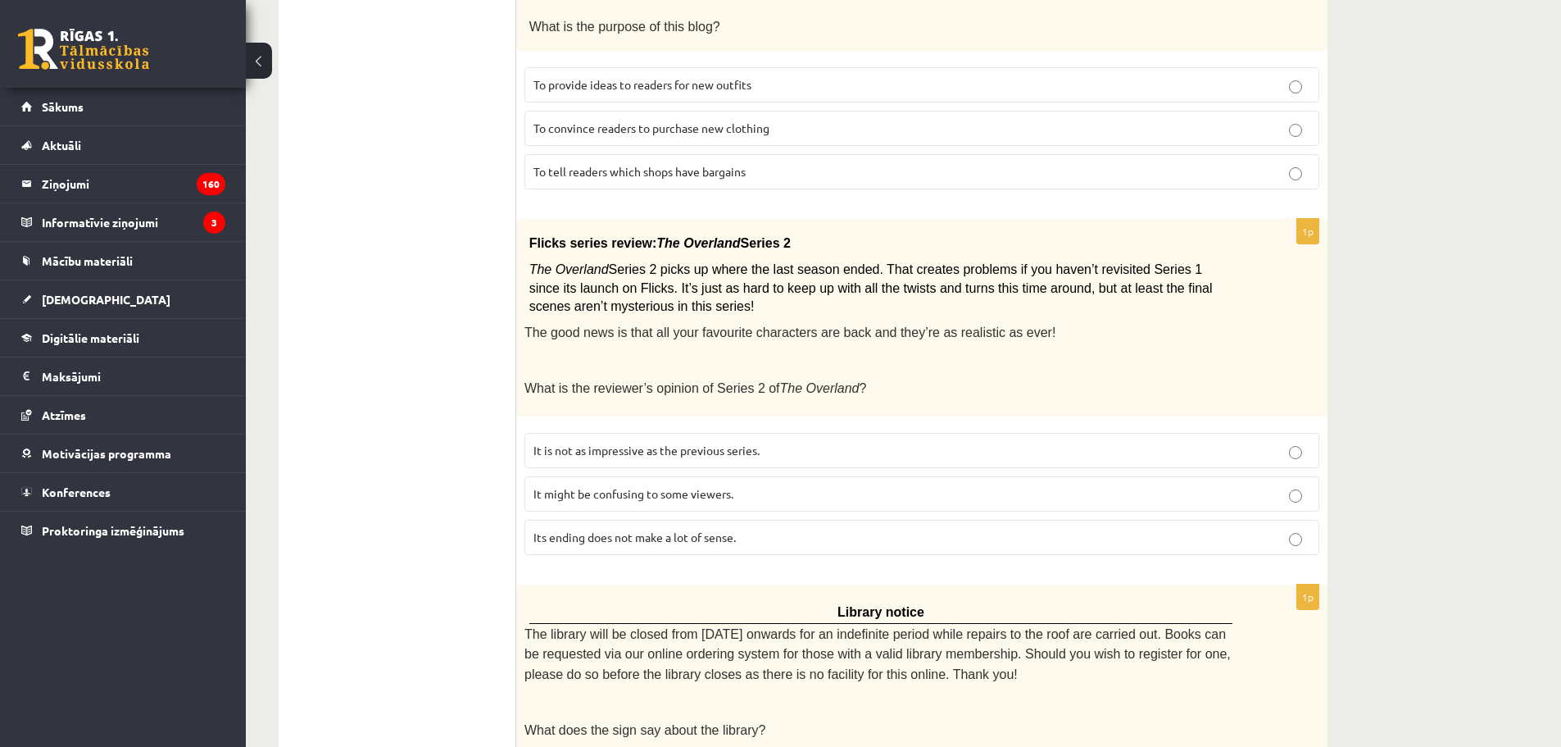
scroll to position [492, 0]
click at [682, 484] on span "It might be confusing to some viewers." at bounding box center [634, 491] width 200 height 15
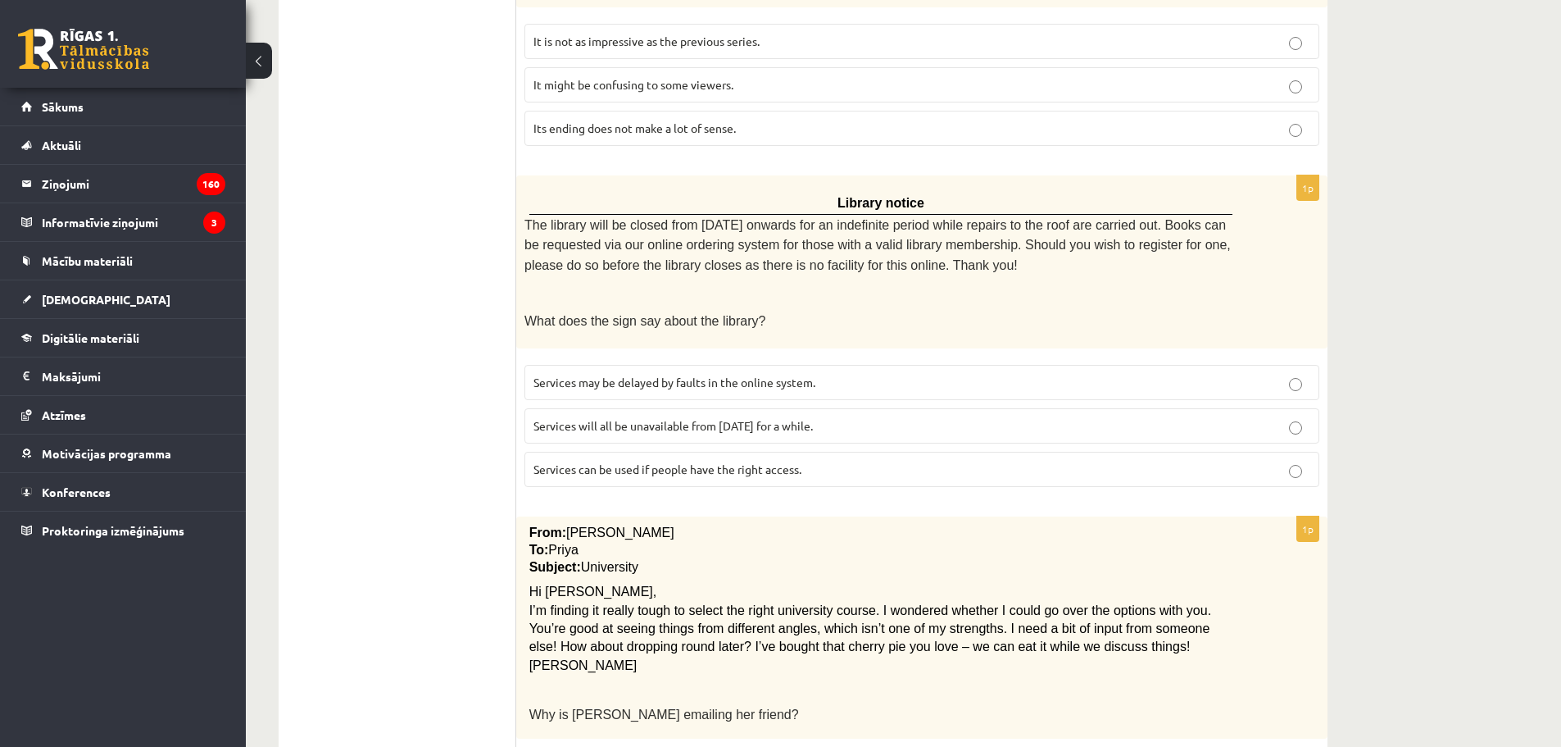
scroll to position [902, 0]
click at [648, 458] on span "Services can be used if people have the right access." at bounding box center [668, 465] width 268 height 15
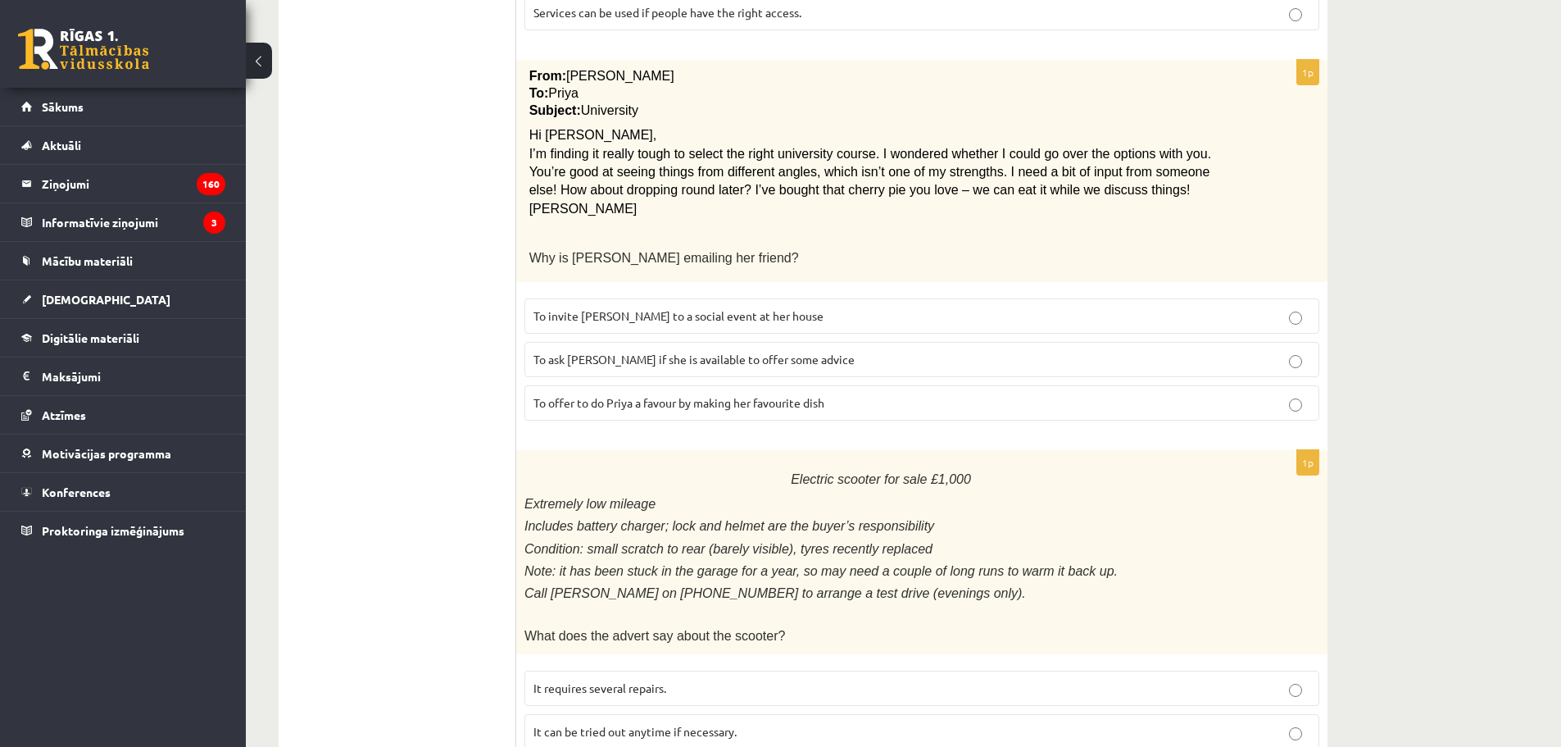
scroll to position [1475, 0]
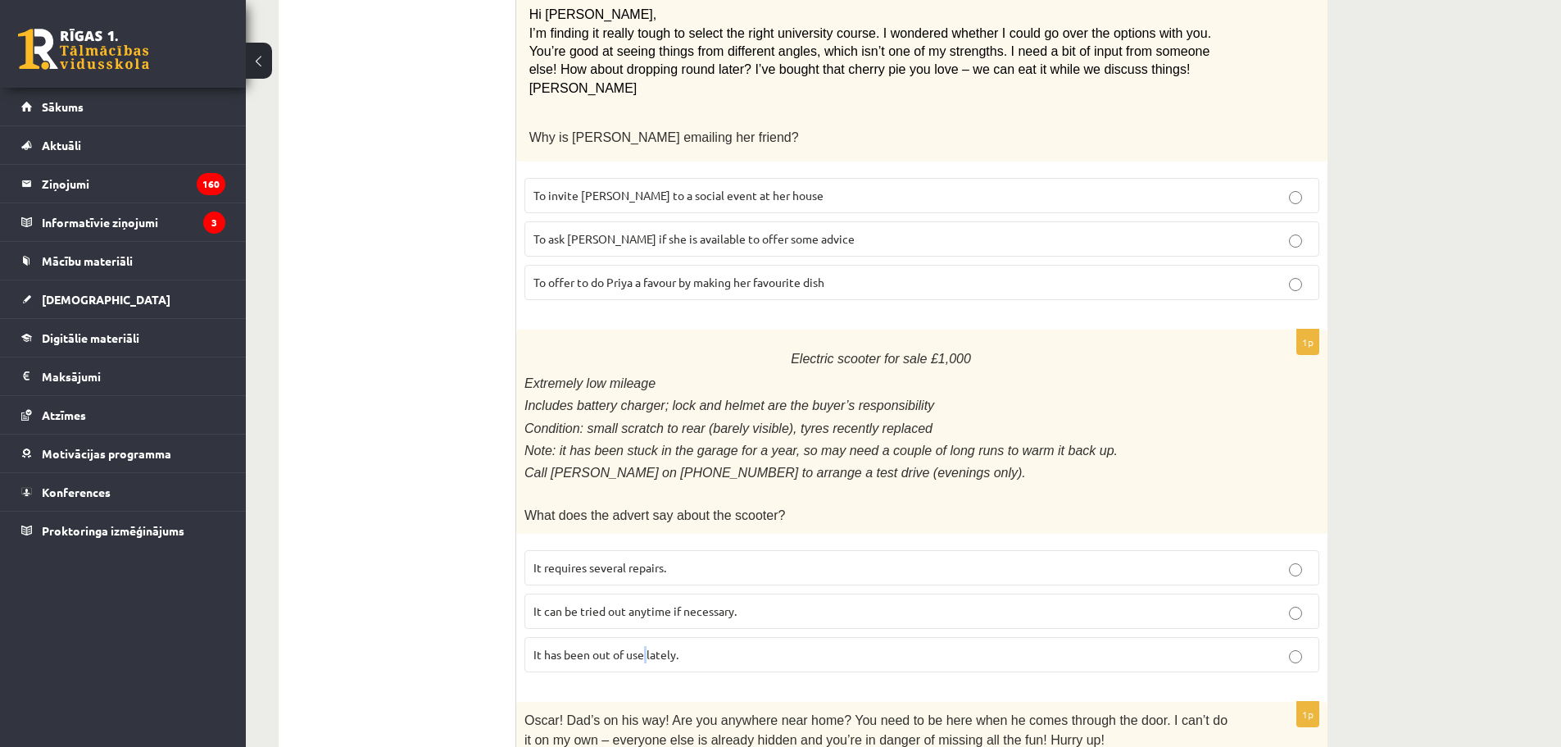
click at [646, 647] on span "It has been out of use lately." at bounding box center [606, 654] width 145 height 15
click at [630, 231] on span "To ask Priya if she is available to offer some advice" at bounding box center [694, 238] width 321 height 15
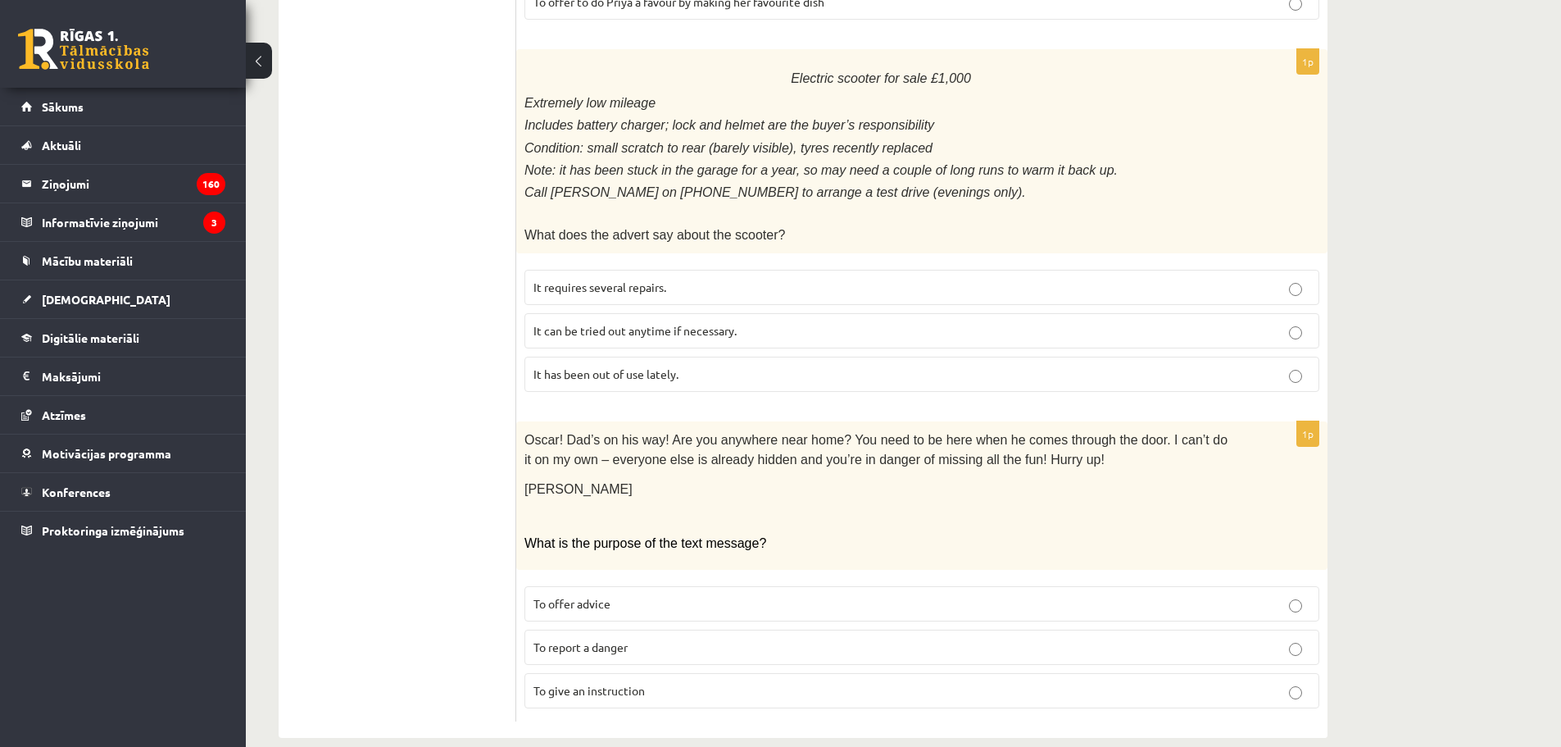
scroll to position [1760, 0]
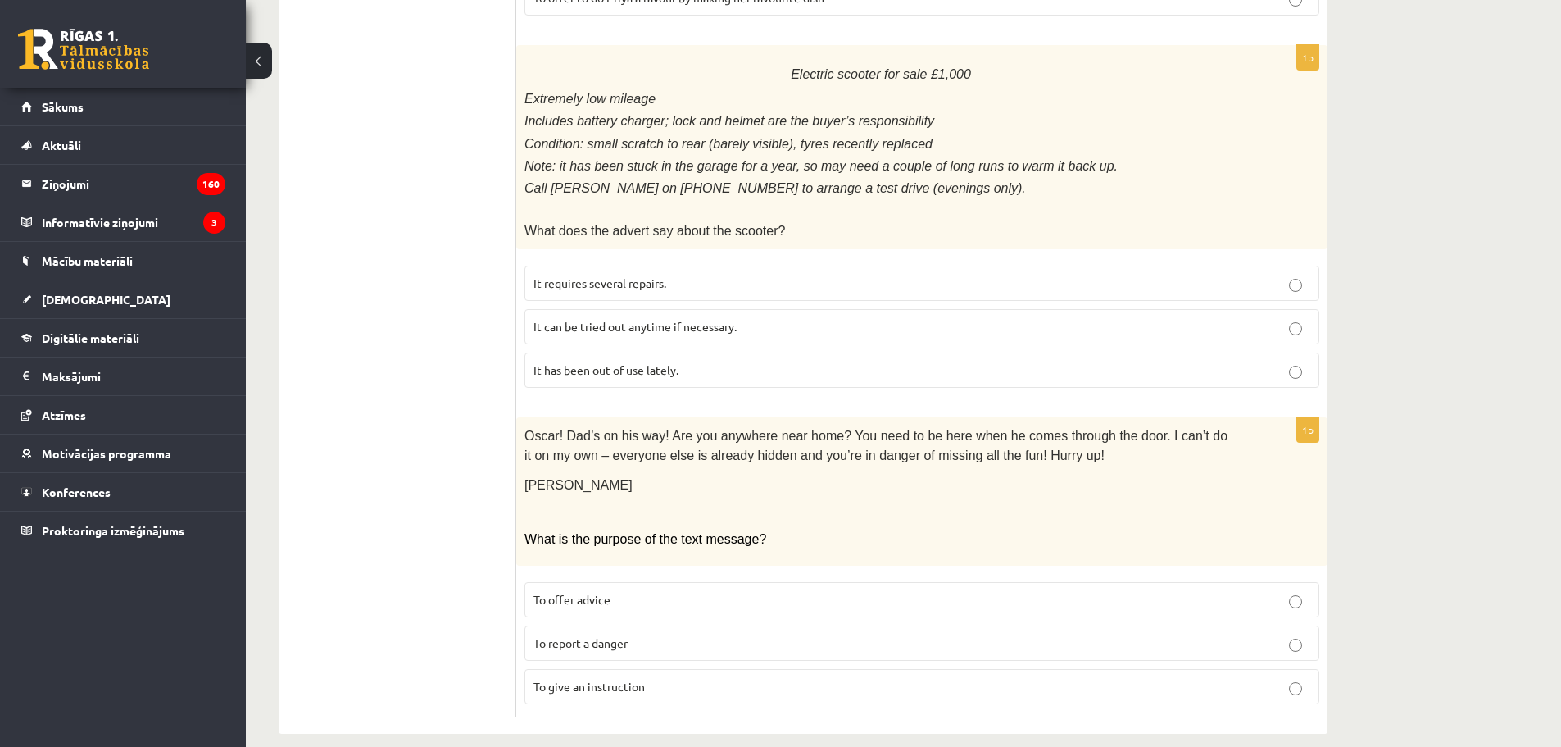
click at [624, 679] on span "To give an instruction" at bounding box center [589, 686] width 111 height 15
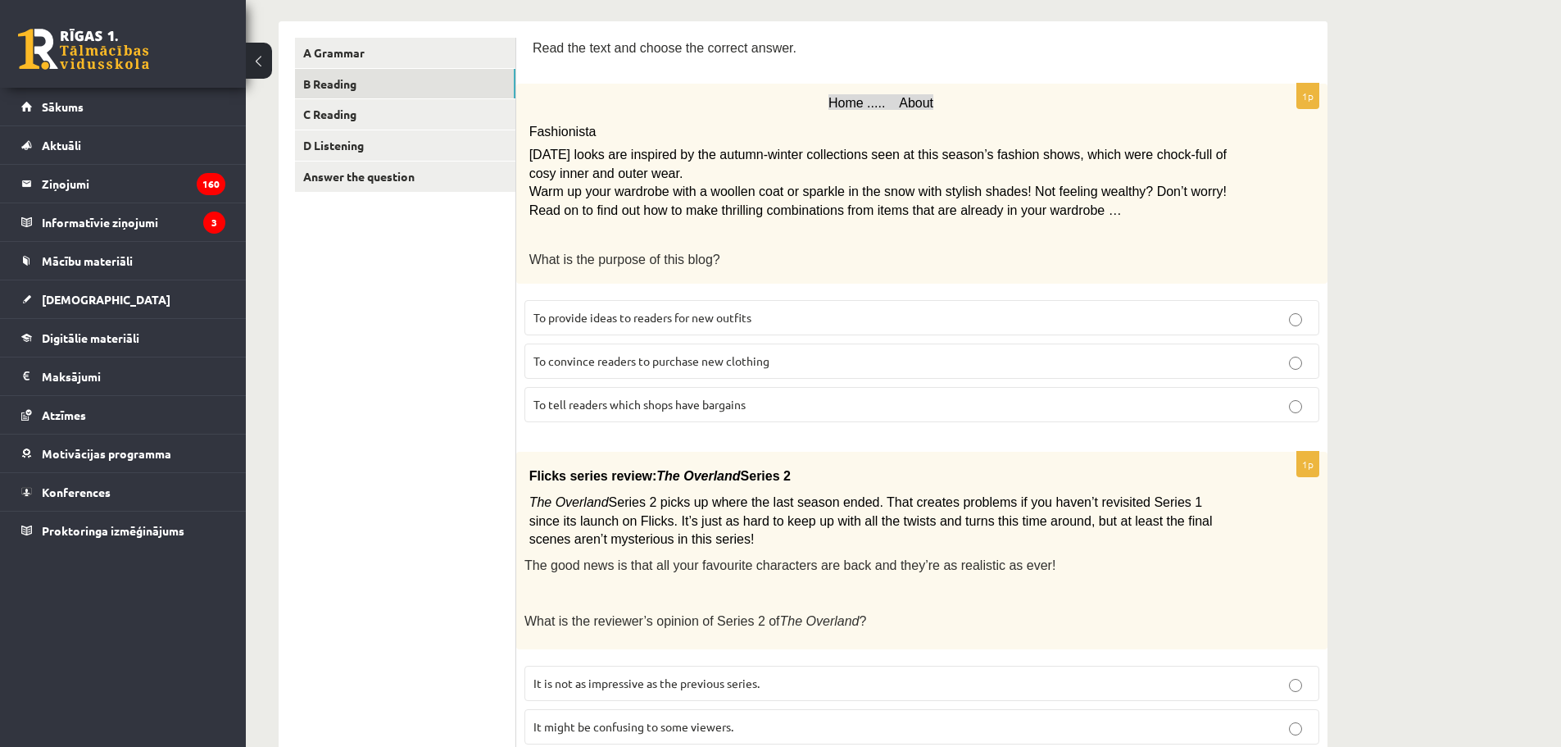
scroll to position [0, 0]
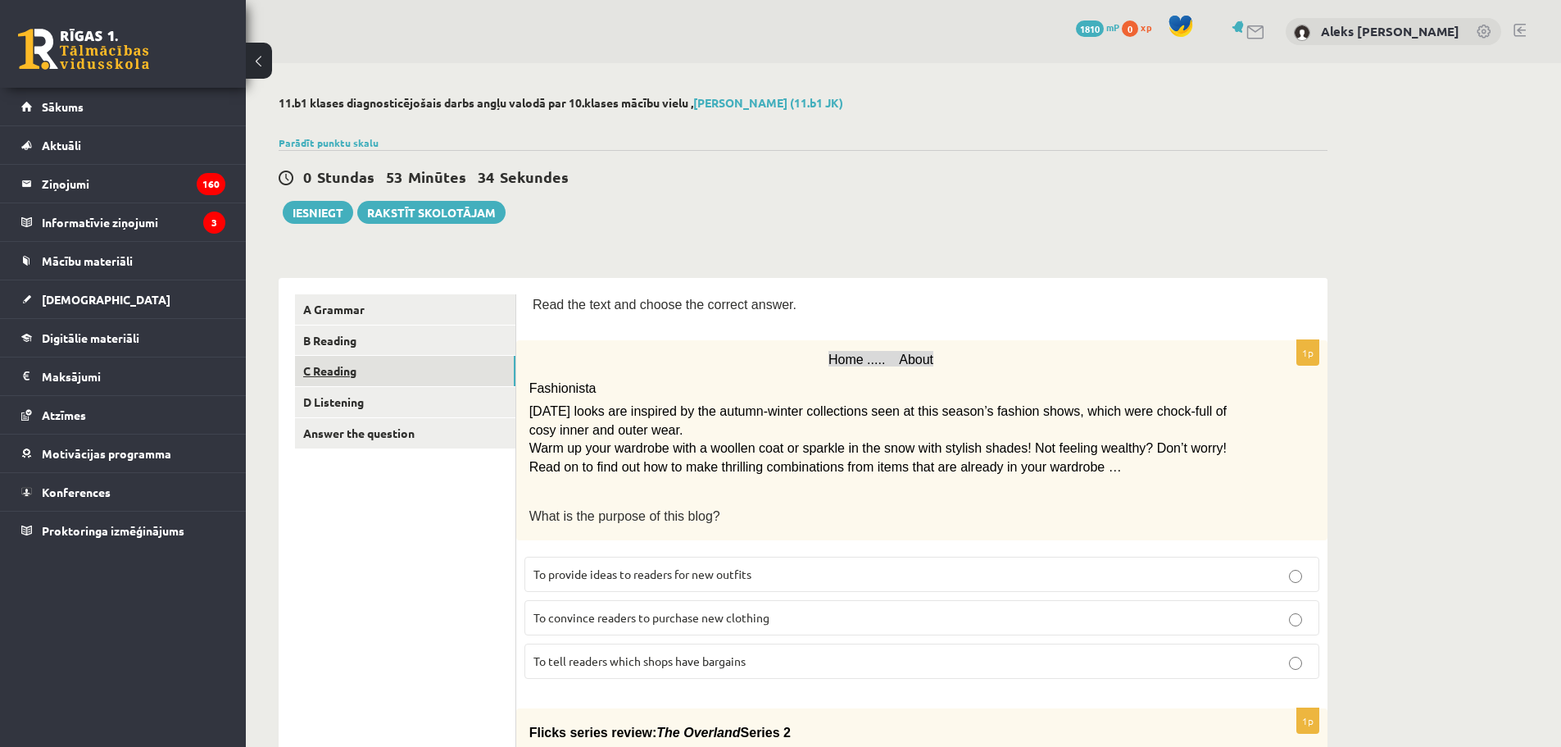
click at [349, 368] on link "C Reading" at bounding box center [405, 371] width 220 height 30
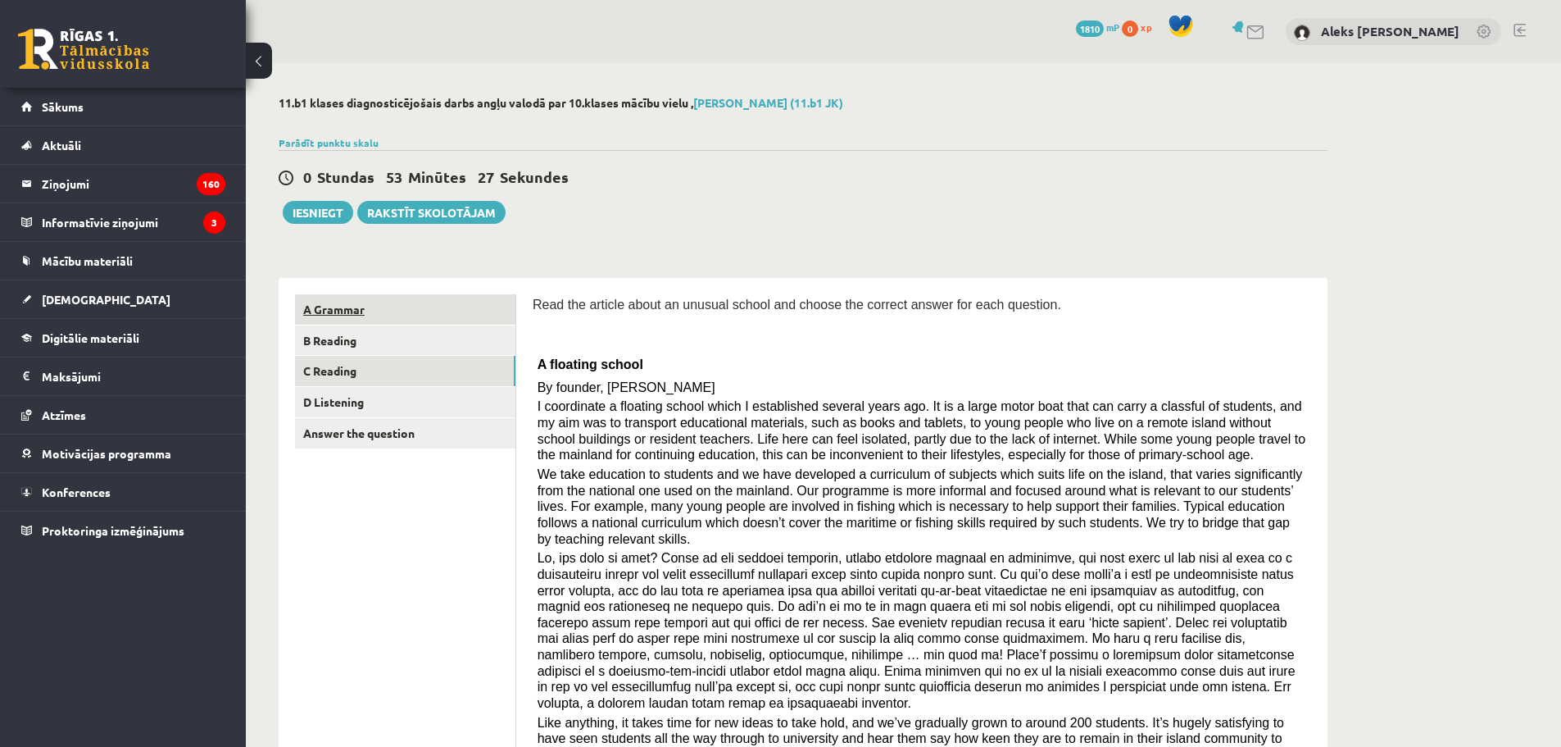
click at [414, 306] on link "A Grammar" at bounding box center [405, 309] width 220 height 30
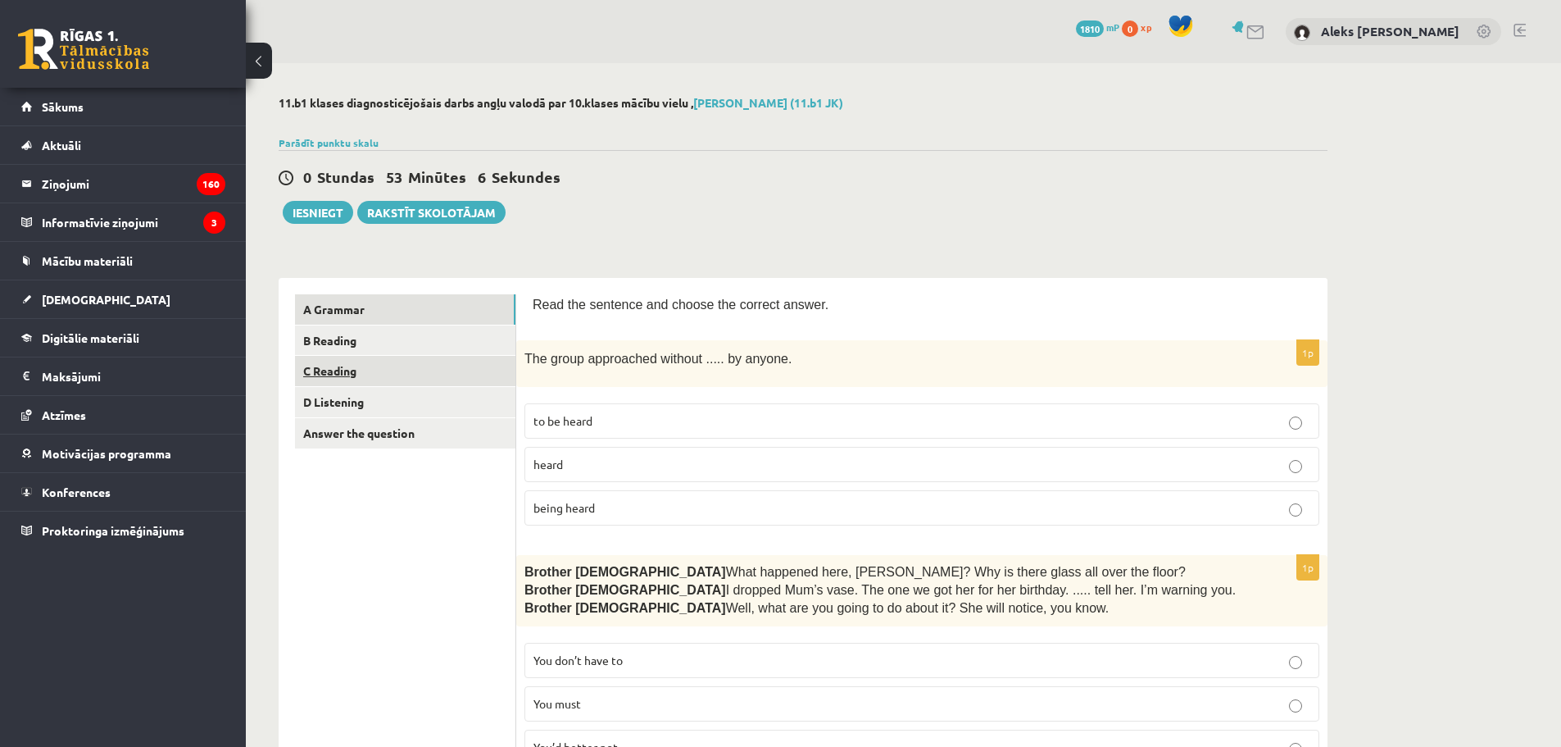
click at [373, 381] on link "C Reading" at bounding box center [405, 371] width 220 height 30
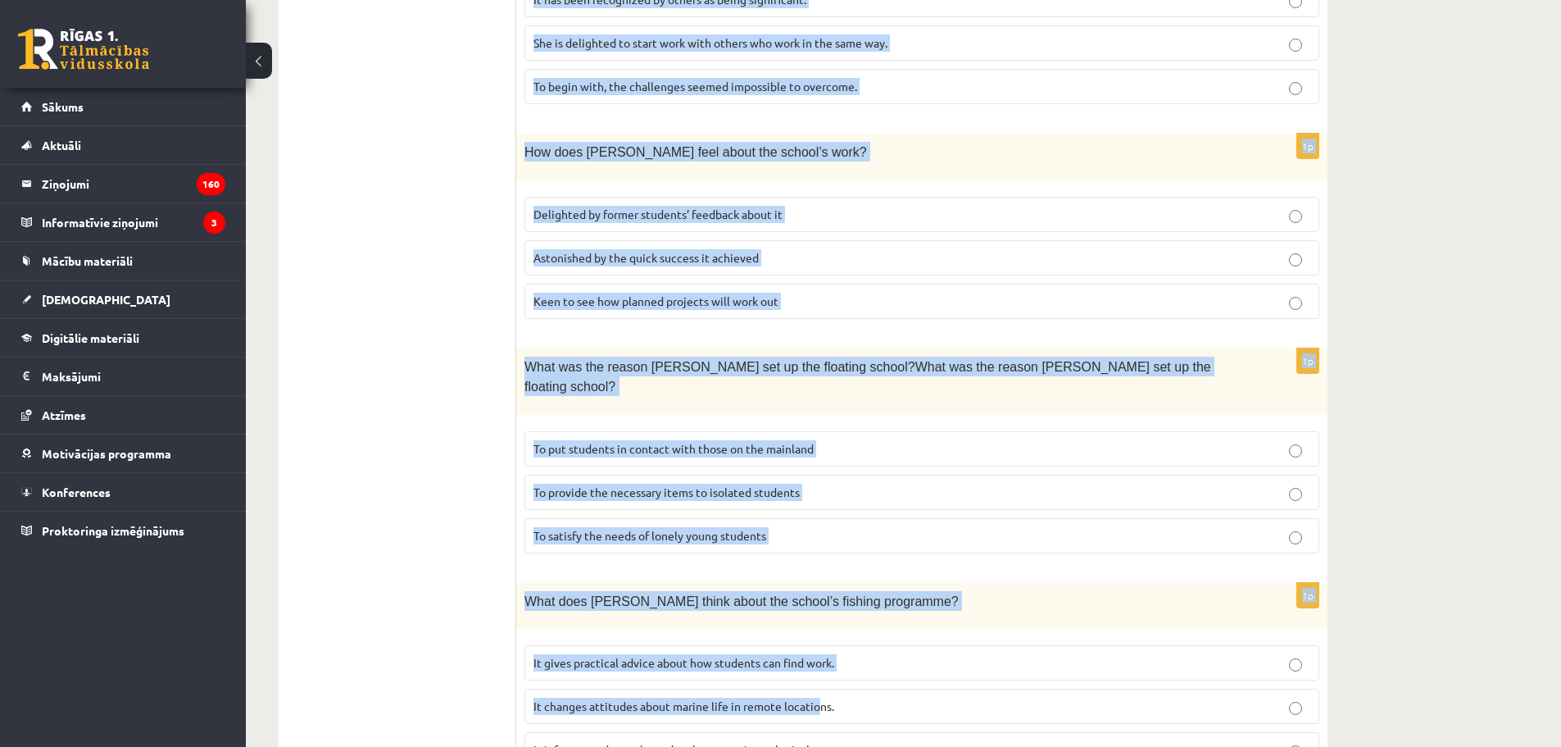
scroll to position [1400, 0]
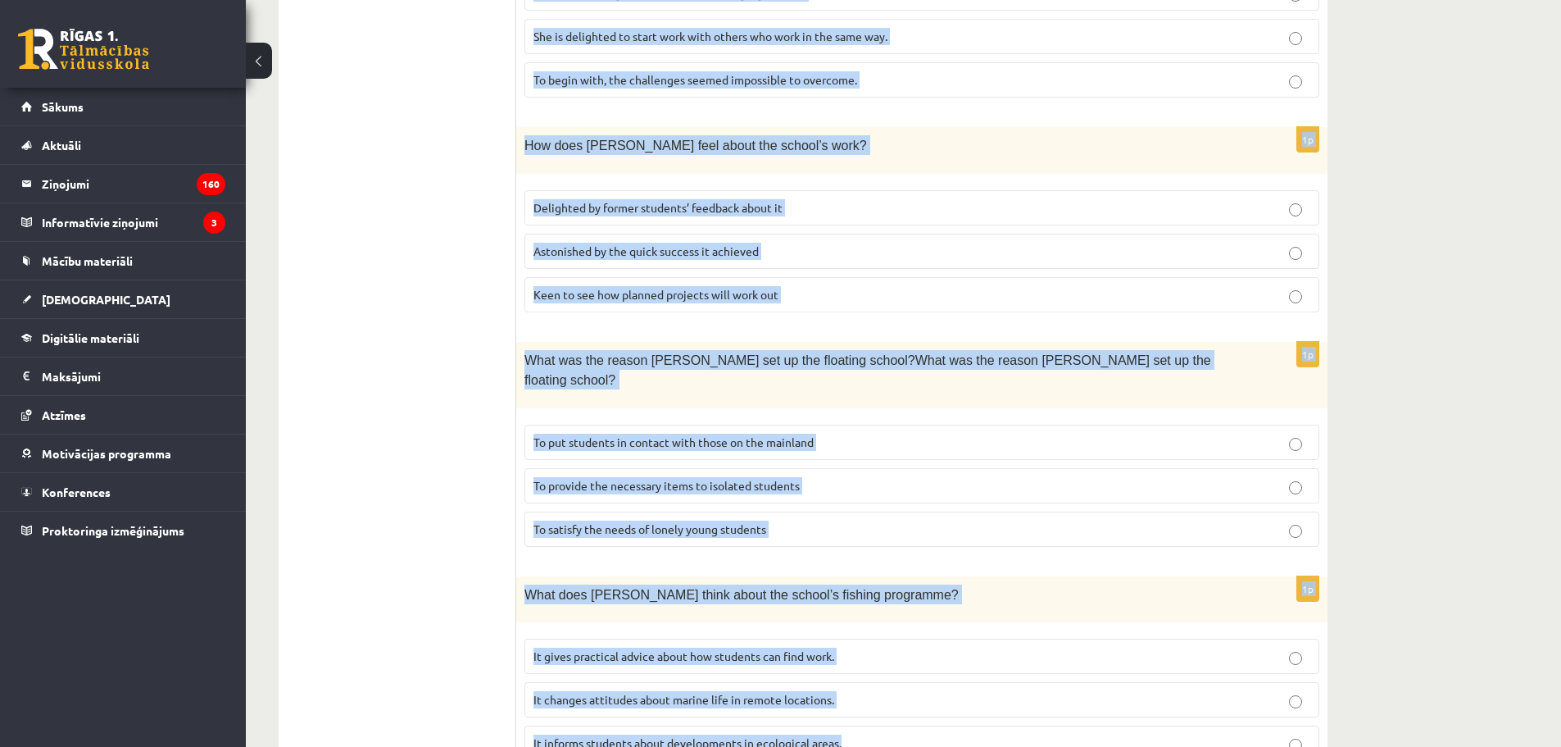
drag, startPoint x: 533, startPoint y: 298, endPoint x: 867, endPoint y: 667, distance: 498.5
copy form "Read the article about an unusual school and choose the correct answer for each…"
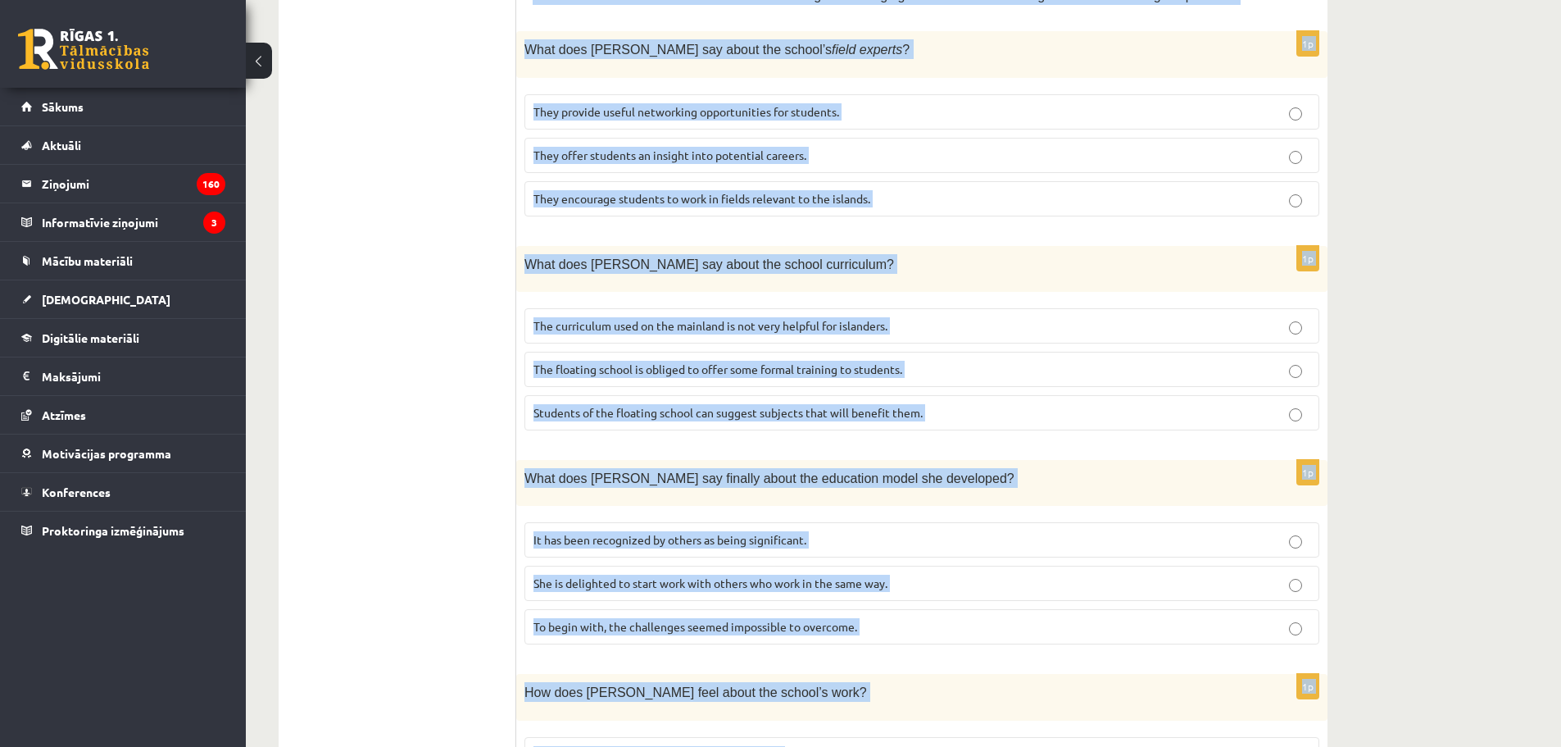
scroll to position [471, 0]
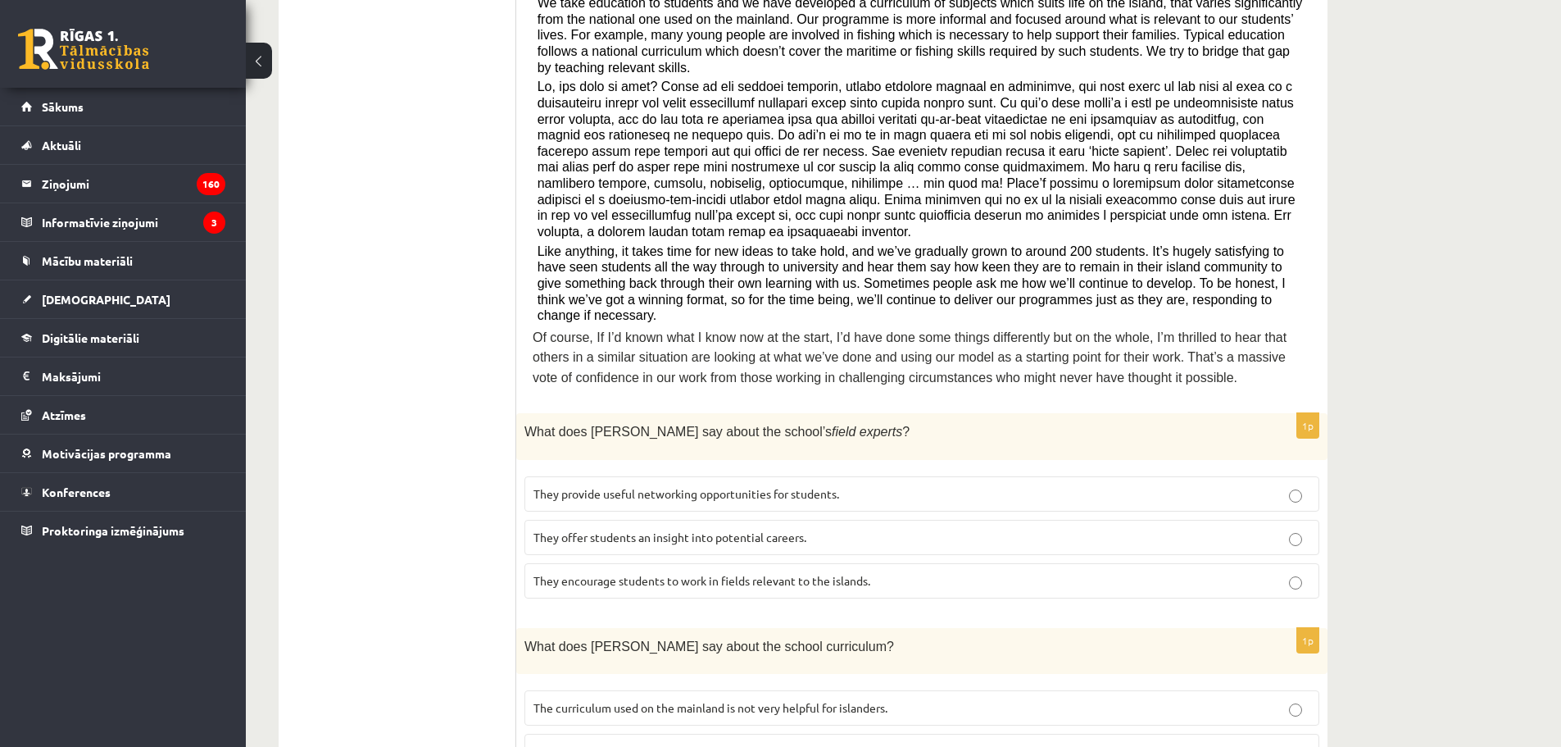
click at [657, 529] on span "They offer students an insight into potential careers." at bounding box center [670, 536] width 273 height 15
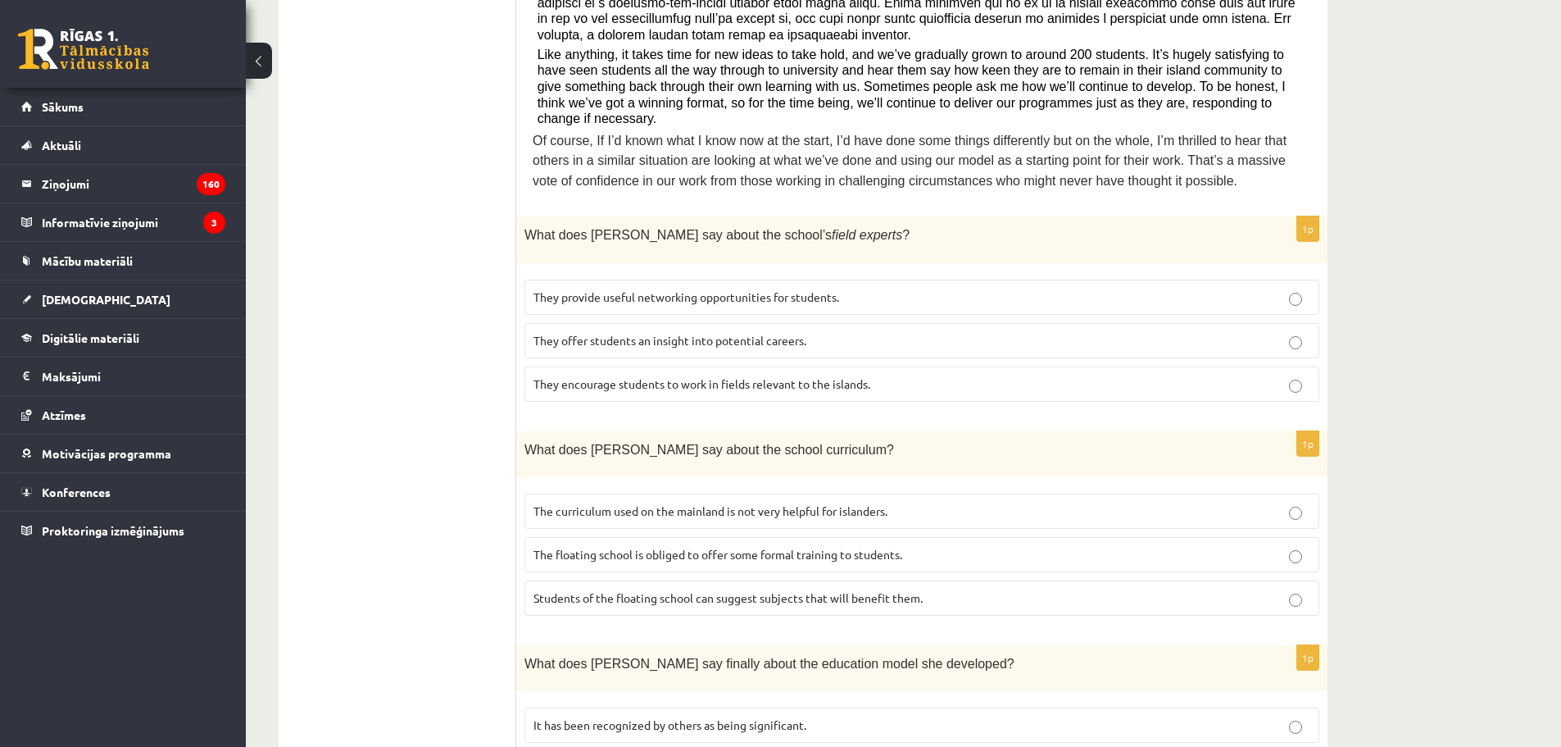
scroll to position [717, 0]
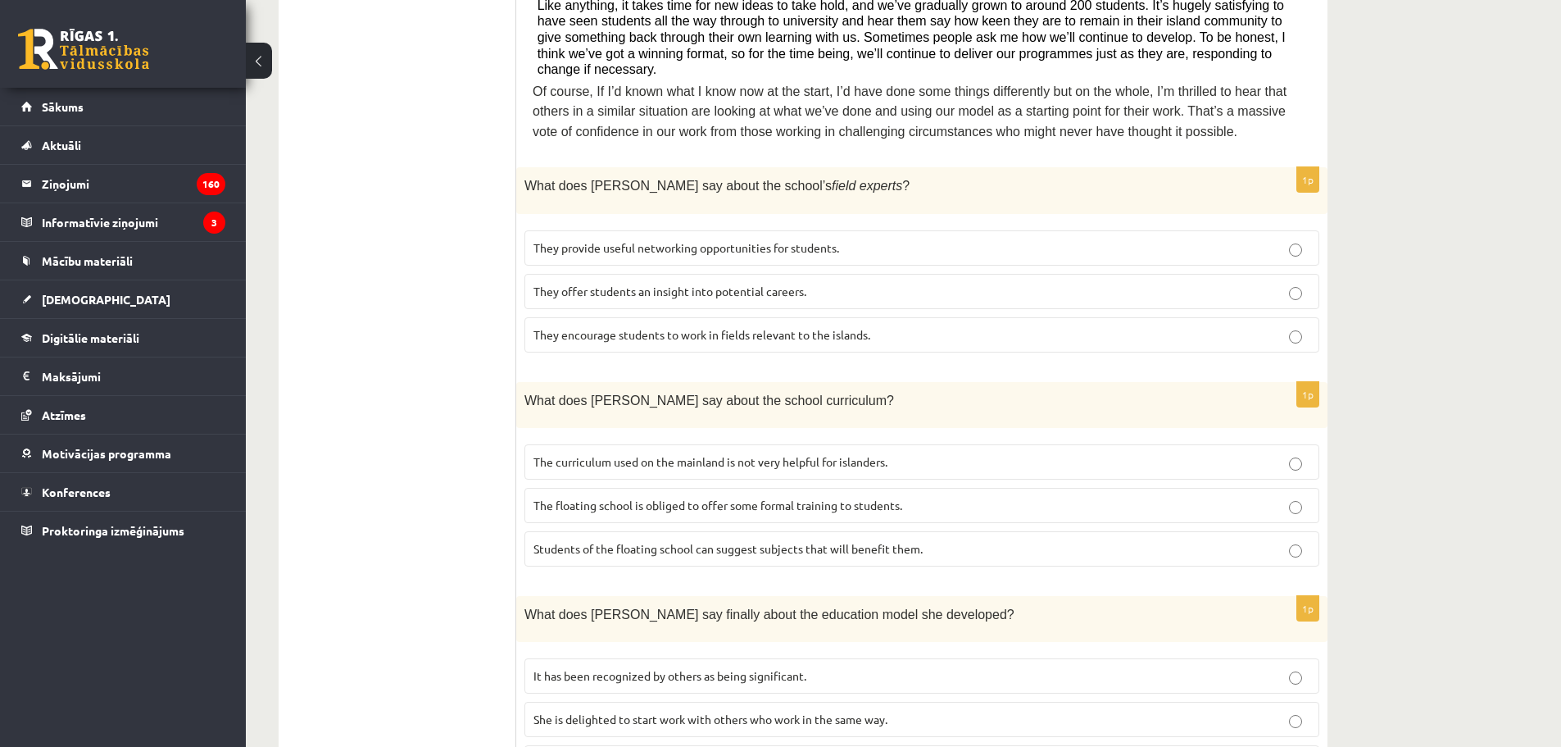
click at [608, 454] on span "The curriculum used on the mainland is not very helpful for islanders." at bounding box center [711, 461] width 354 height 15
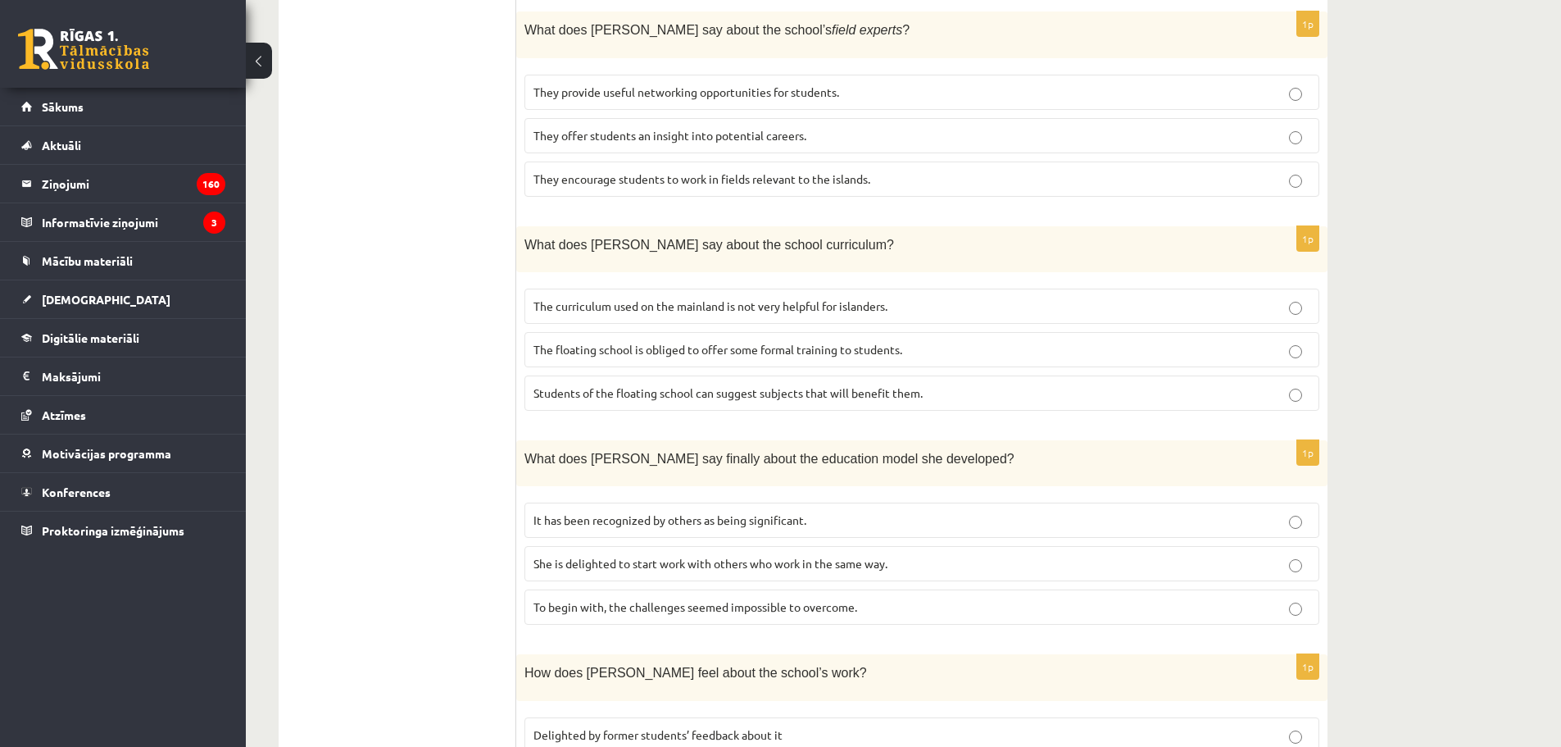
scroll to position [1154, 0]
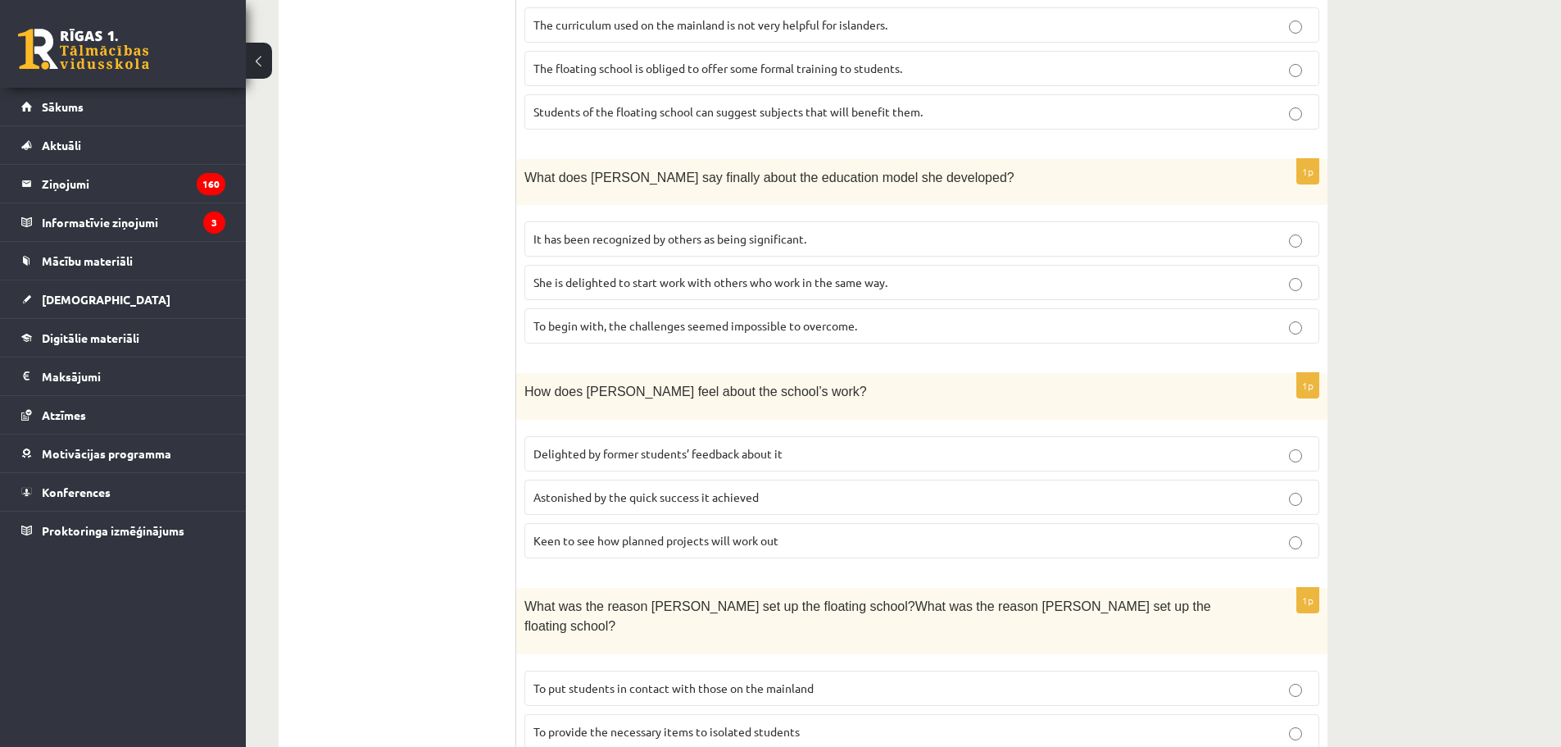
click at [614, 231] on span "It has been recognized by others as being significant." at bounding box center [670, 238] width 273 height 15
click at [605, 446] on span "Delighted by former students’ feedback about it" at bounding box center [658, 453] width 249 height 15
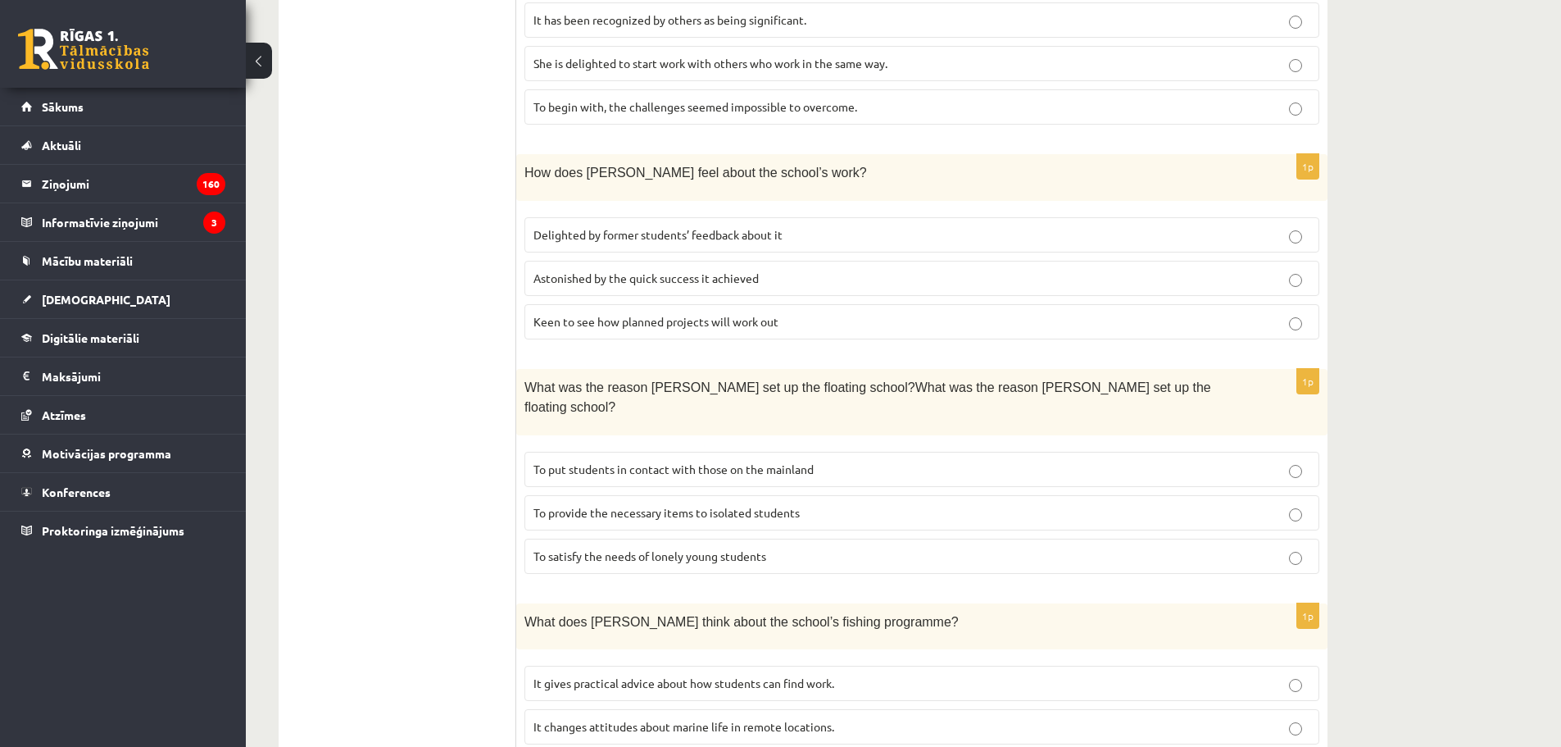
click at [621, 505] on span "To provide the necessary items to isolated students" at bounding box center [667, 512] width 266 height 15
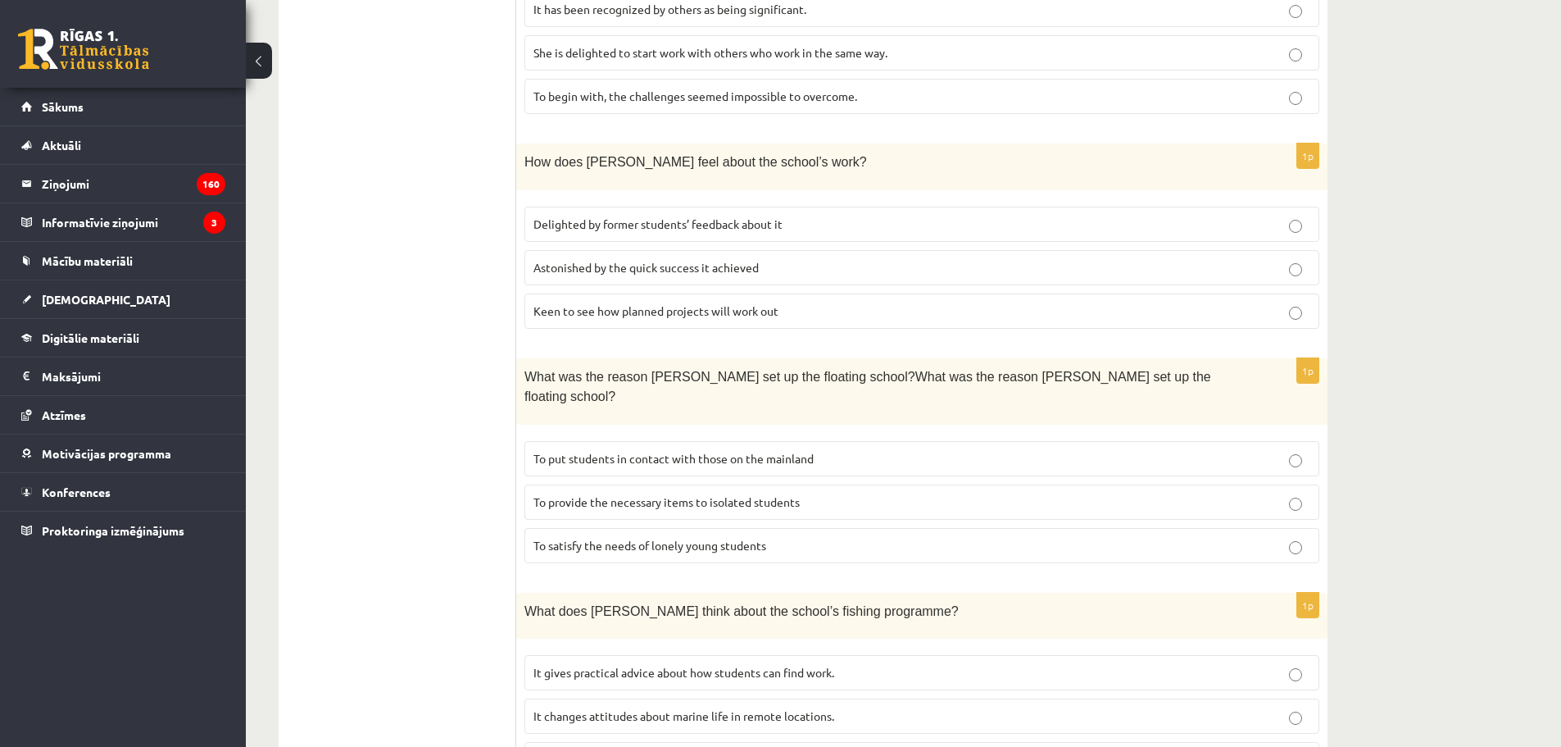
scroll to position [1400, 0]
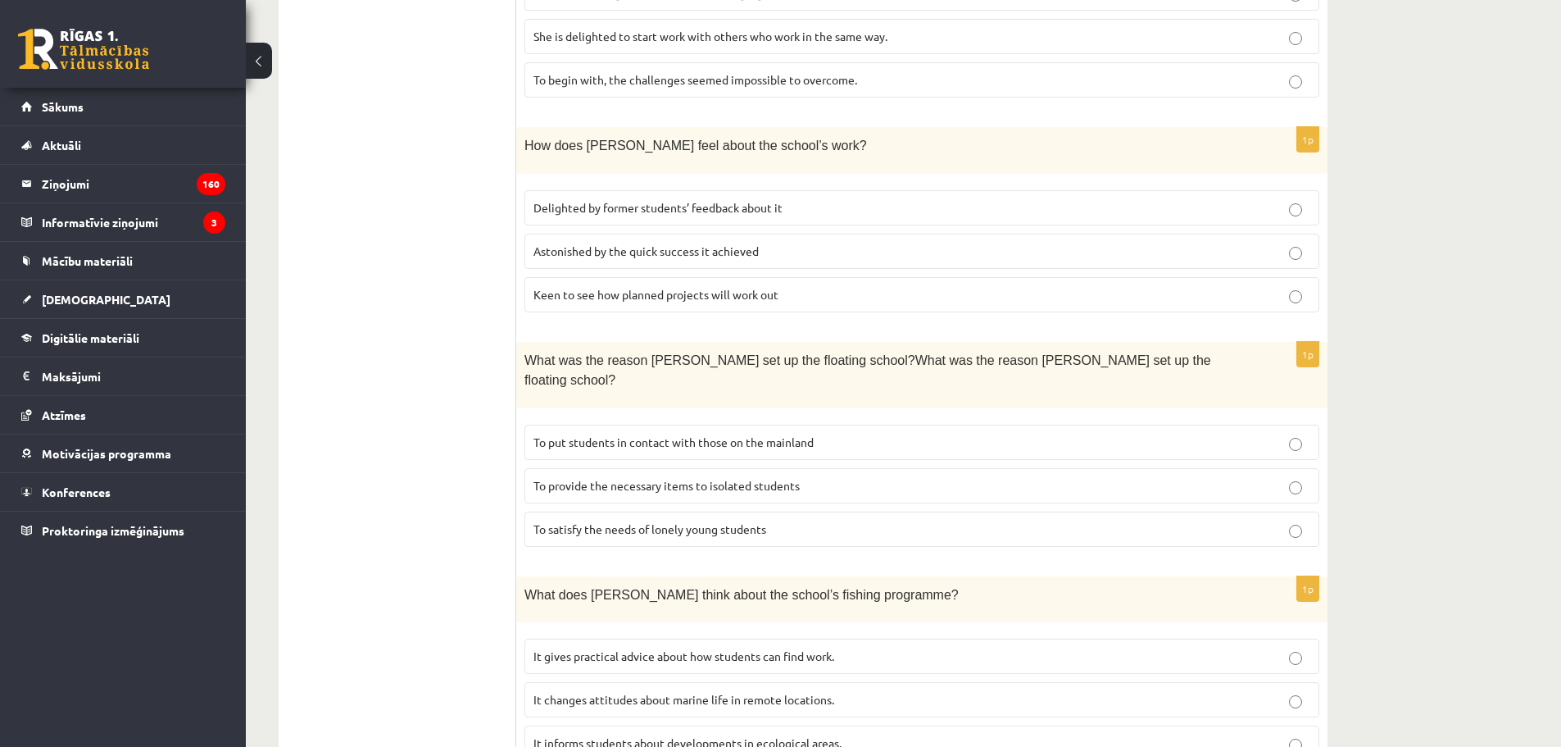
click at [652, 734] on p "It informs students about developments in ecological areas." at bounding box center [922, 742] width 777 height 17
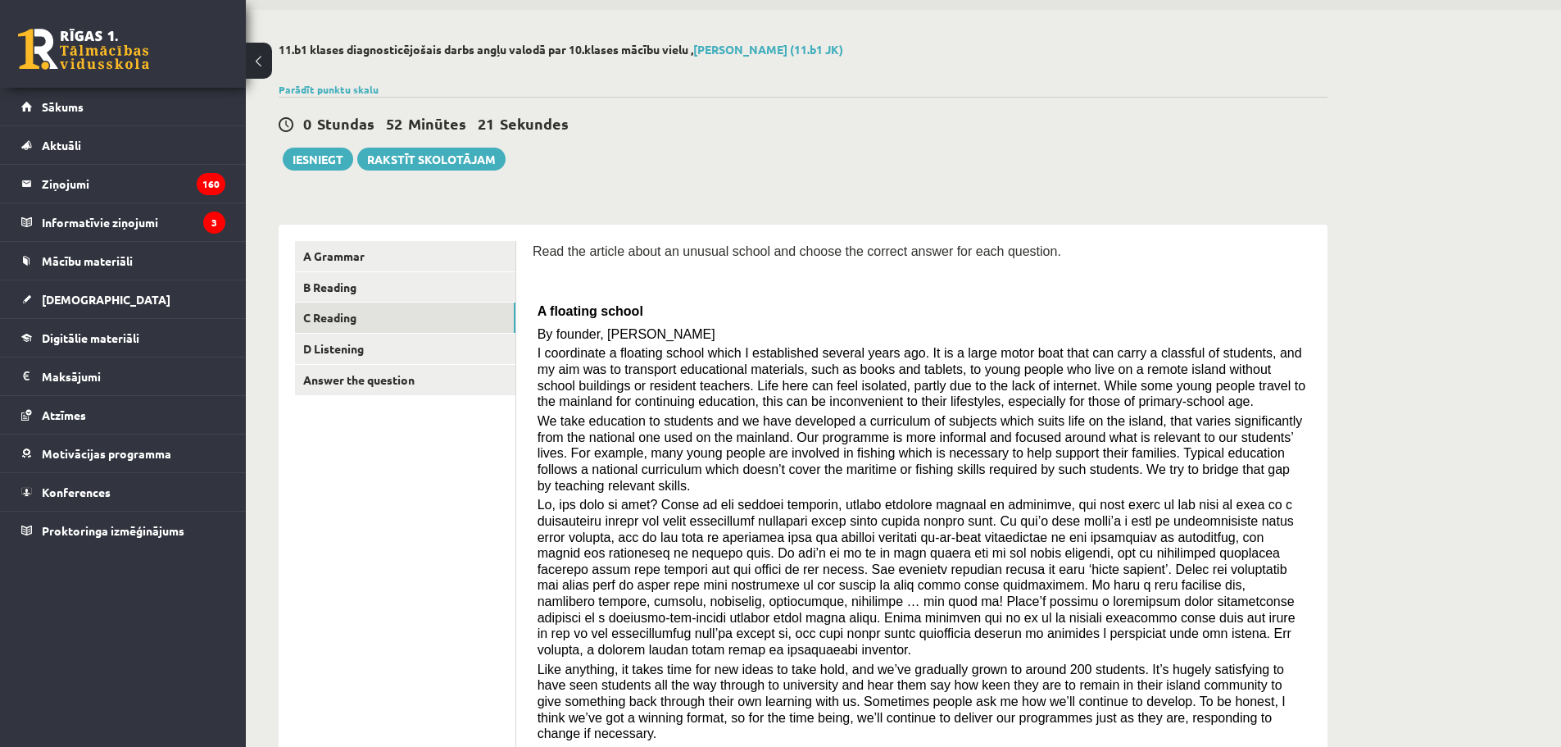
scroll to position [0, 0]
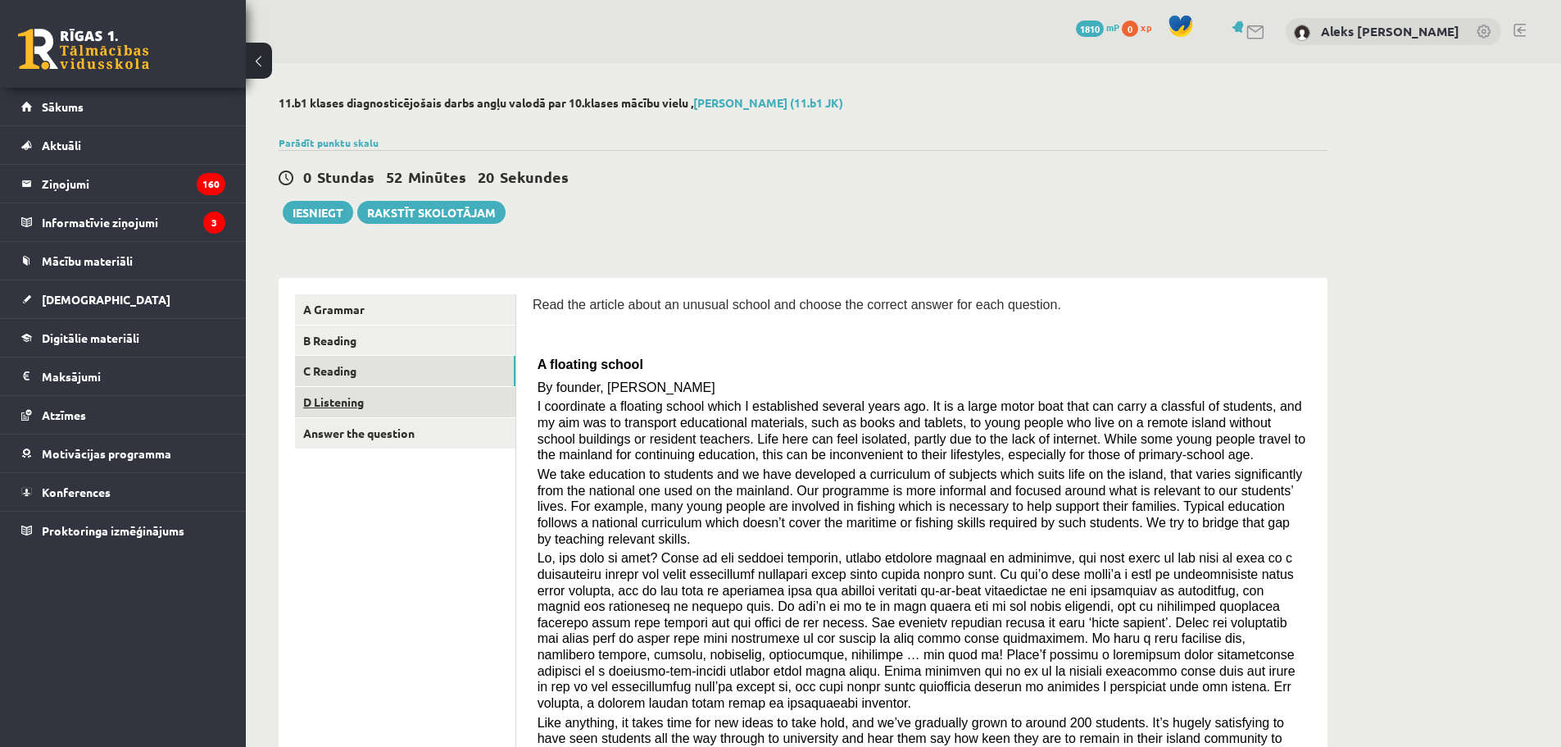
click at [348, 396] on link "D Listening" at bounding box center [405, 402] width 220 height 30
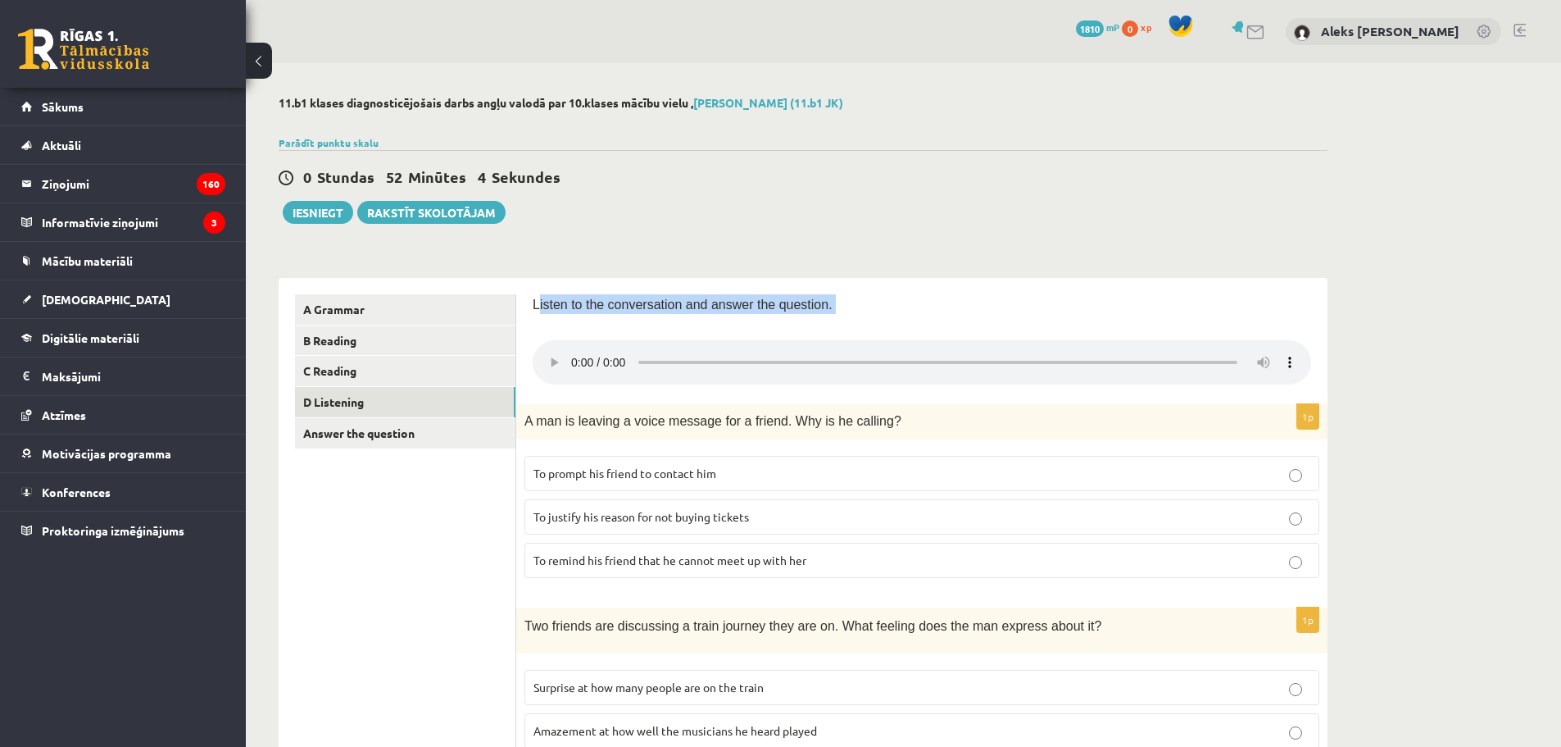
drag, startPoint x: 537, startPoint y: 303, endPoint x: 583, endPoint y: 311, distance: 46.5
click at [637, 321] on div "Listen to the conversation and answer the question." at bounding box center [922, 309] width 779 height 30
click at [549, 313] on p "Listen to the conversation and answer the question." at bounding box center [922, 304] width 779 height 20
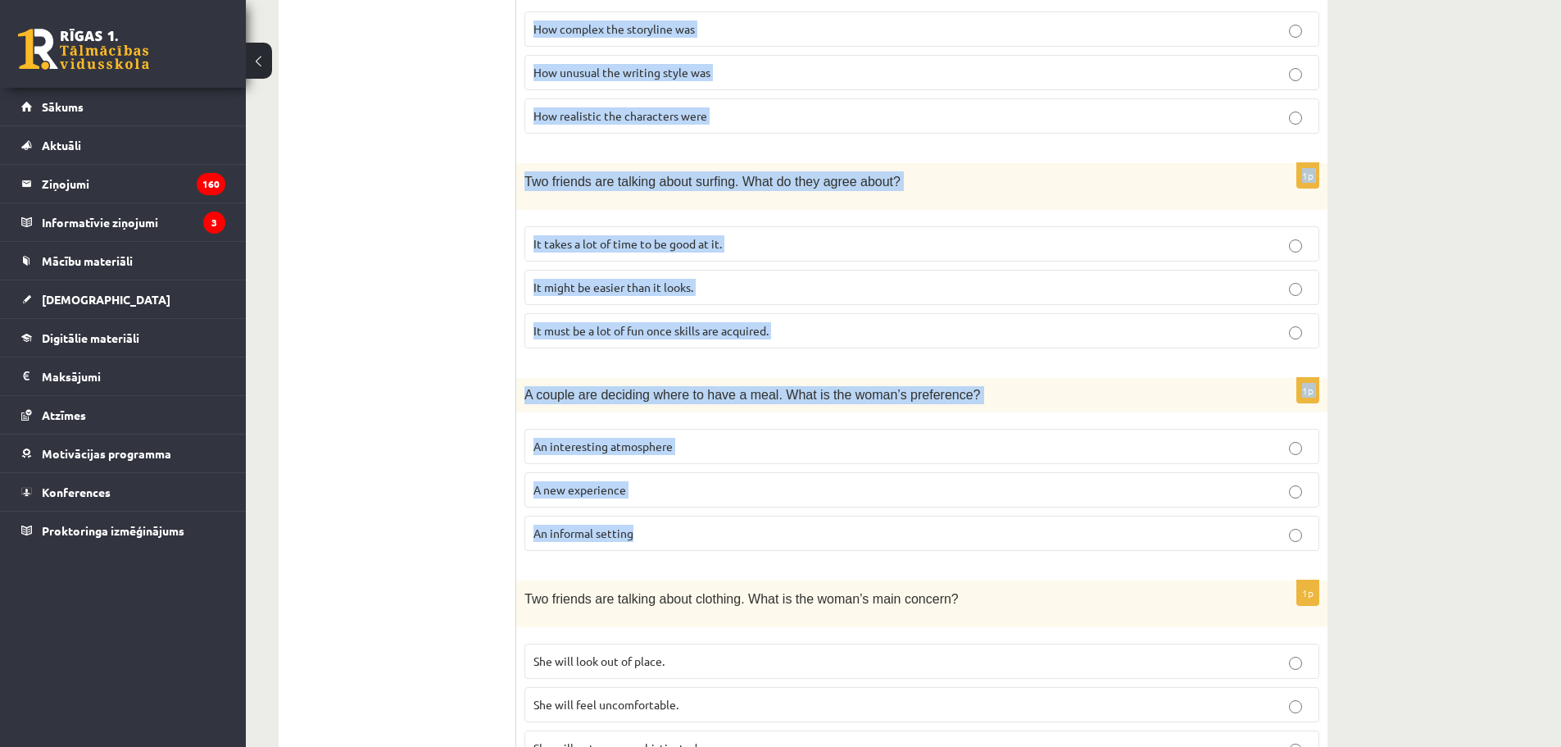
scroll to position [951, 0]
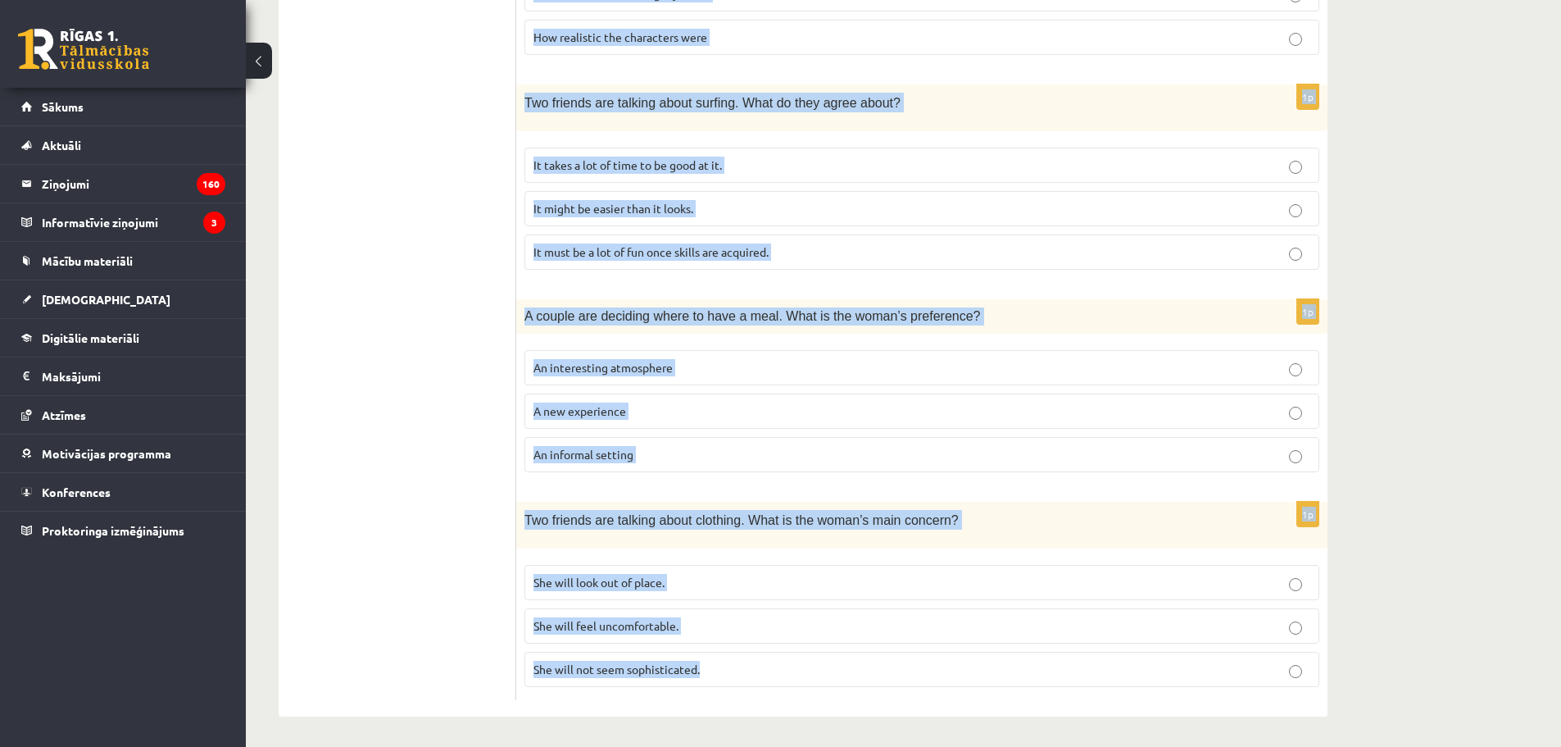
drag, startPoint x: 525, startPoint y: 425, endPoint x: 816, endPoint y: 650, distance: 368.7
click at [816, 649] on form "Listen to the conversation and answer the question. 1p A man is leaving a voice…" at bounding box center [922, 21] width 779 height 1357
copy form "A man is leaving a voice message for a friend. Why is he calling? To prompt his…"
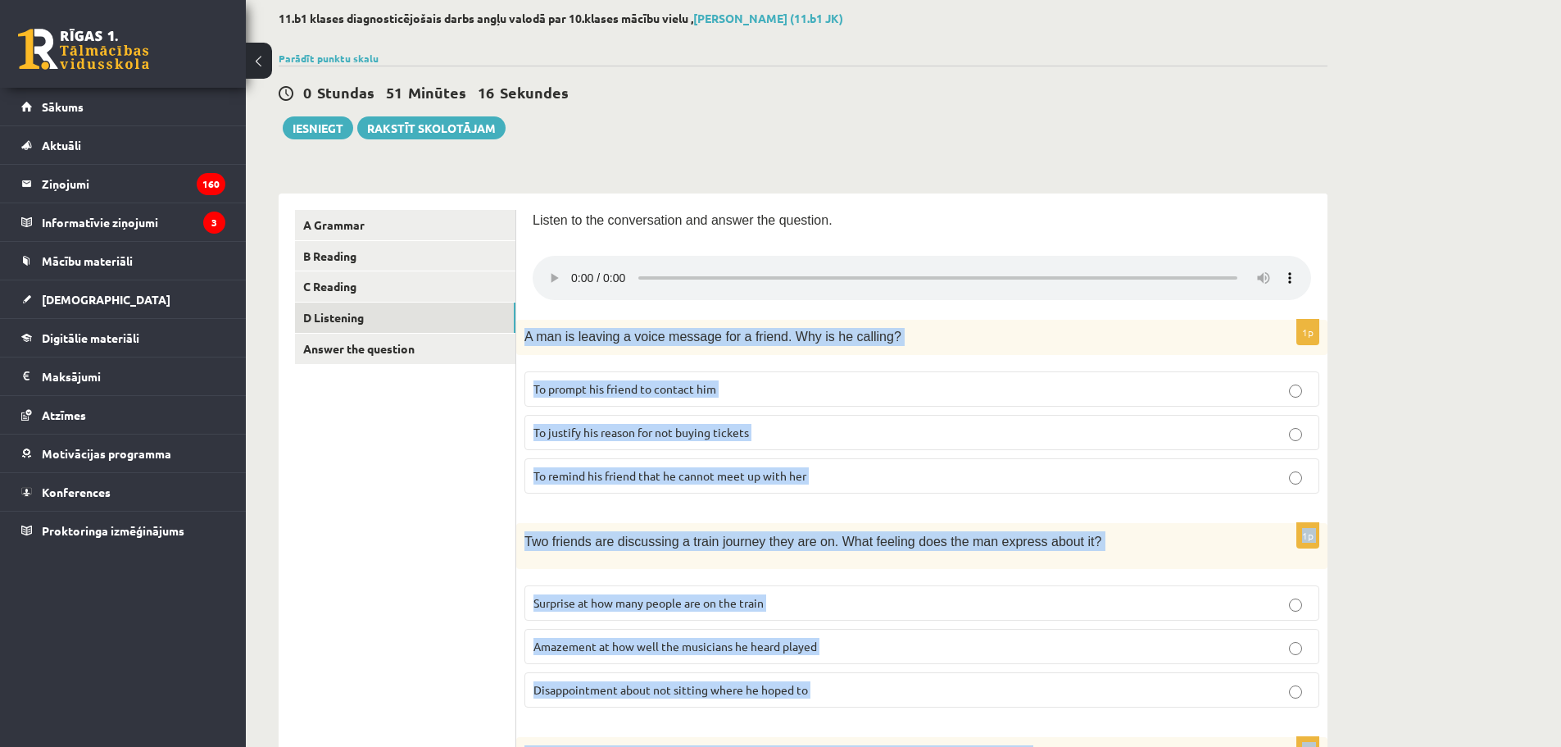
scroll to position [0, 0]
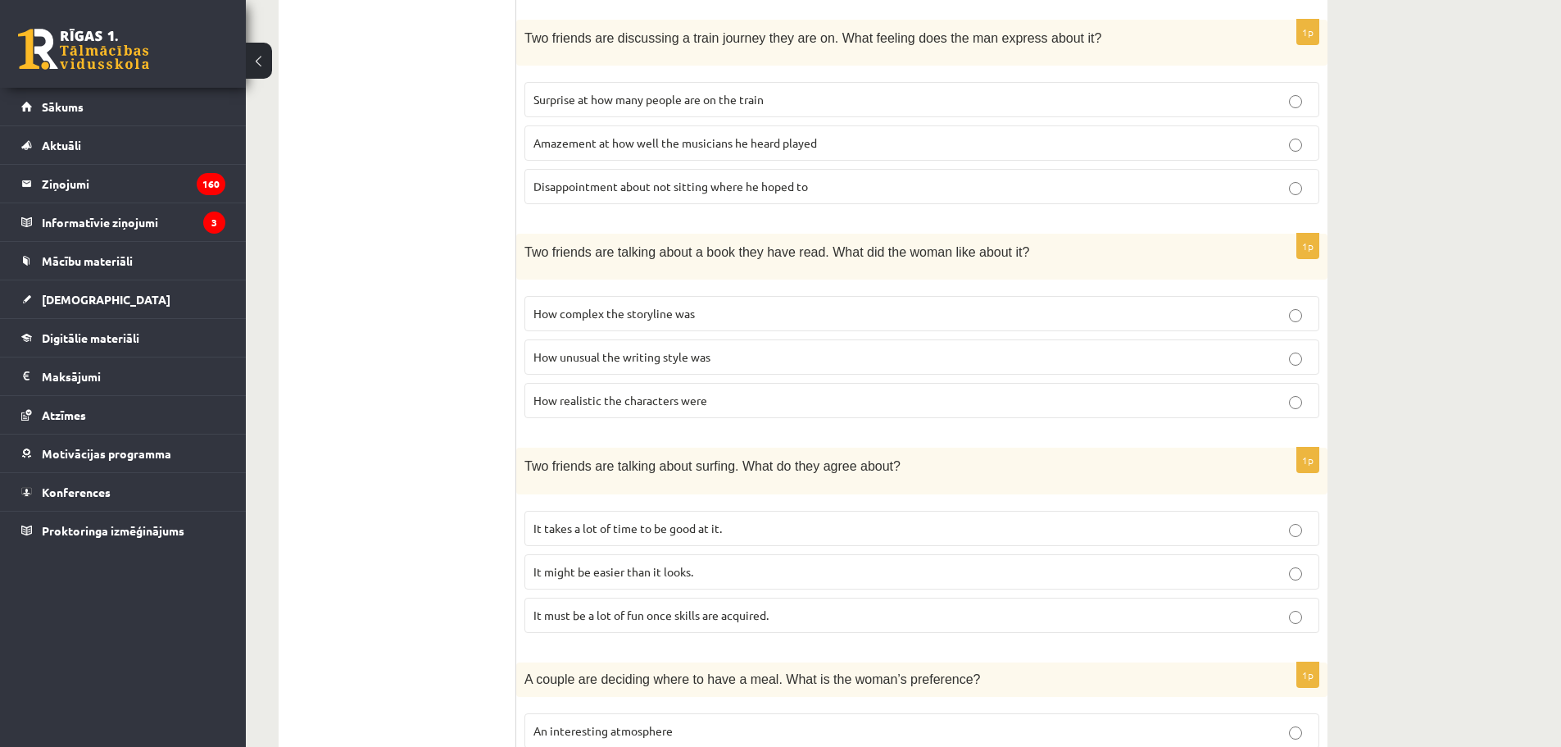
scroll to position [601, 0]
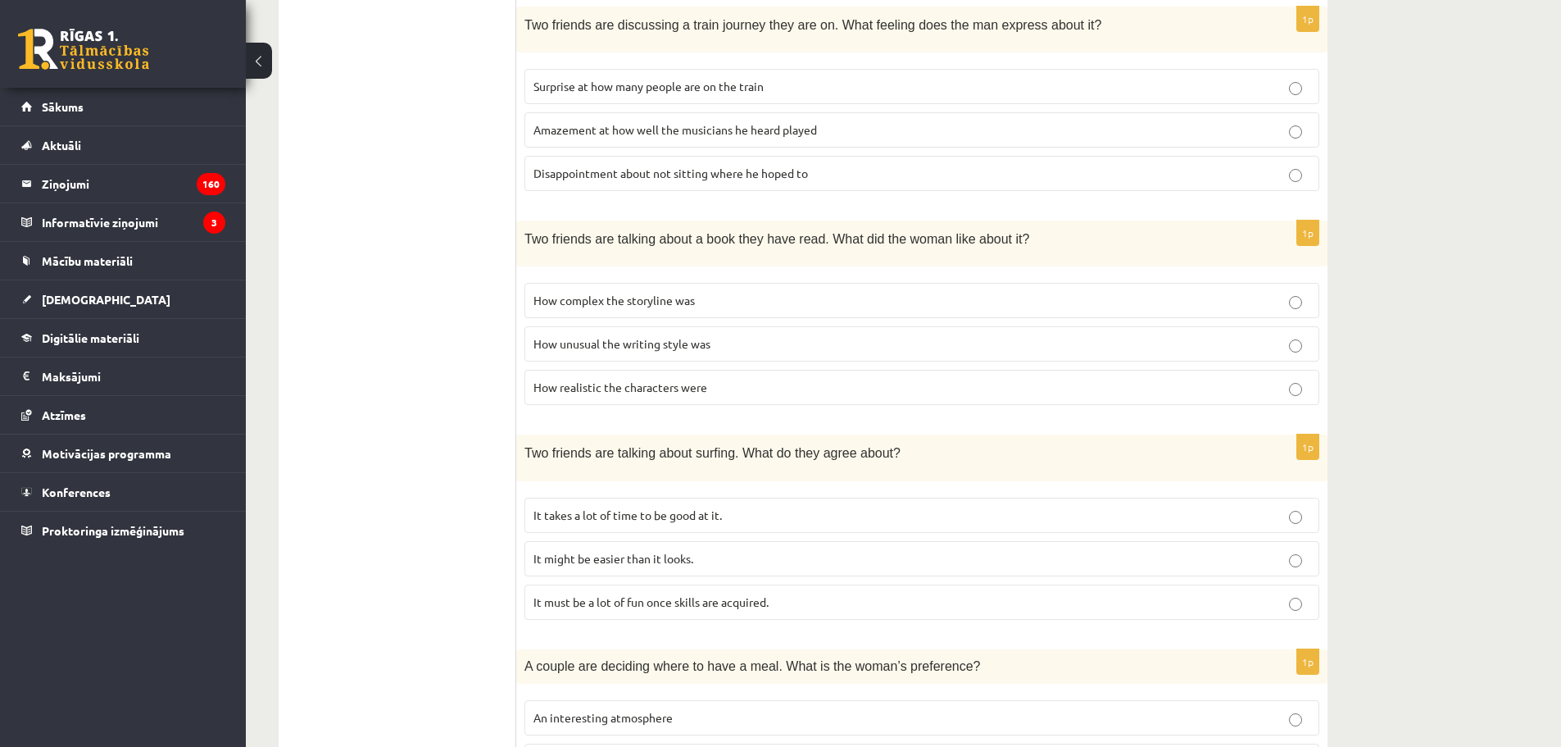
click at [793, 508] on p "It takes a lot of time to be good at it." at bounding box center [922, 515] width 777 height 17
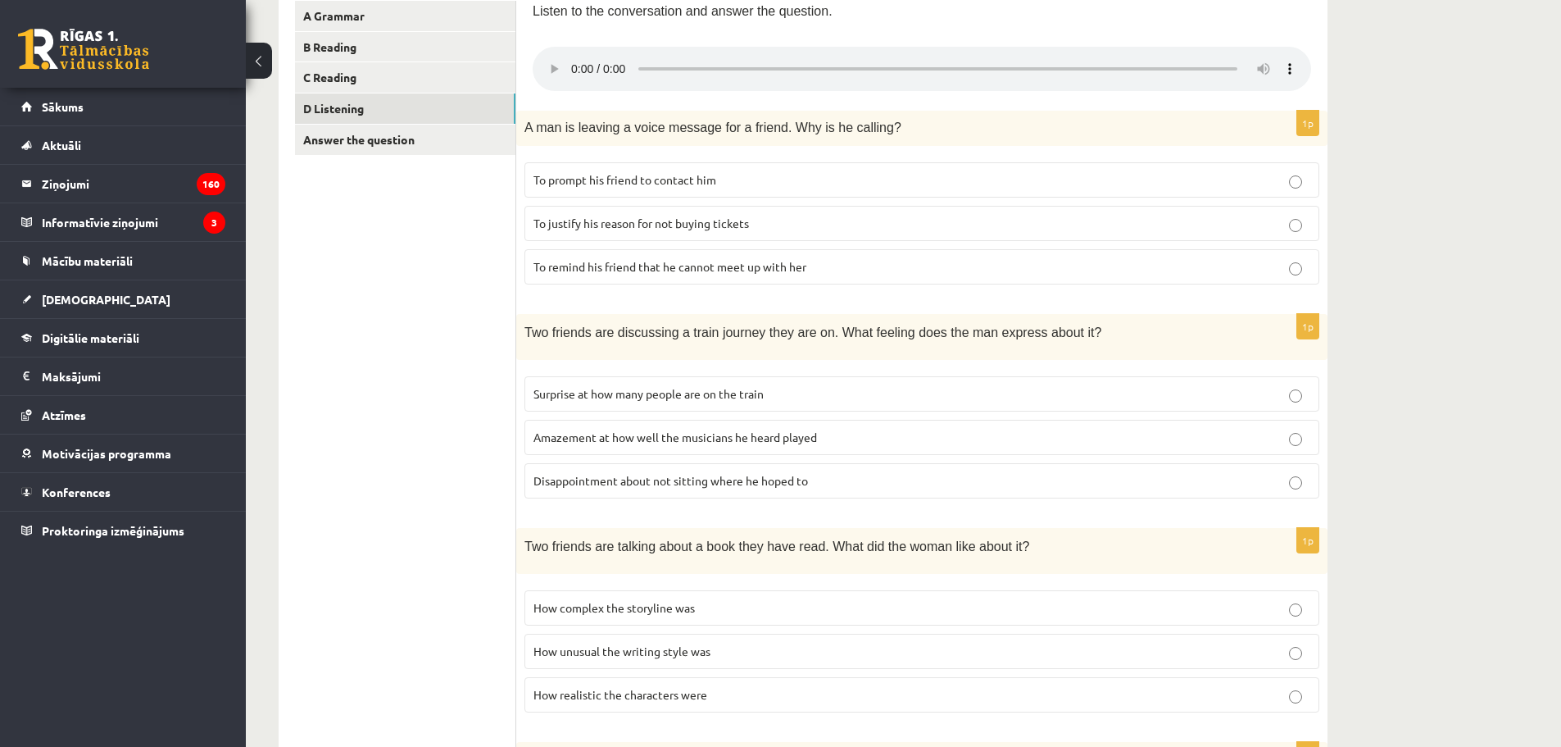
scroll to position [301, 0]
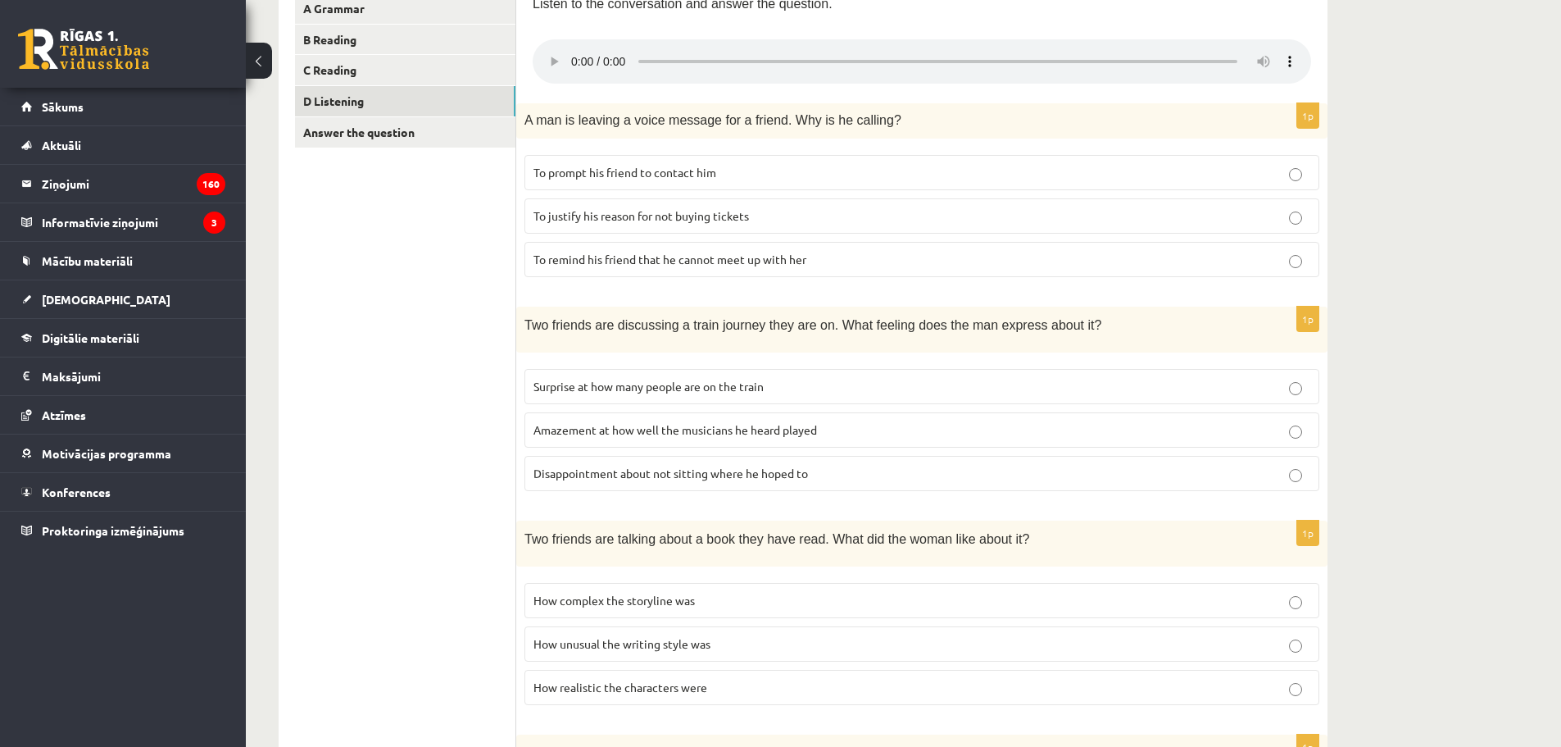
click at [634, 177] on span "To prompt his friend to contact him" at bounding box center [625, 172] width 183 height 15
click at [676, 639] on span "How unusual the writing style was" at bounding box center [622, 643] width 177 height 15
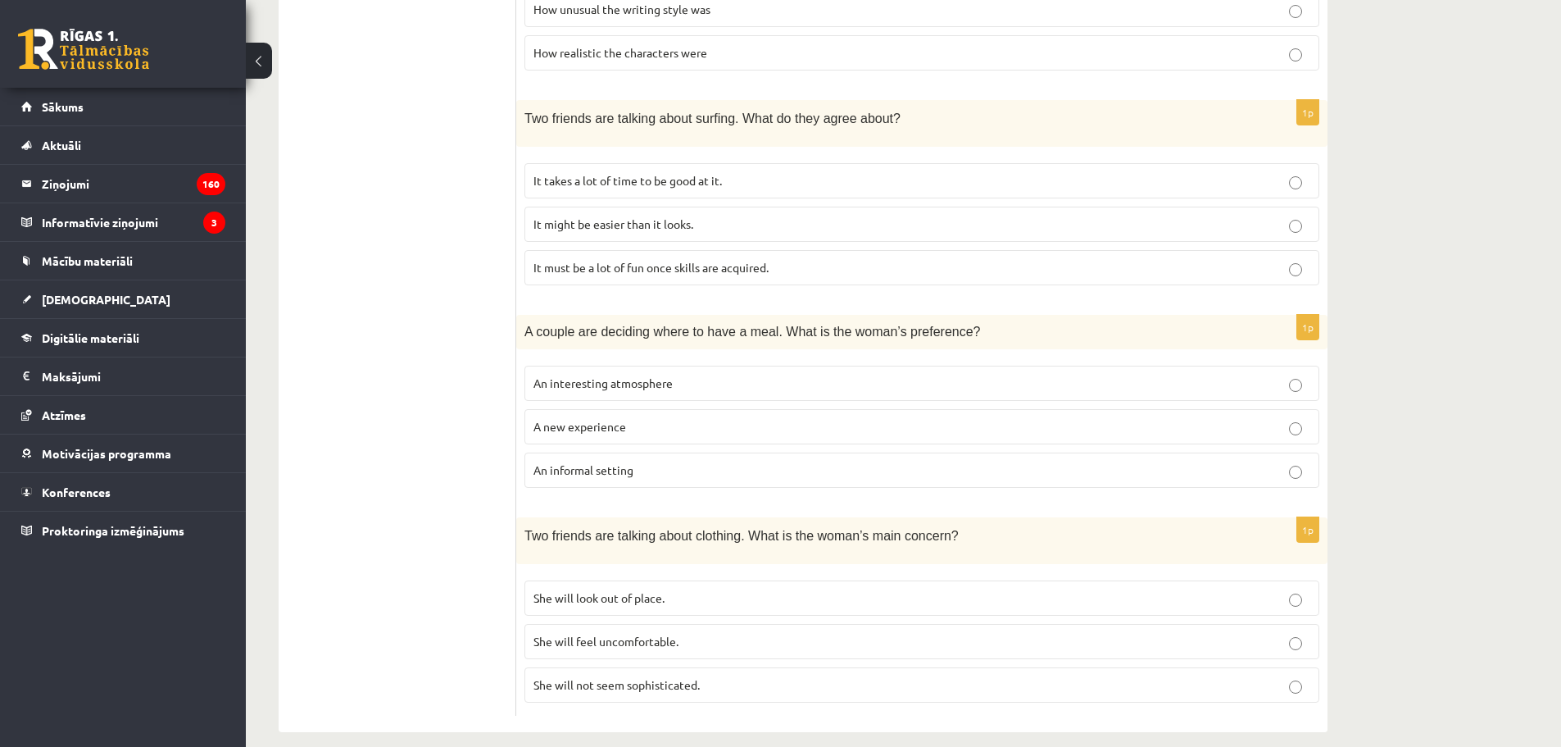
scroll to position [951, 0]
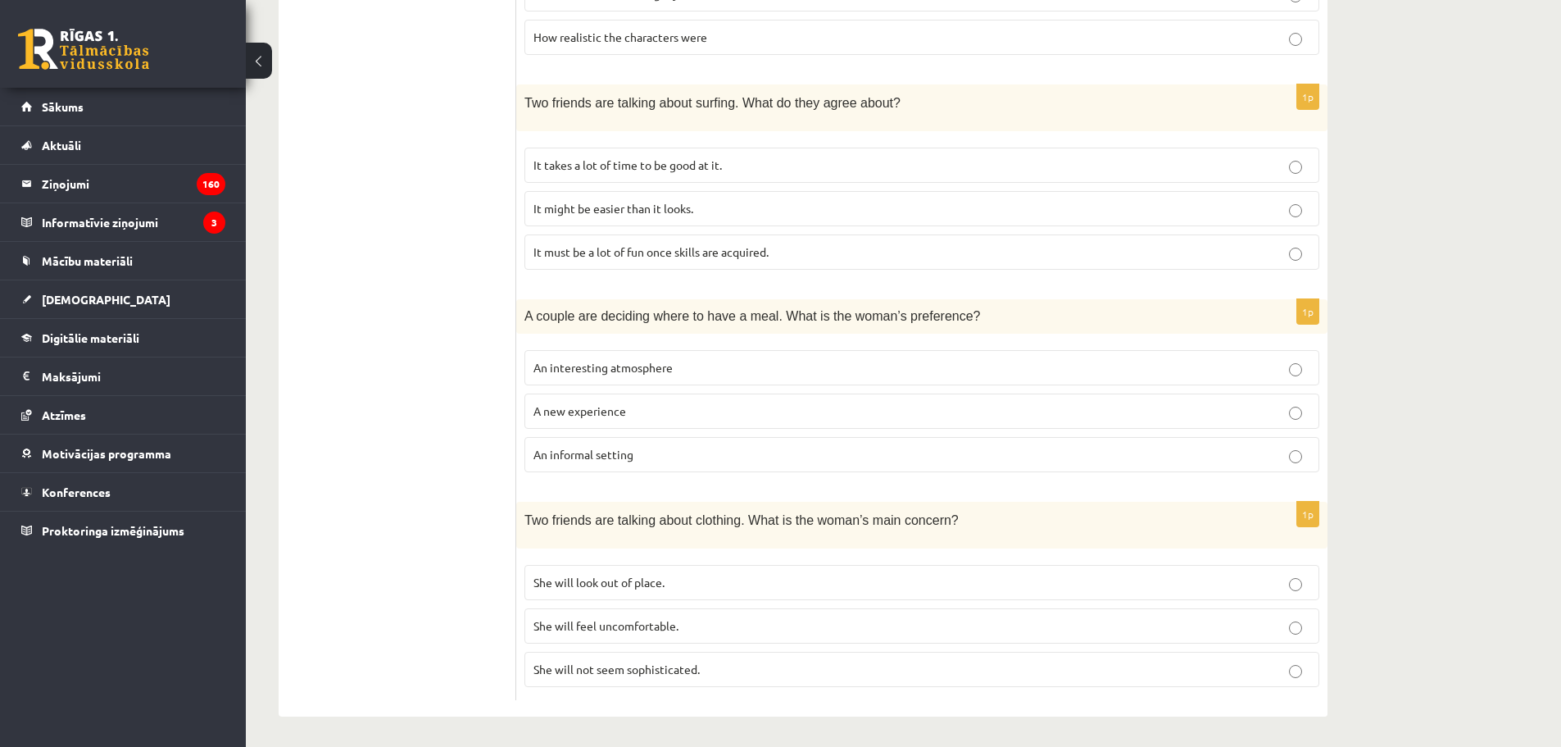
click at [701, 661] on p "She will not seem sophisticated." at bounding box center [922, 669] width 777 height 17
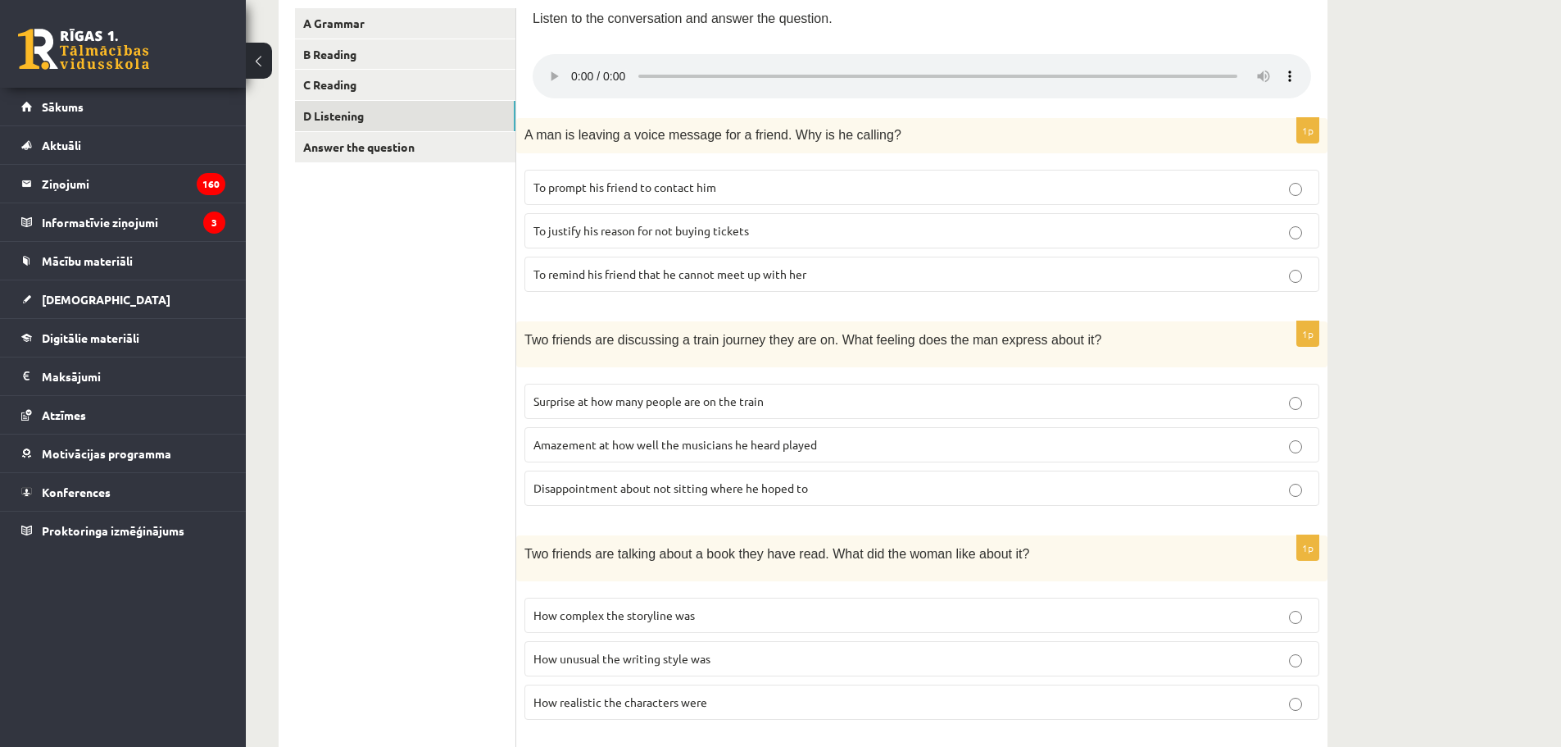
scroll to position [186, 0]
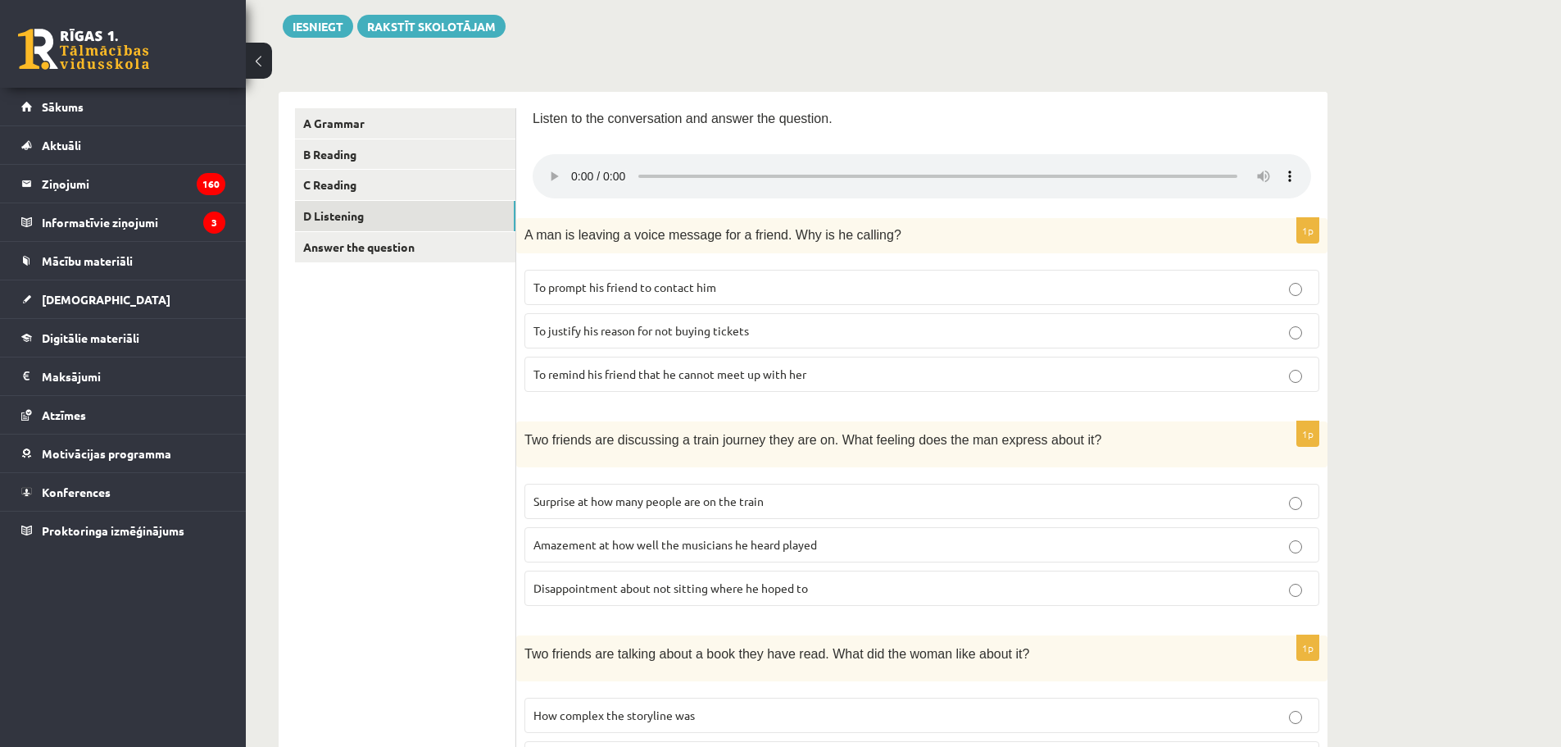
drag, startPoint x: 685, startPoint y: 593, endPoint x: 689, endPoint y: 584, distance: 9.9
click at [686, 591] on span "Disappointment about not sitting where he hoped to" at bounding box center [671, 587] width 275 height 15
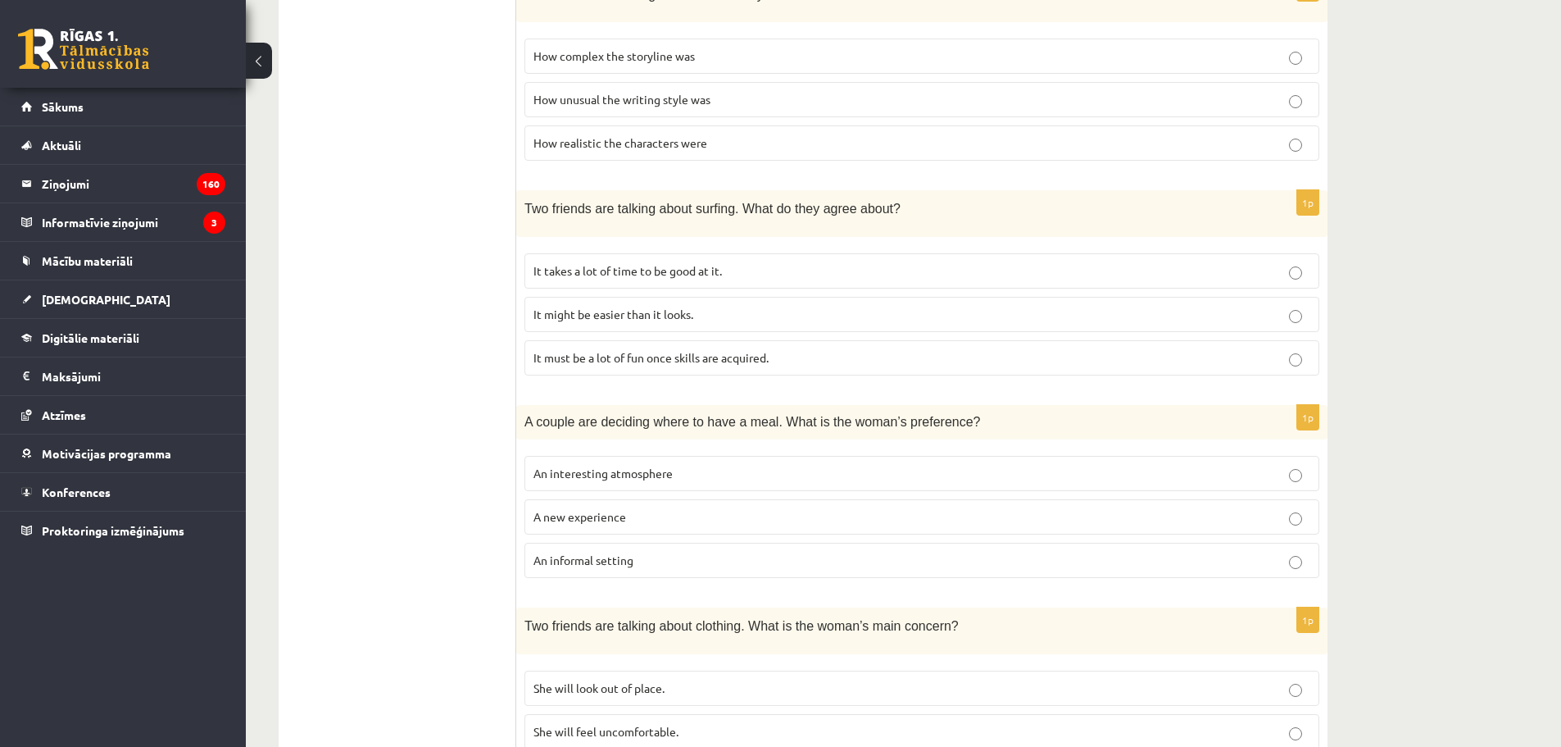
scroll to position [929, 0]
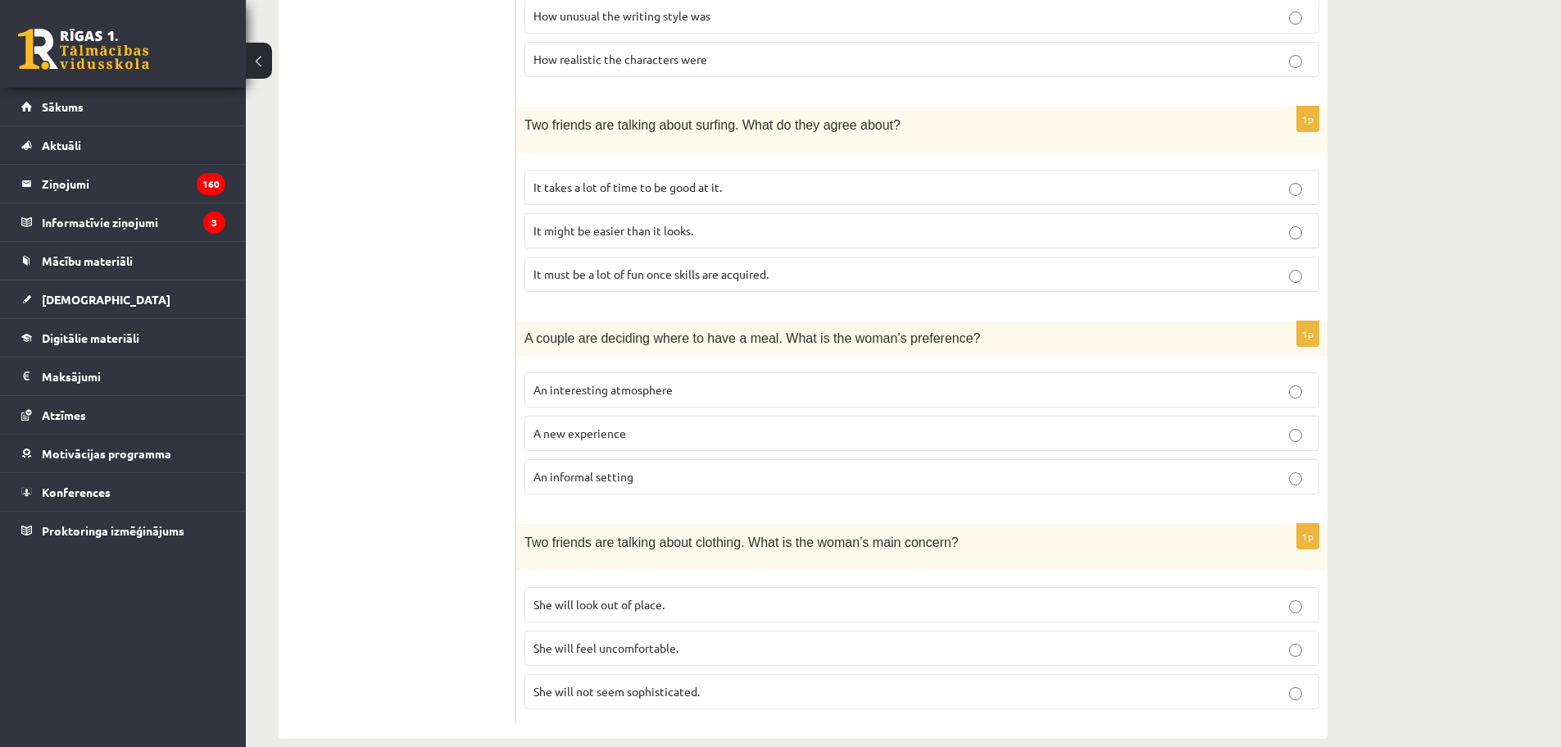
drag, startPoint x: 622, startPoint y: 466, endPoint x: 698, endPoint y: 409, distance: 94.8
click at [622, 461] on label "An informal setting" at bounding box center [922, 476] width 795 height 35
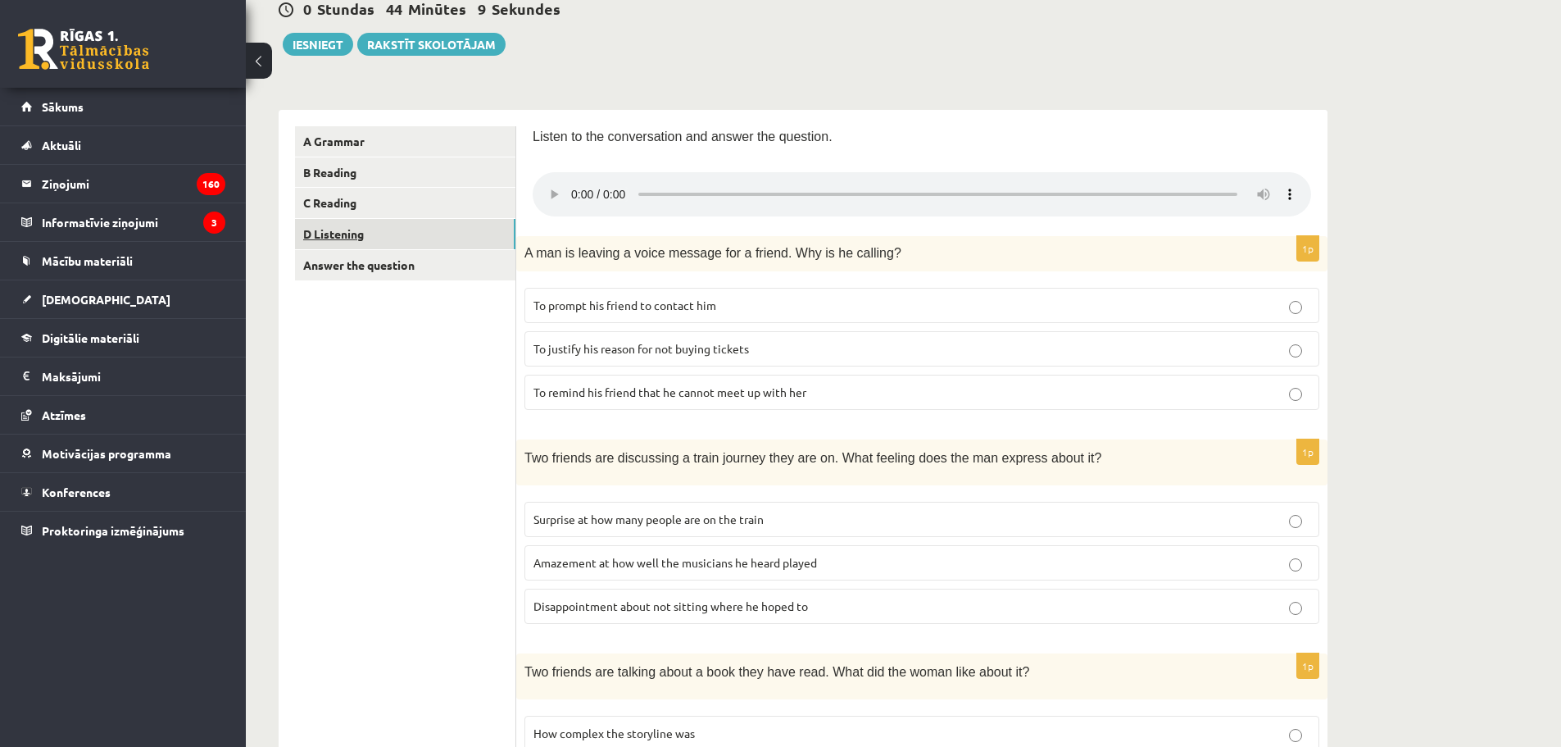
scroll to position [164, 0]
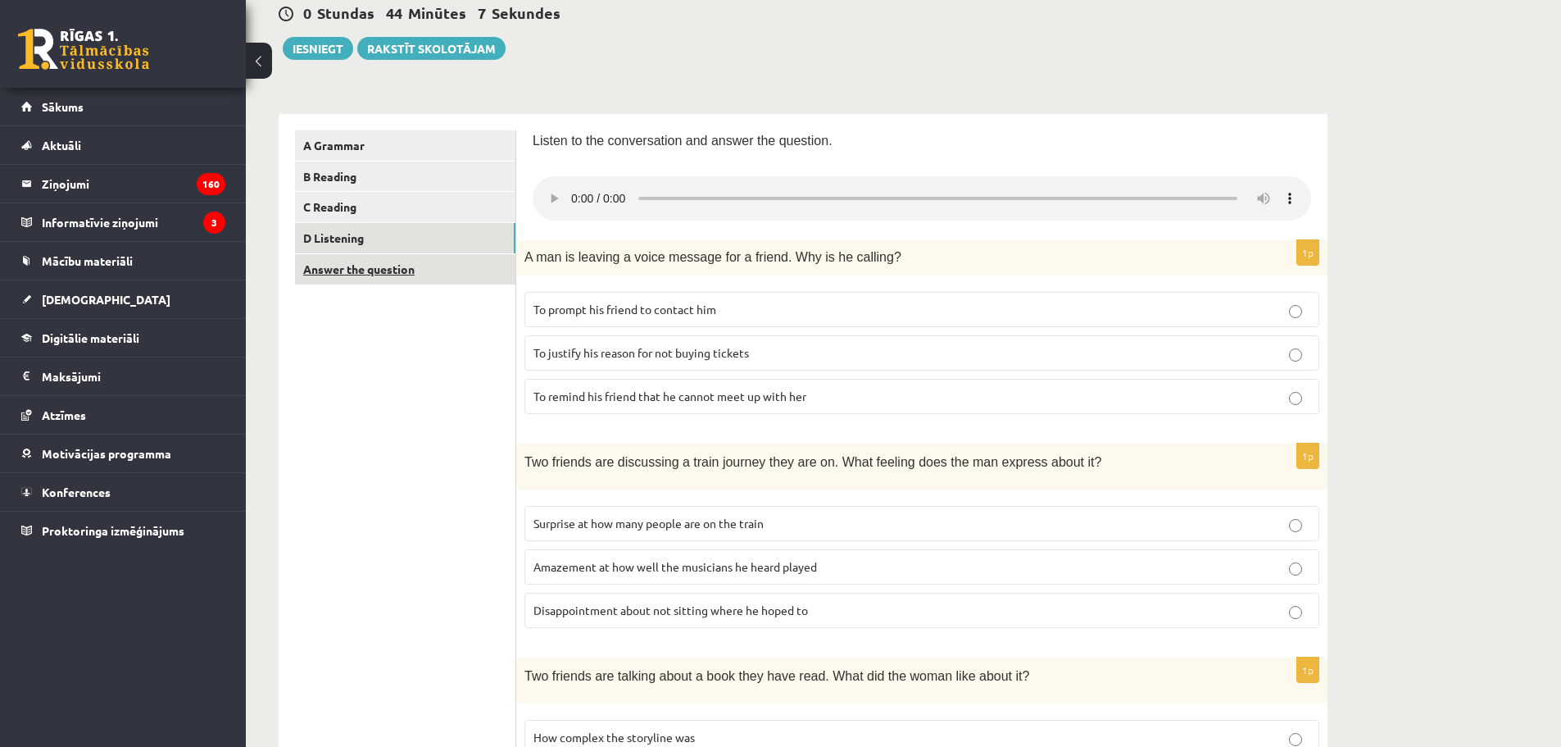
click at [370, 261] on link "Answer the question" at bounding box center [405, 269] width 220 height 30
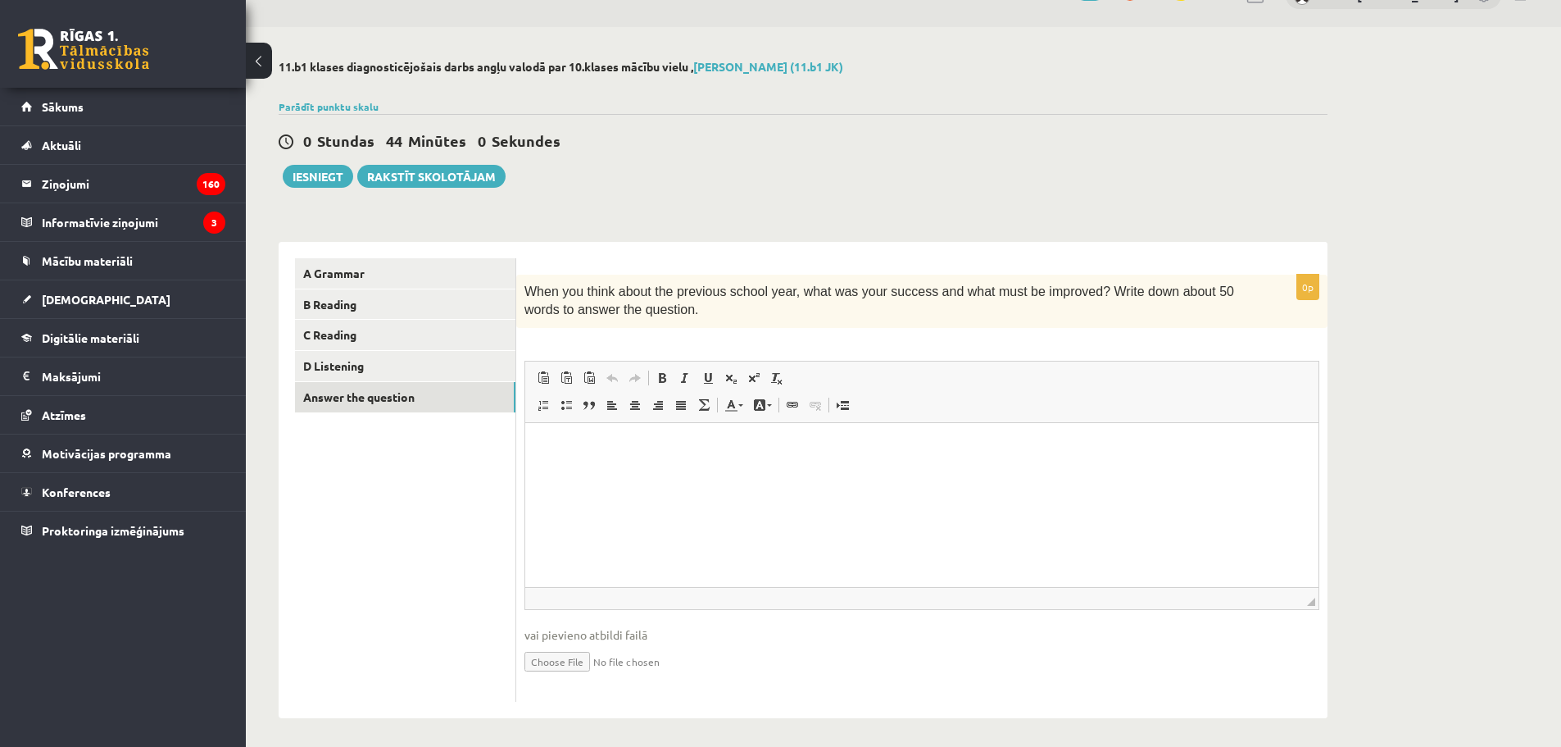
scroll to position [42, 0]
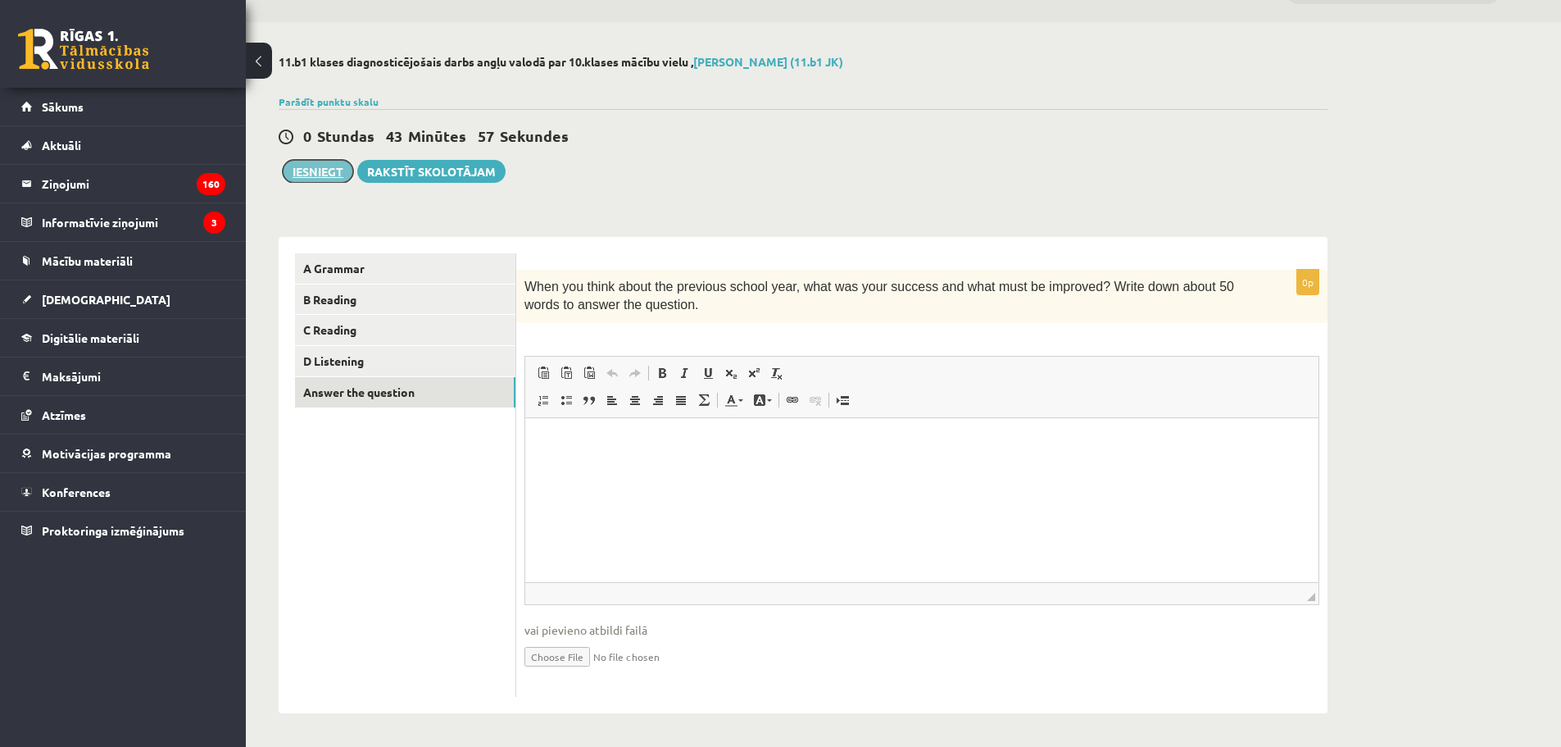
click at [312, 174] on button "Iesniegt" at bounding box center [318, 171] width 70 height 23
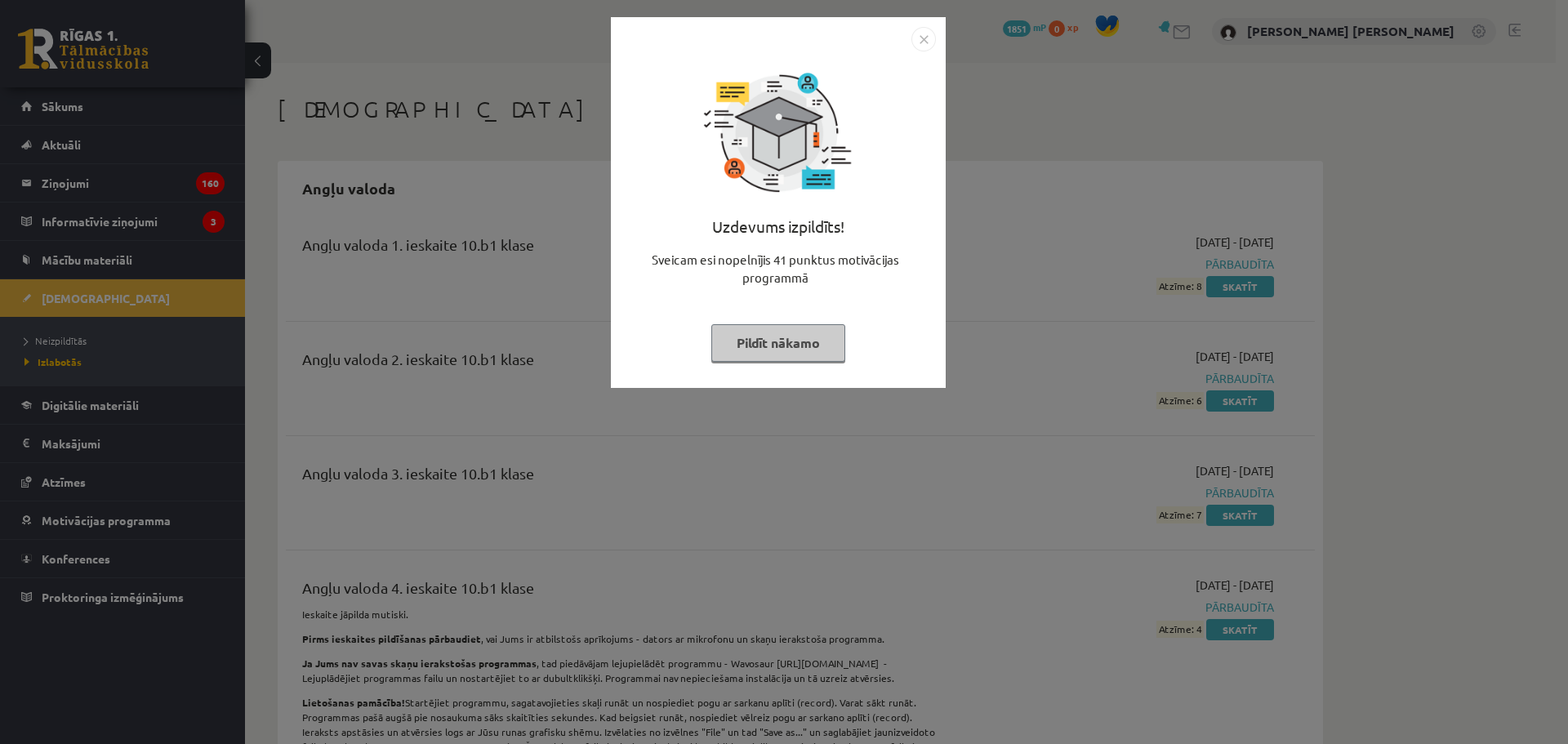
click at [723, 347] on button "Pildīt nākamo" at bounding box center [778, 343] width 133 height 38
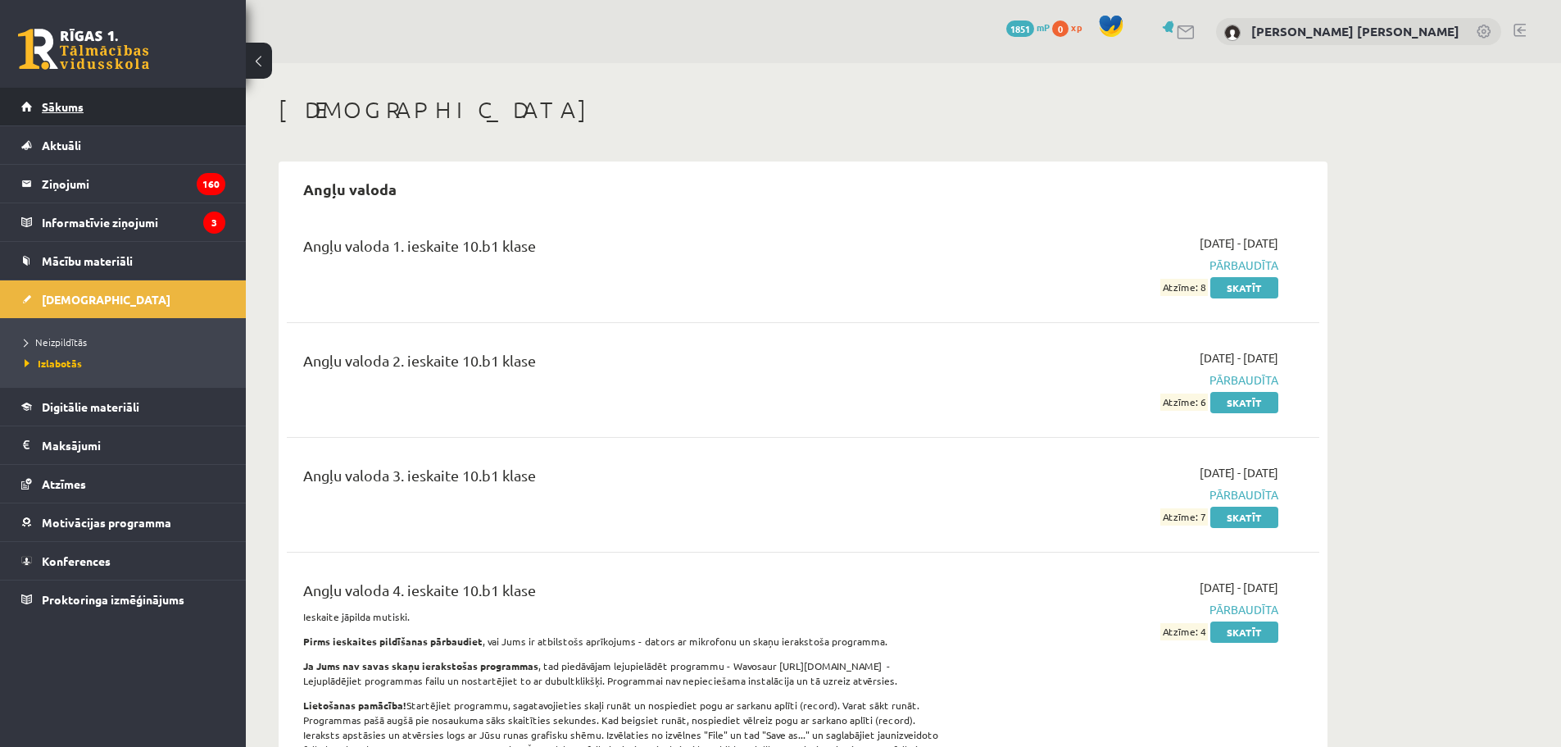
click at [87, 104] on link "Sākums" at bounding box center [123, 107] width 204 height 38
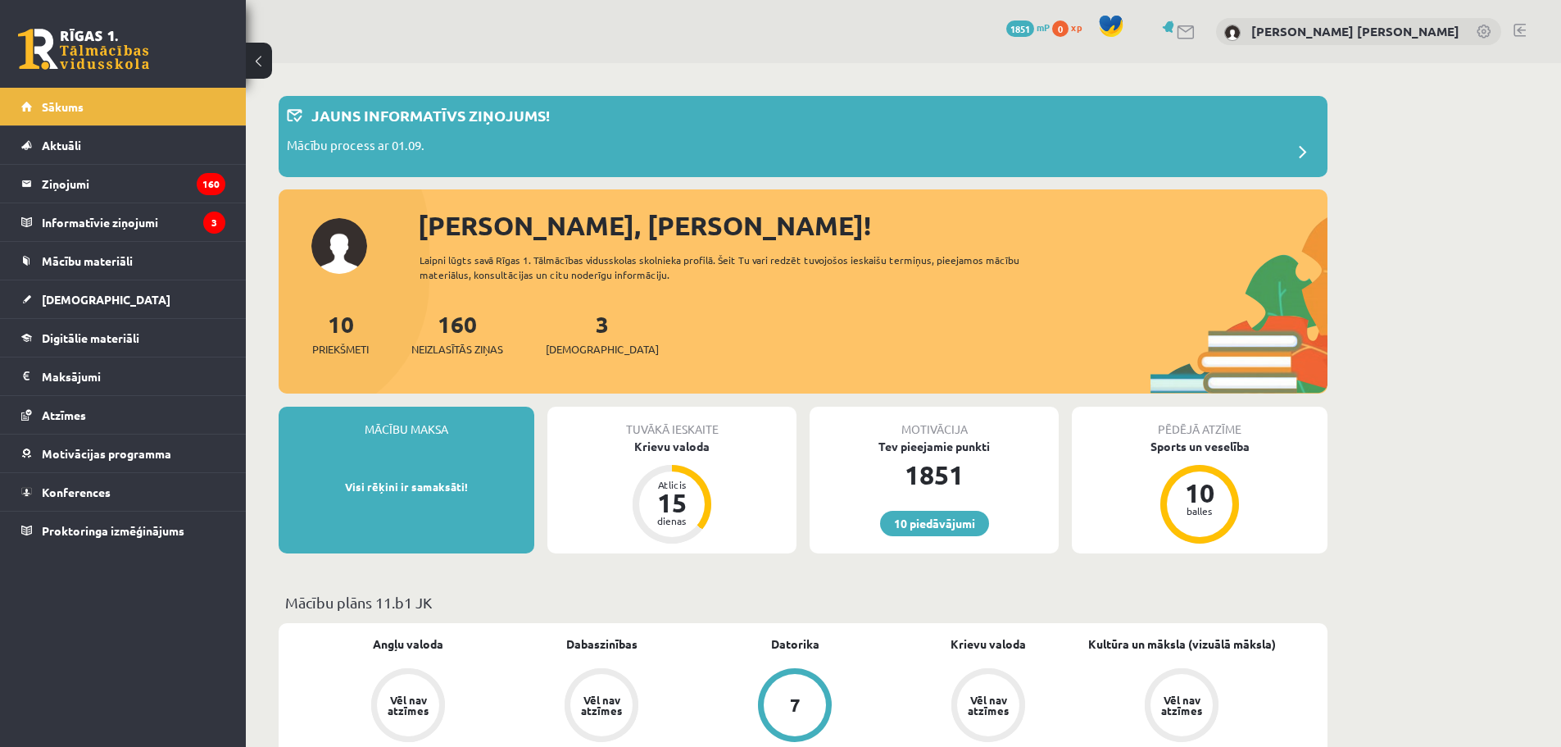
click at [637, 466] on div "Tuvākā ieskaite Krievu valoda Atlicis 15 dienas" at bounding box center [672, 480] width 249 height 147
click at [639, 447] on div "Krievu valoda" at bounding box center [672, 446] width 249 height 17
